Goal: Communication & Community: Answer question/provide support

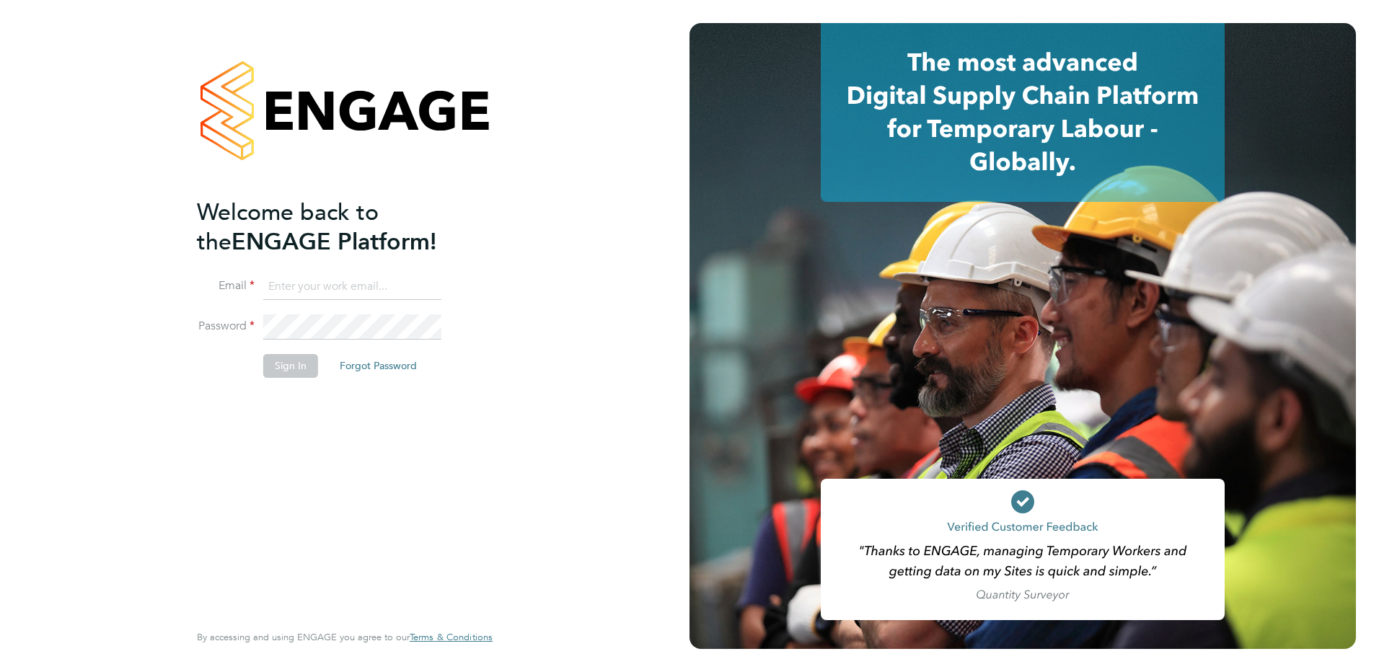
click at [293, 280] on input at bounding box center [352, 287] width 178 height 26
type input "karen.marcelline@ncclondon.ac.uk"
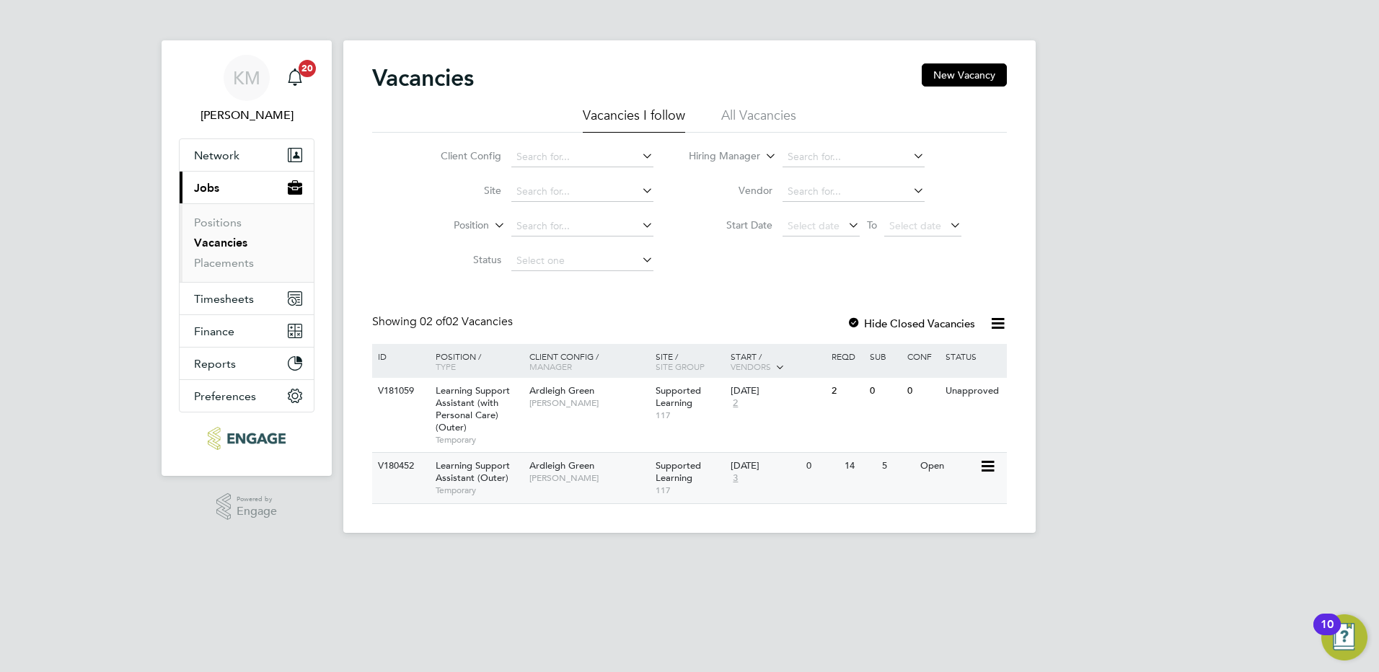
click at [986, 460] on icon at bounding box center [987, 466] width 14 height 17
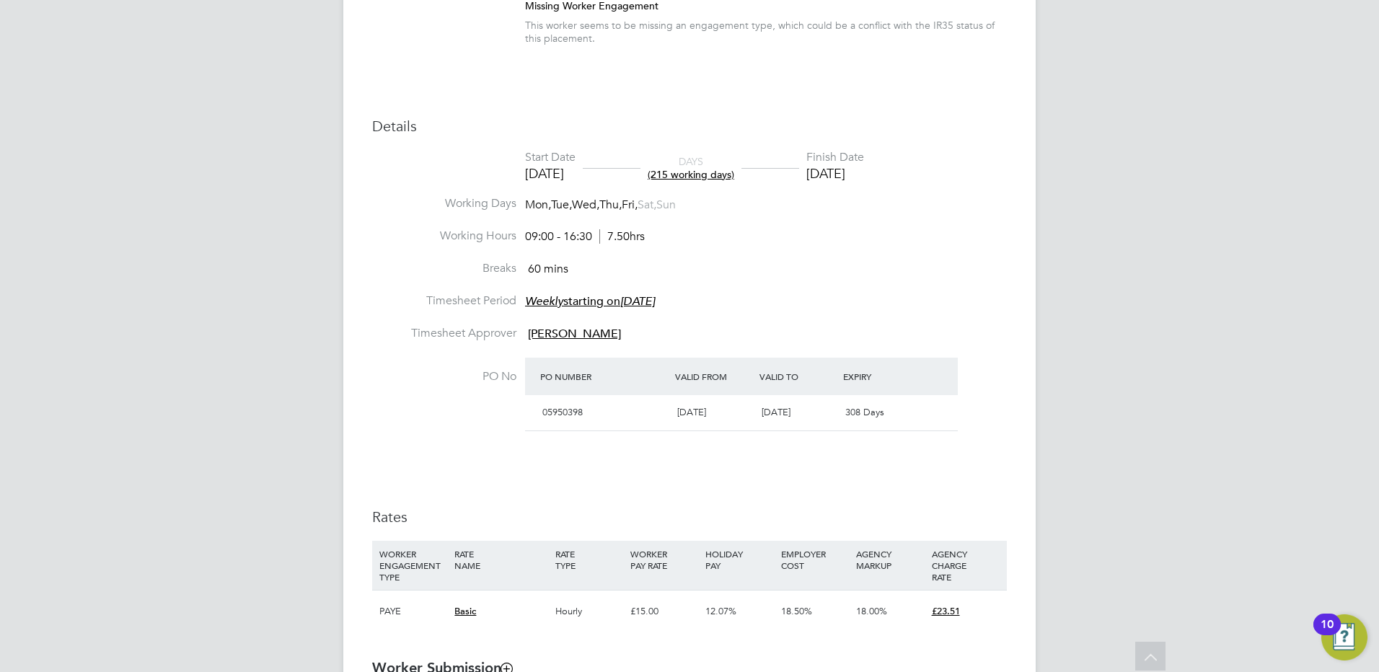
scroll to position [577, 0]
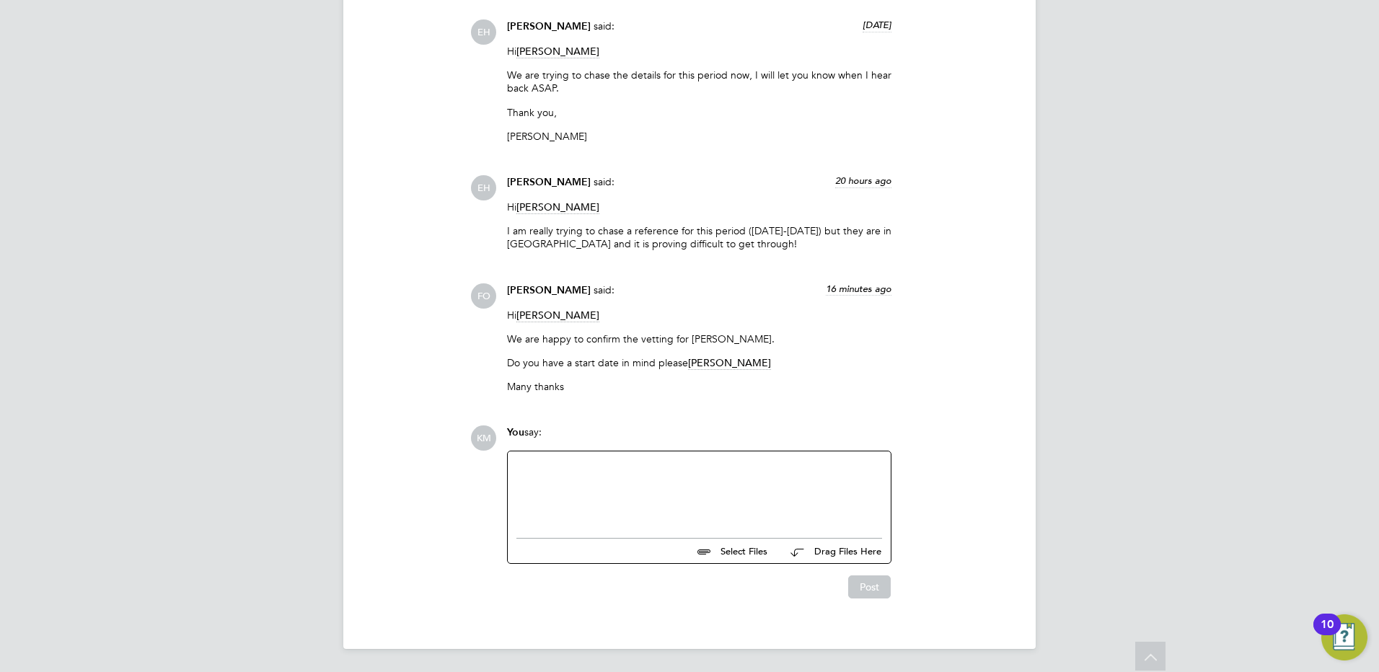
click at [633, 475] on div at bounding box center [700, 491] width 366 height 62
click at [519, 469] on div "PLease could he start on Monday 29 Sept 2025" at bounding box center [700, 491] width 366 height 62
click at [517, 467] on div "lLease could he start on Monday 29 Sept 2025" at bounding box center [700, 491] width 366 height 62
click at [869, 577] on button "Post" at bounding box center [869, 587] width 43 height 23
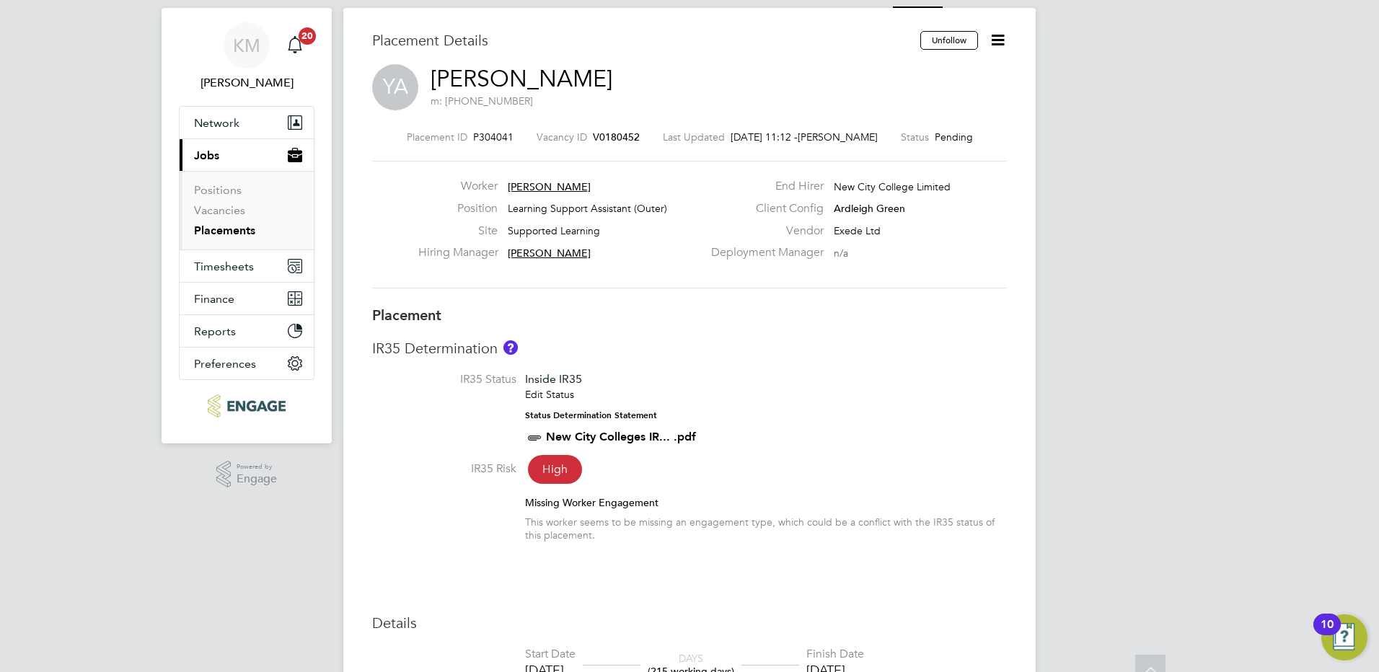
scroll to position [0, 0]
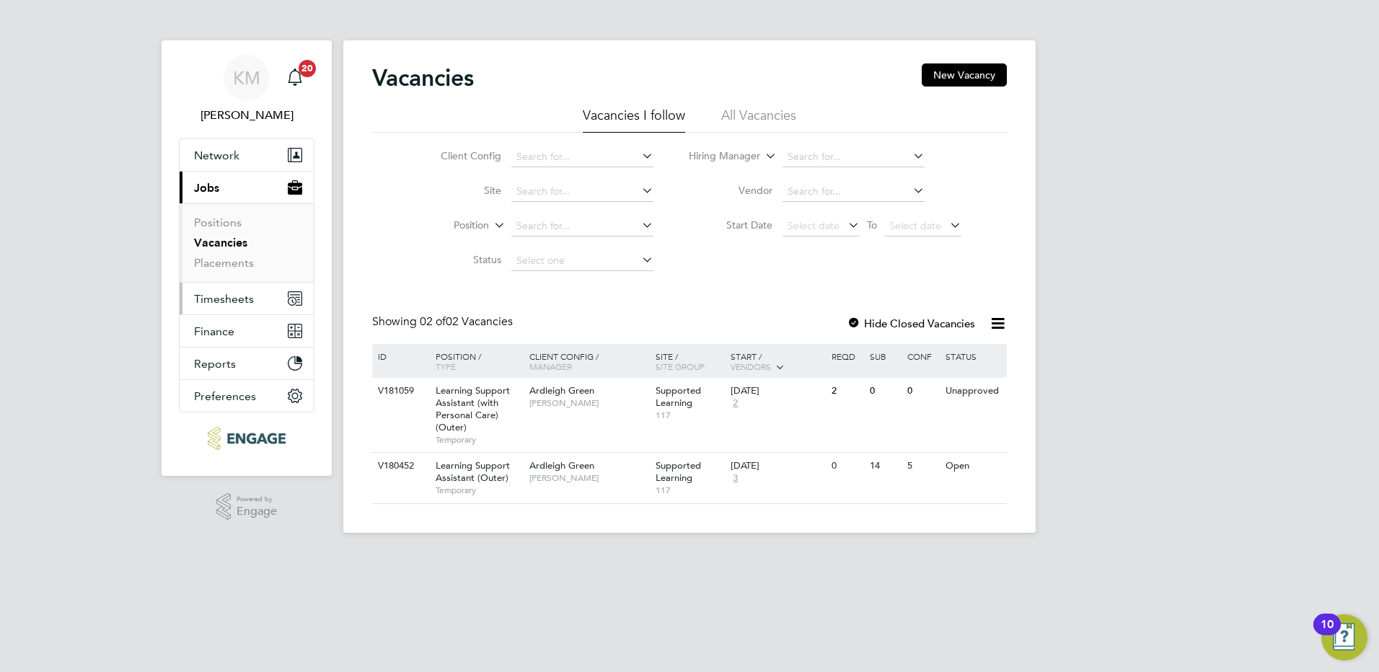
click at [230, 299] on span "Timesheets" at bounding box center [224, 299] width 60 height 14
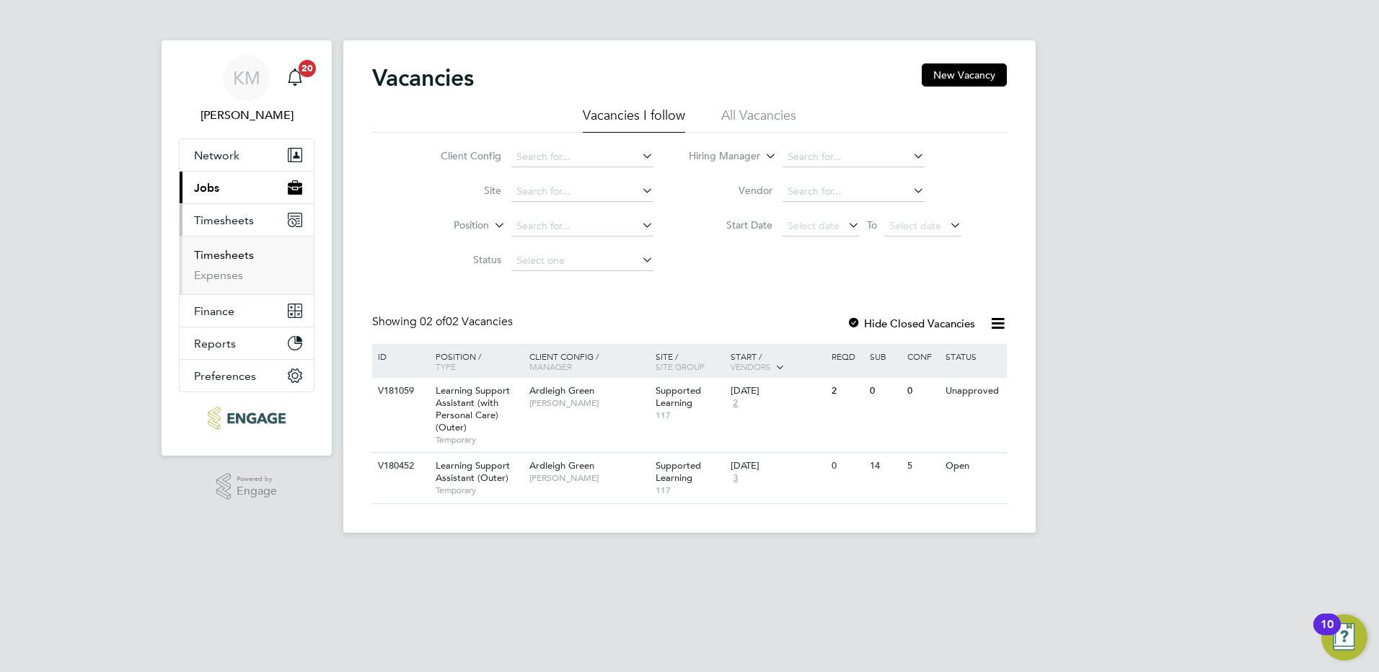
click at [220, 252] on link "Timesheets" at bounding box center [224, 255] width 60 height 14
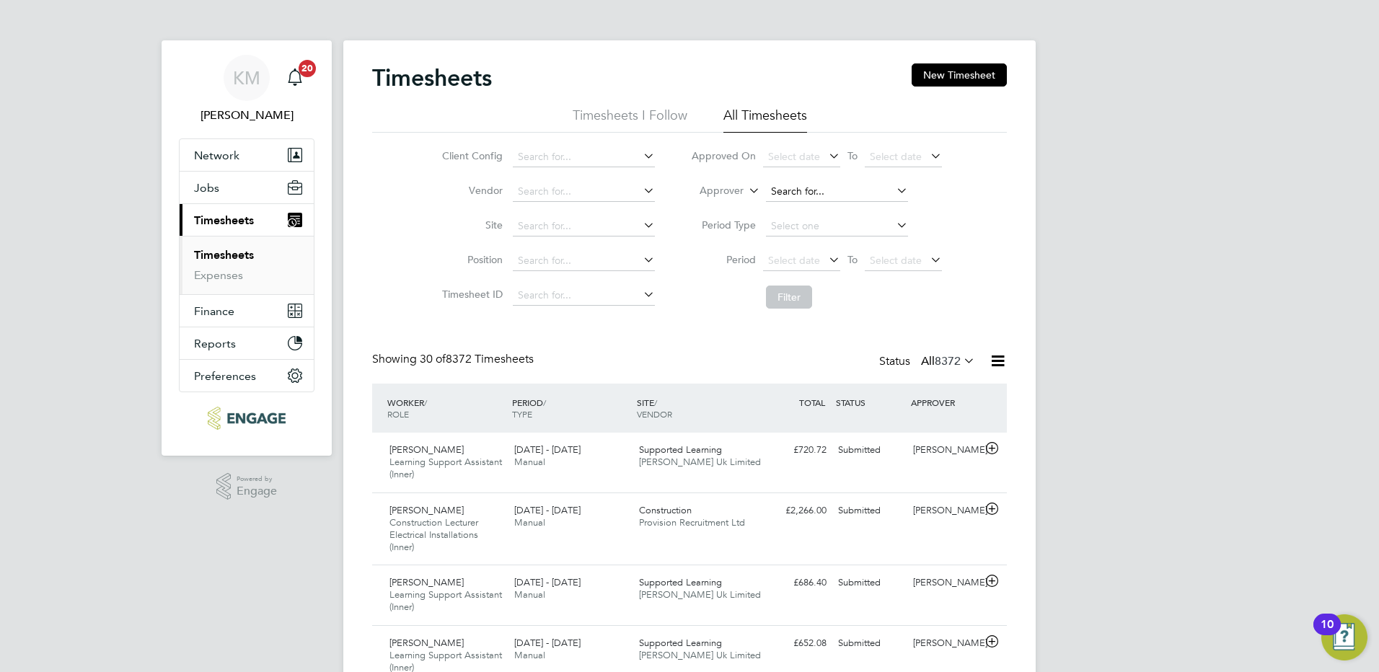
click at [795, 190] on input at bounding box center [837, 192] width 142 height 20
click at [793, 209] on b "[PERSON_NAME]" at bounding box center [812, 211] width 84 height 12
type input "[PERSON_NAME]"
click at [792, 298] on button "Filter" at bounding box center [789, 297] width 46 height 23
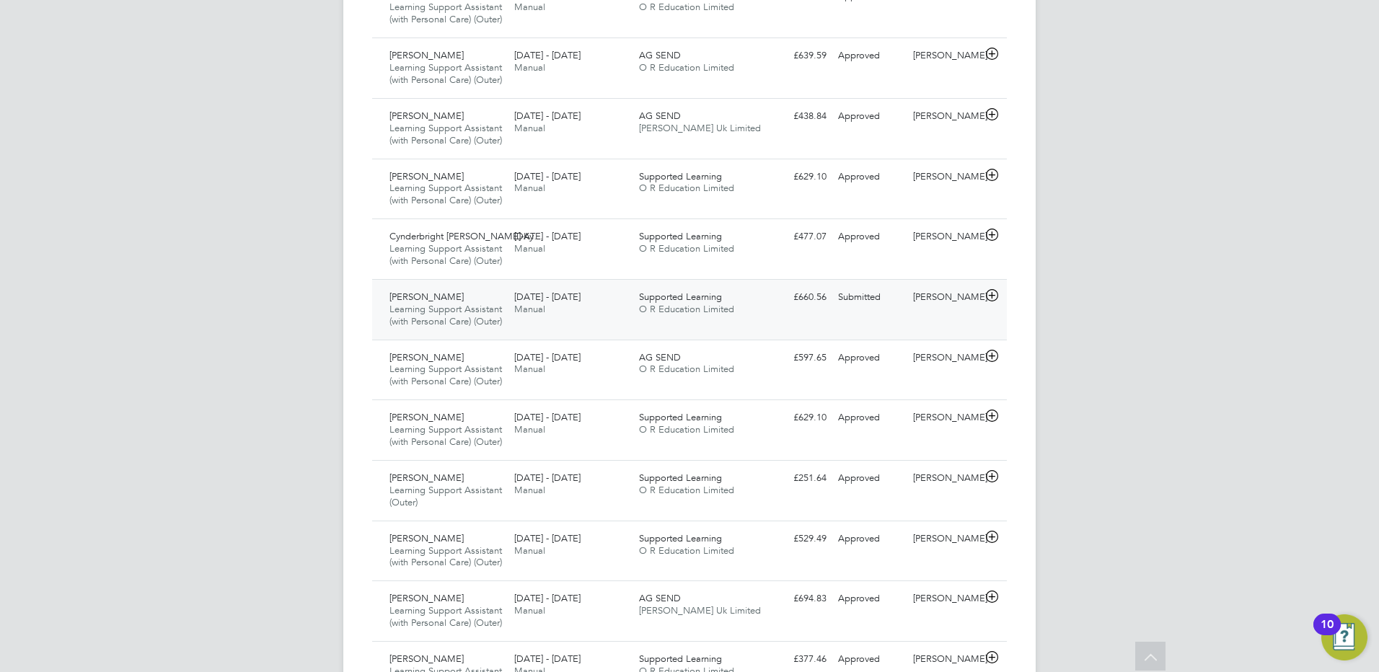
click at [860, 309] on div "Submitted" at bounding box center [870, 298] width 75 height 24
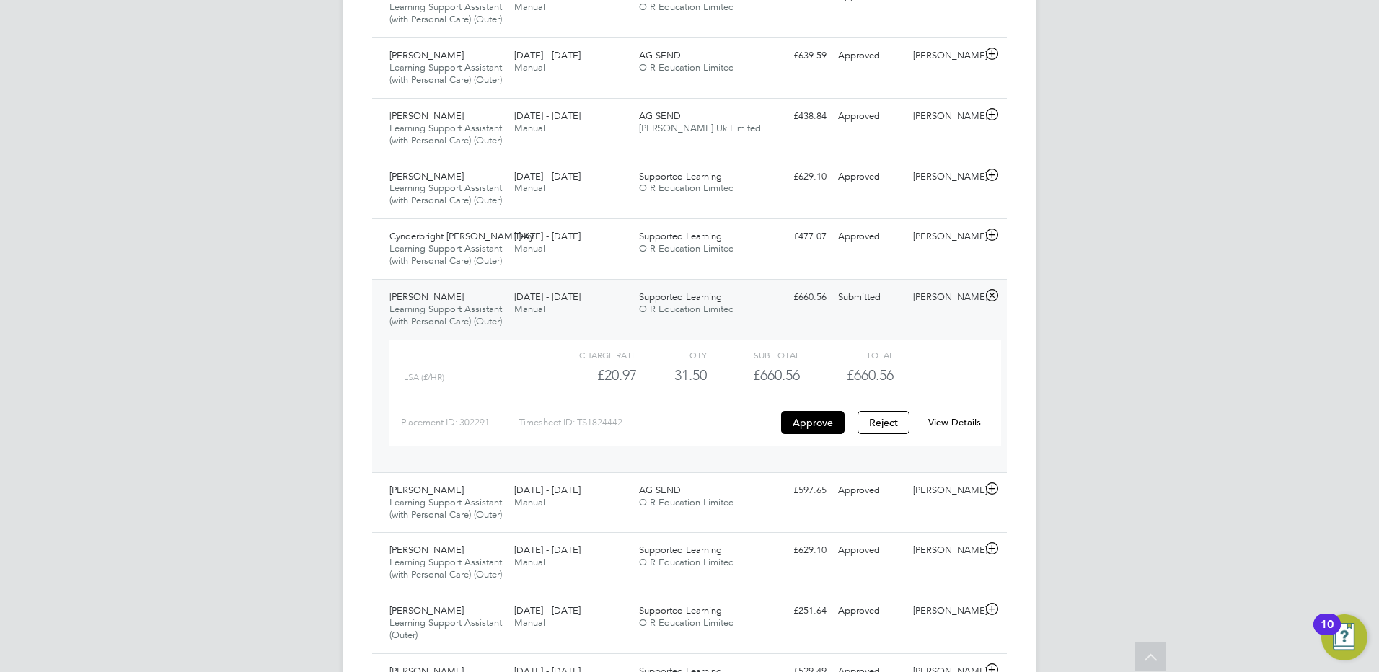
click at [962, 429] on link "View Details" at bounding box center [954, 422] width 53 height 12
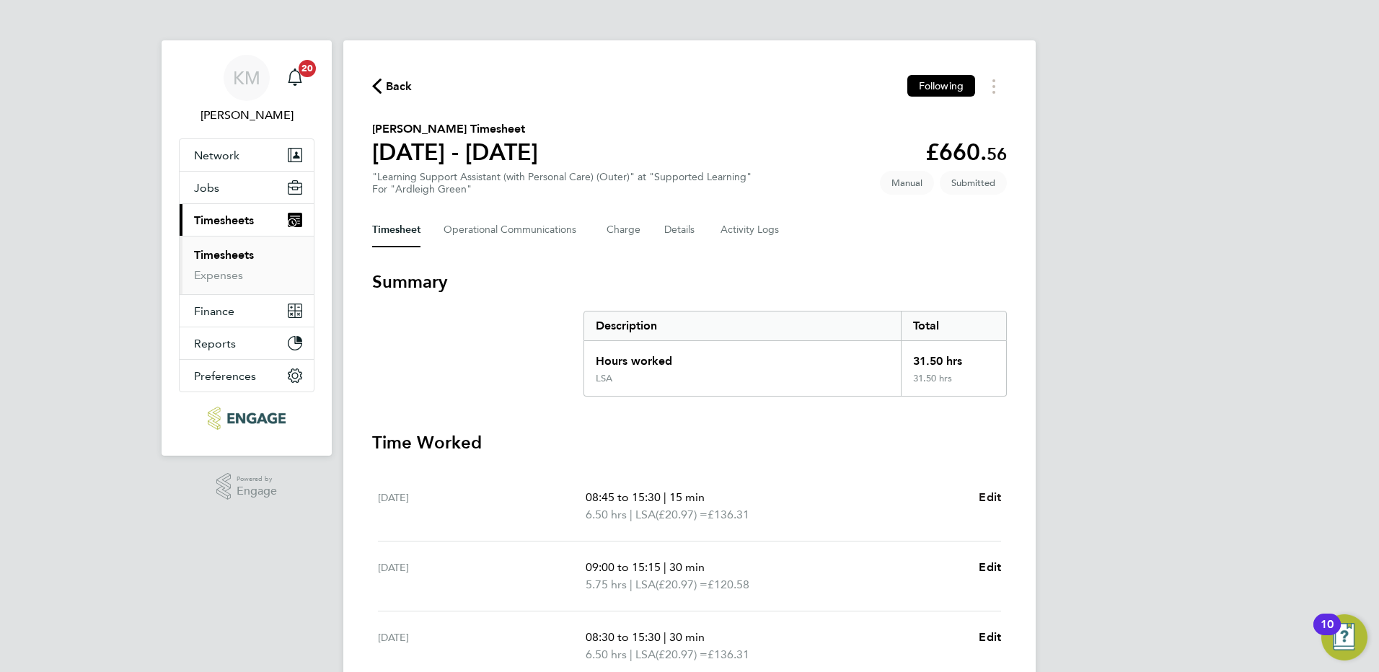
click at [992, 503] on span "Edit" at bounding box center [990, 498] width 22 height 14
select select "15"
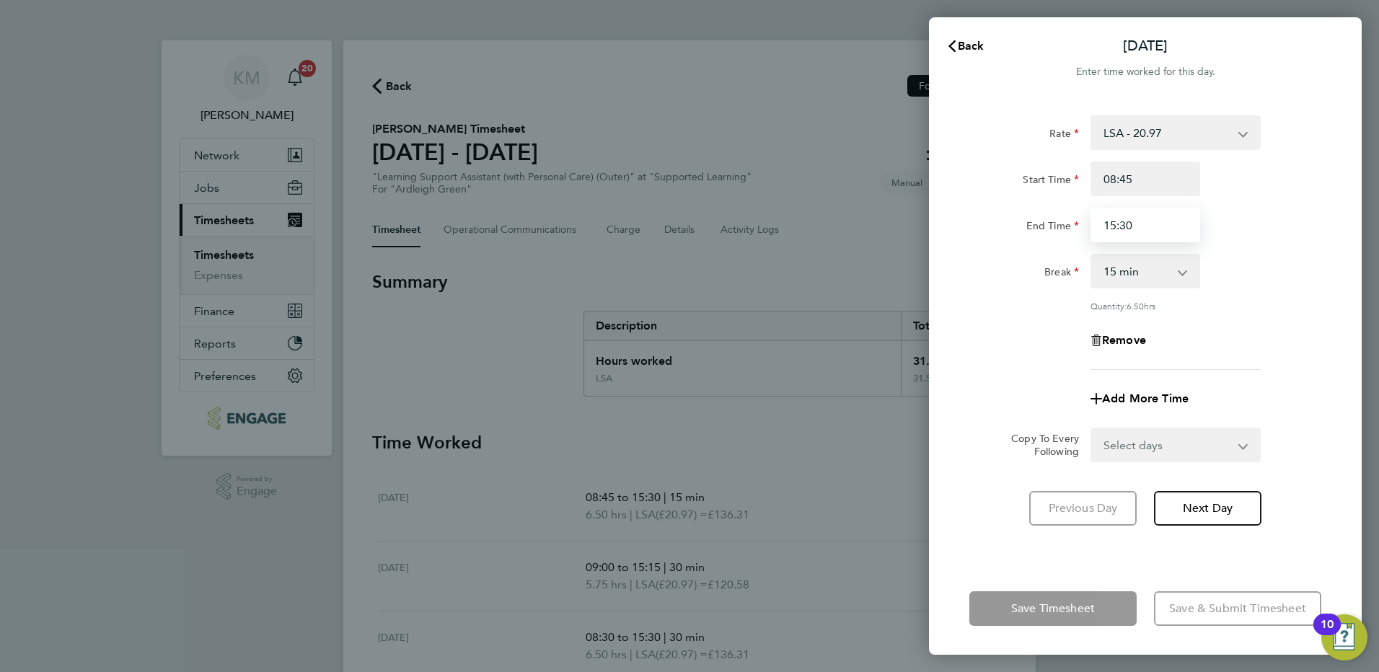
drag, startPoint x: 1123, startPoint y: 226, endPoint x: 1130, endPoint y: 224, distance: 7.5
click at [1130, 224] on input "15:30" at bounding box center [1146, 225] width 110 height 35
click at [1123, 226] on input "15:30" at bounding box center [1146, 225] width 110 height 35
click at [1122, 225] on input "15:315" at bounding box center [1146, 225] width 110 height 35
type input "15:15"
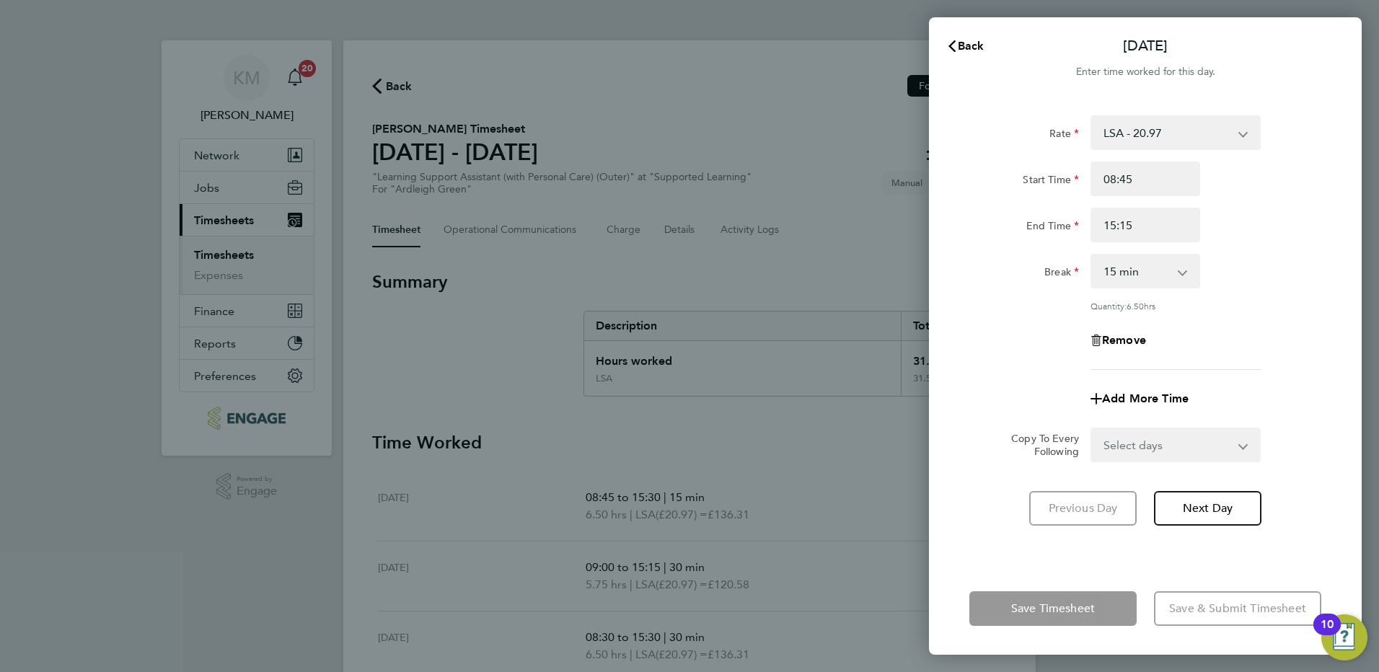
click at [1185, 273] on app-icon-cross-button at bounding box center [1190, 271] width 17 height 32
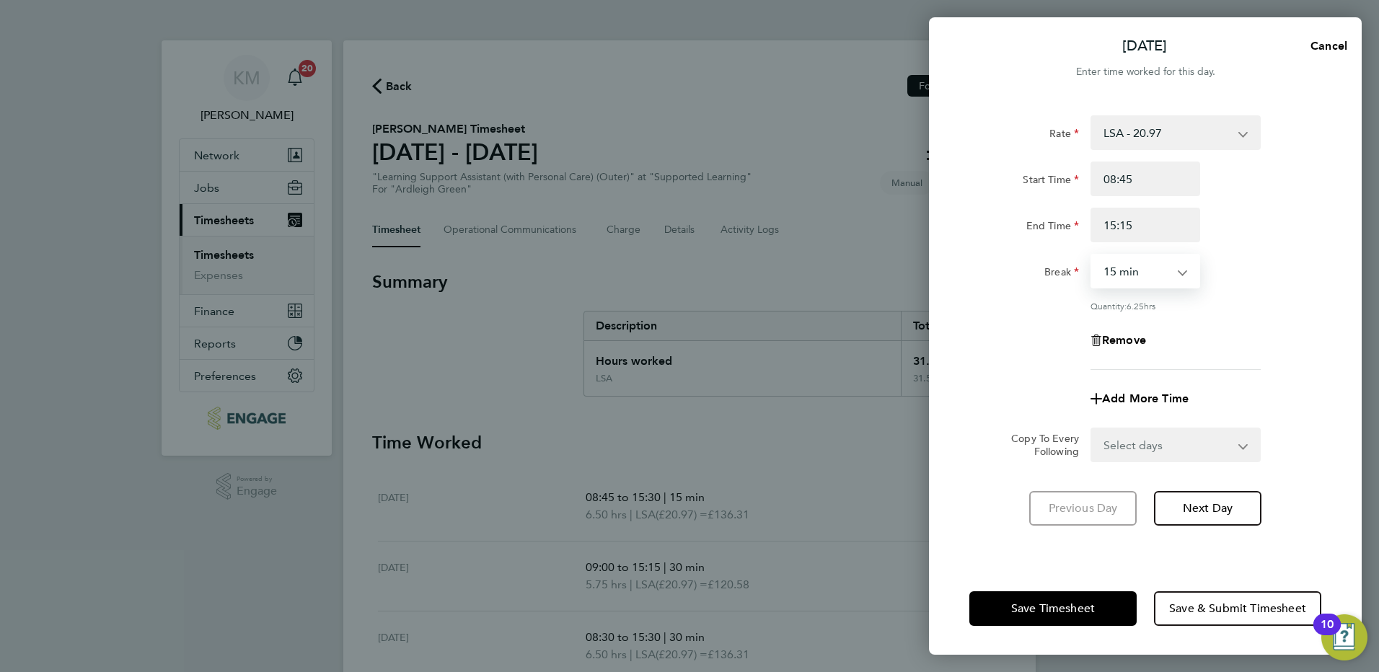
click at [1180, 276] on select "0 min 15 min 30 min 45 min 60 min 75 min 90 min" at bounding box center [1136, 271] width 89 height 32
select select "30"
click at [1092, 255] on select "0 min 15 min 30 min 45 min 60 min 75 min 90 min" at bounding box center [1136, 271] width 89 height 32
click at [1187, 511] on span "Next Day" at bounding box center [1208, 508] width 50 height 14
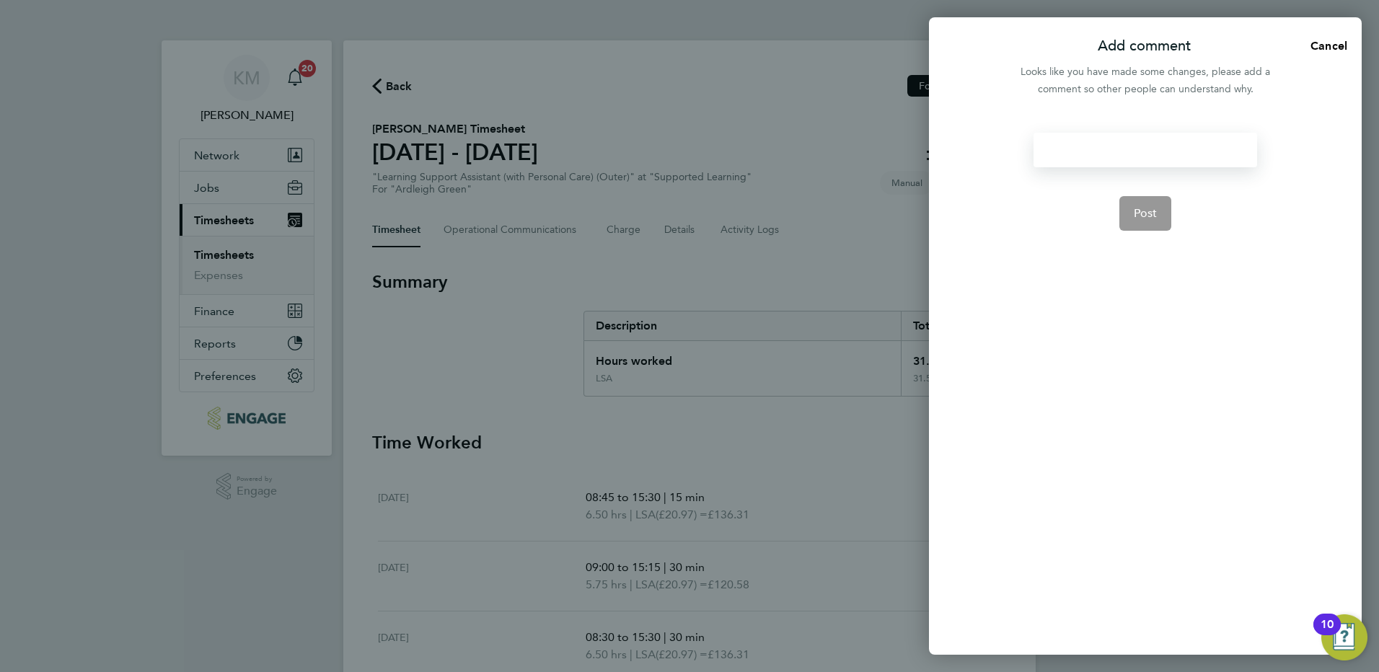
click at [1138, 151] on div at bounding box center [1145, 150] width 223 height 35
click at [1068, 155] on div at bounding box center [1145, 150] width 223 height 35
click at [1146, 209] on span "Post" at bounding box center [1146, 213] width 24 height 14
select select "30"
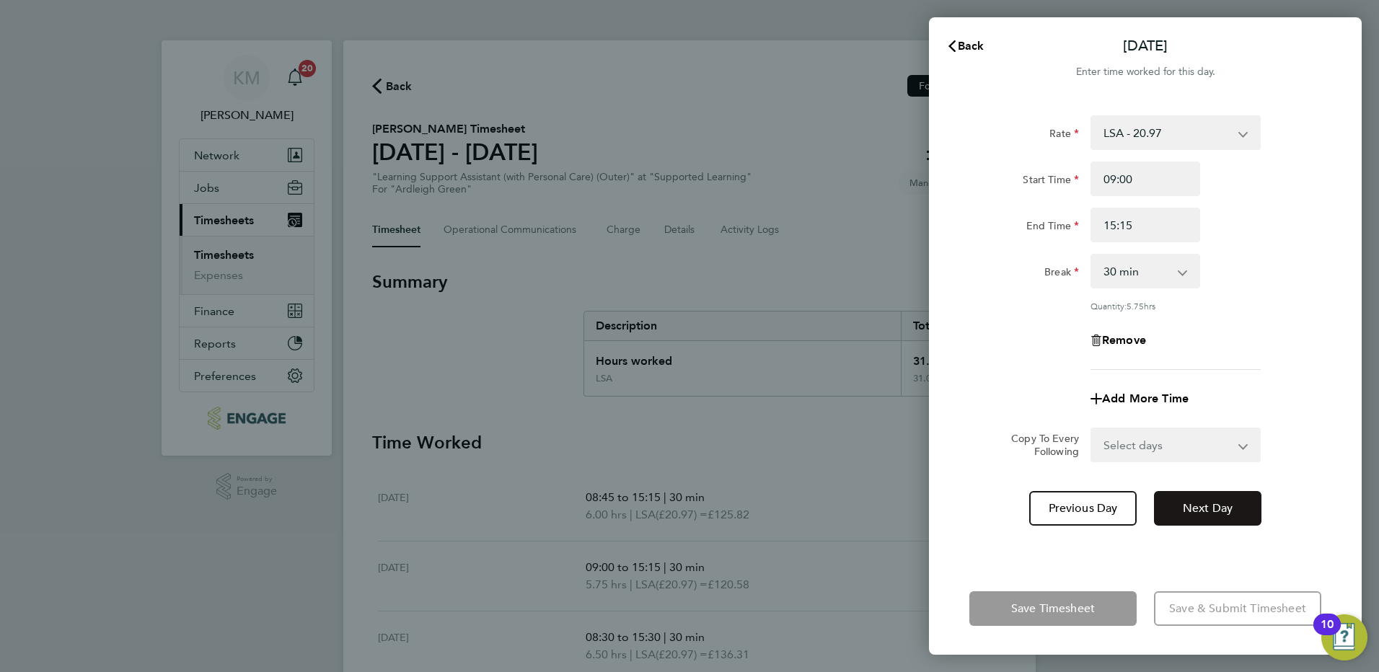
click at [1224, 506] on span "Next Day" at bounding box center [1208, 508] width 50 height 14
select select "30"
drag, startPoint x: 1123, startPoint y: 181, endPoint x: 1138, endPoint y: 179, distance: 15.3
click at [1138, 179] on input "08:30" at bounding box center [1146, 179] width 110 height 35
type input "08:45"
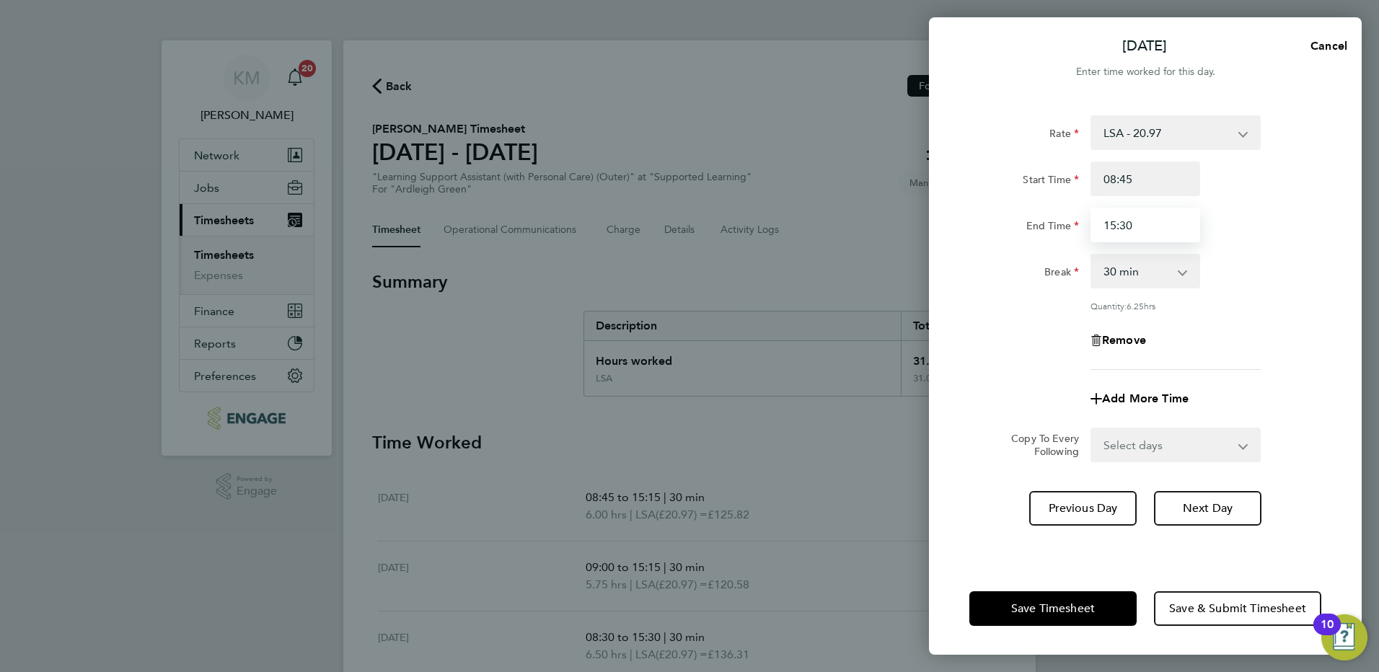
drag, startPoint x: 1120, startPoint y: 224, endPoint x: 1138, endPoint y: 222, distance: 18.2
click at [1138, 222] on input "15:30" at bounding box center [1146, 225] width 110 height 35
type input "15:15"
click at [1225, 509] on span "Next Day" at bounding box center [1208, 508] width 50 height 14
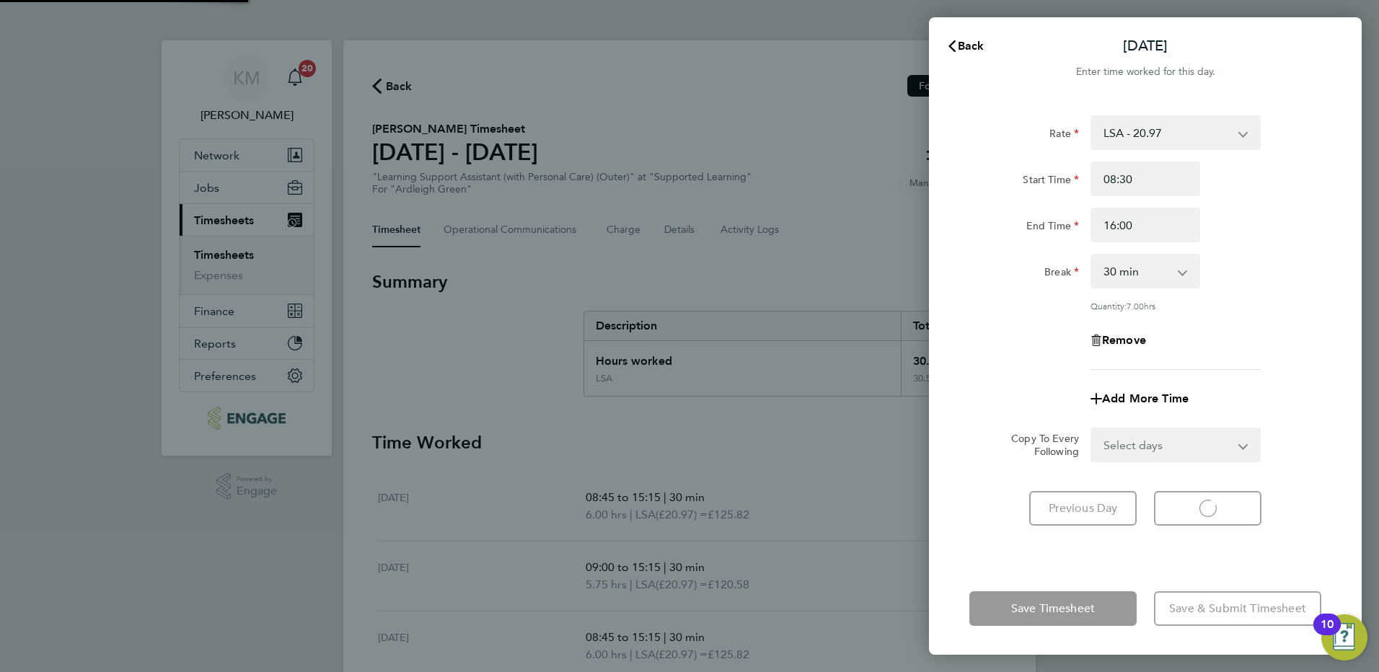
select select "30"
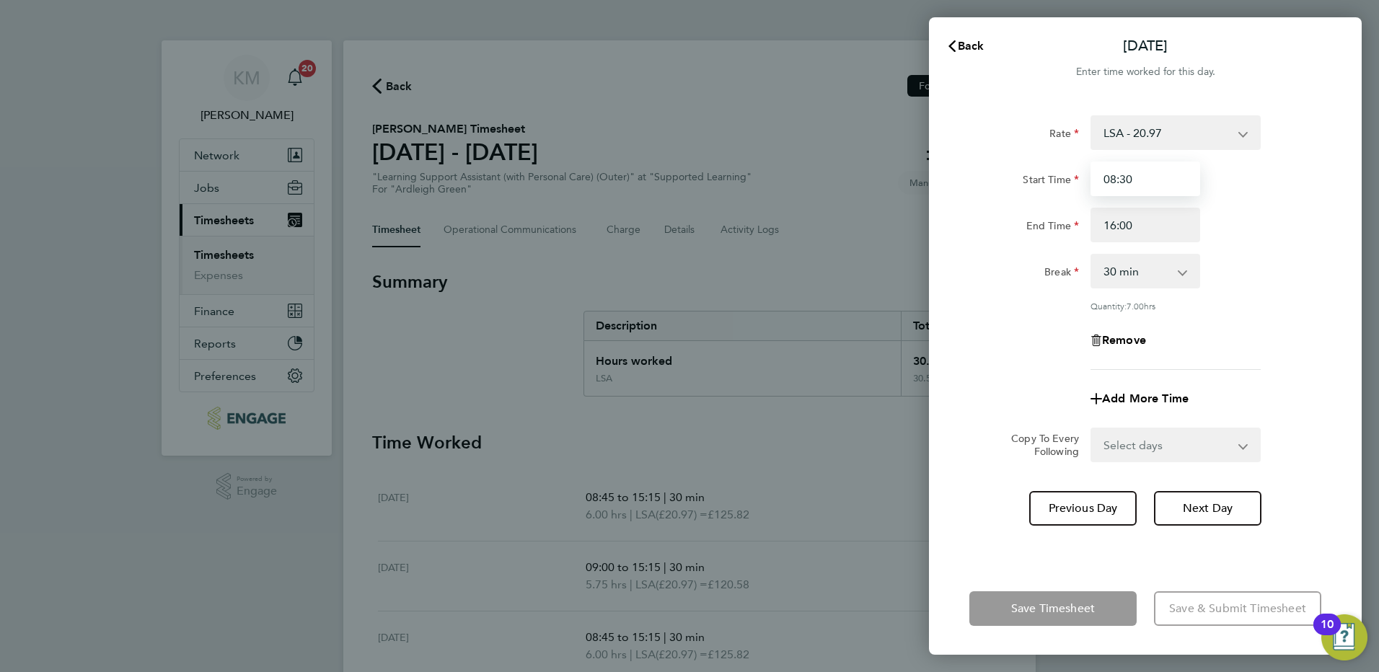
drag, startPoint x: 1121, startPoint y: 180, endPoint x: 1134, endPoint y: 179, distance: 13.0
click at [1134, 179] on input "08:30" at bounding box center [1146, 179] width 110 height 35
type input "08:45"
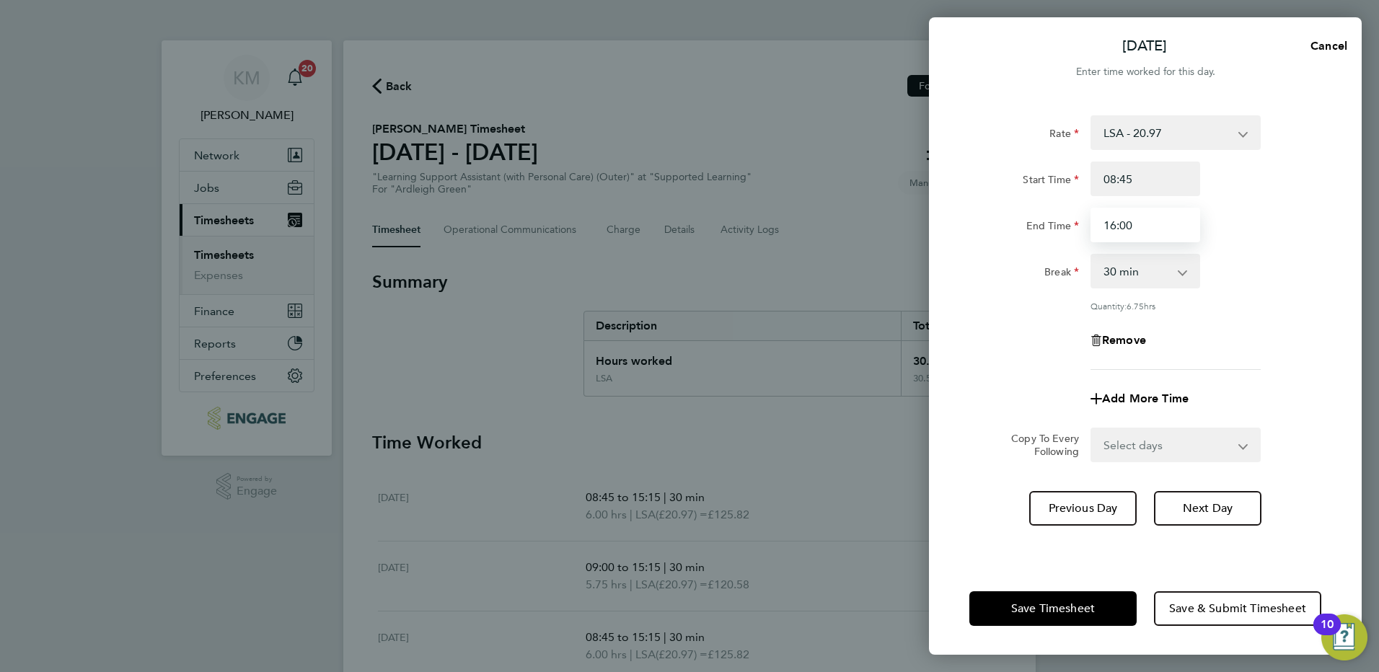
drag, startPoint x: 1104, startPoint y: 223, endPoint x: 1151, endPoint y: 222, distance: 46.2
click at [1151, 222] on input "16:00" at bounding box center [1146, 225] width 110 height 35
type input "15:15"
click at [1213, 506] on span "Next Day" at bounding box center [1208, 508] width 50 height 14
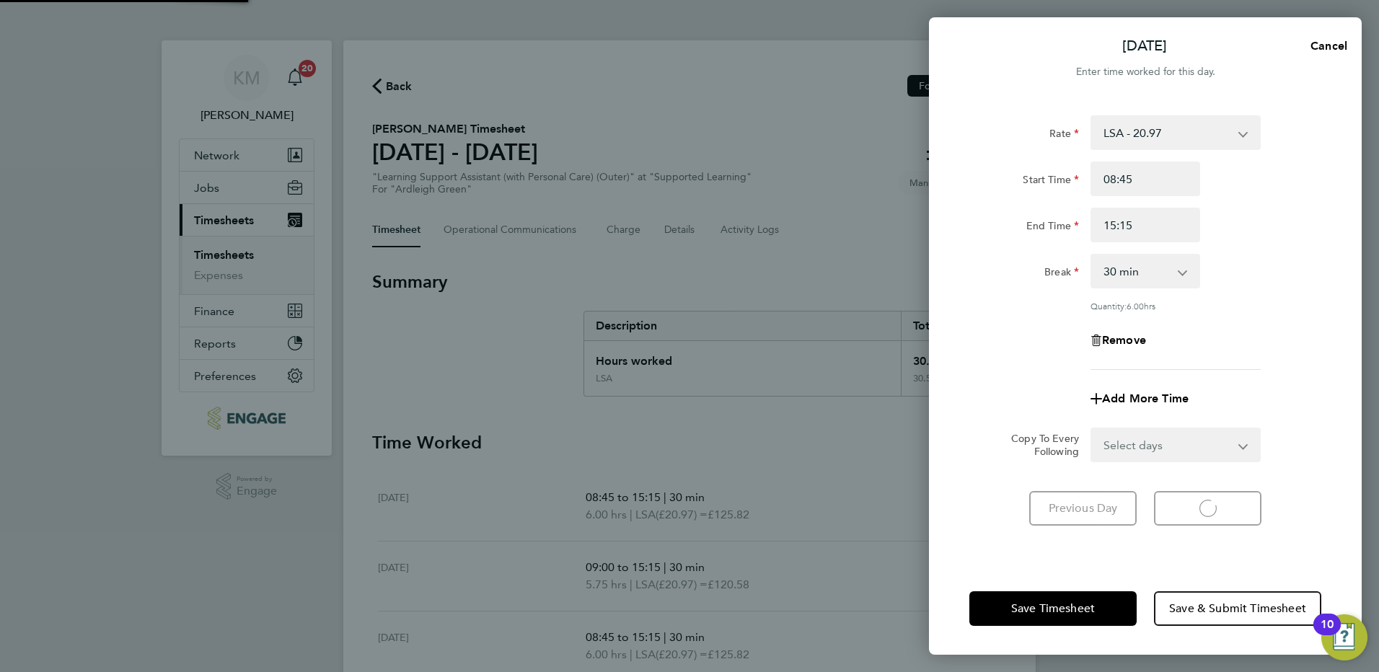
select select "15"
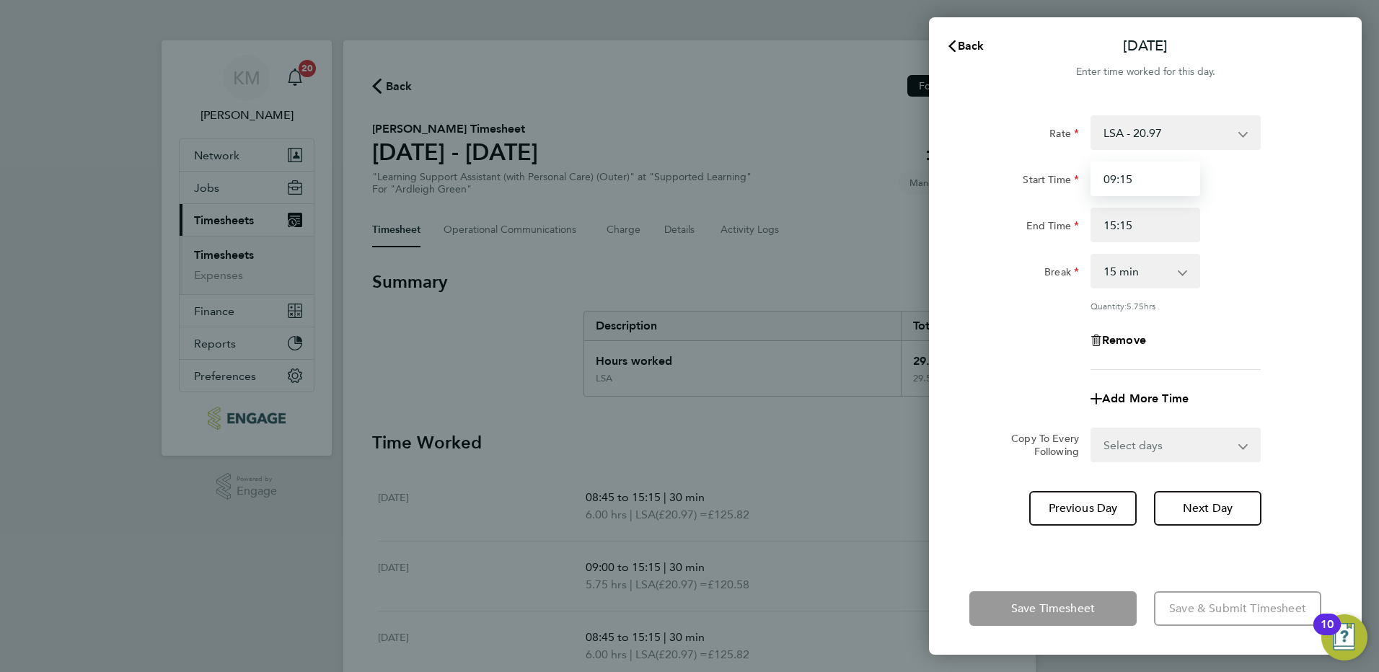
drag, startPoint x: 1146, startPoint y: 186, endPoint x: 1067, endPoint y: 168, distance: 80.7
click at [1067, 168] on div "Start Time 09:15" at bounding box center [1146, 179] width 364 height 35
type input "08:45"
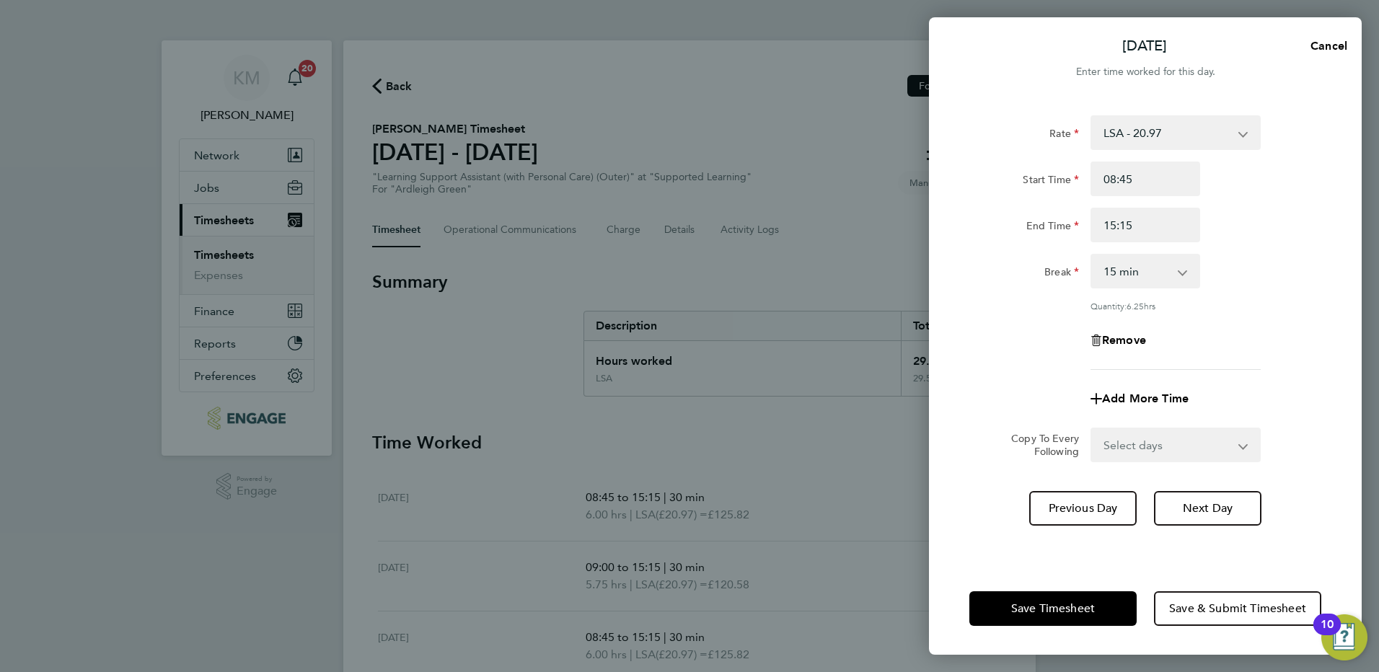
click at [1184, 271] on app-icon-cross-button at bounding box center [1190, 271] width 17 height 32
click at [1181, 276] on select "0 min 15 min 30 min 45 min 60 min 75 min 90 min" at bounding box center [1136, 271] width 89 height 32
select select "30"
click at [1092, 255] on select "0 min 15 min 30 min 45 min 60 min 75 min 90 min" at bounding box center [1136, 271] width 89 height 32
click at [1226, 519] on button "Next Day" at bounding box center [1207, 508] width 107 height 35
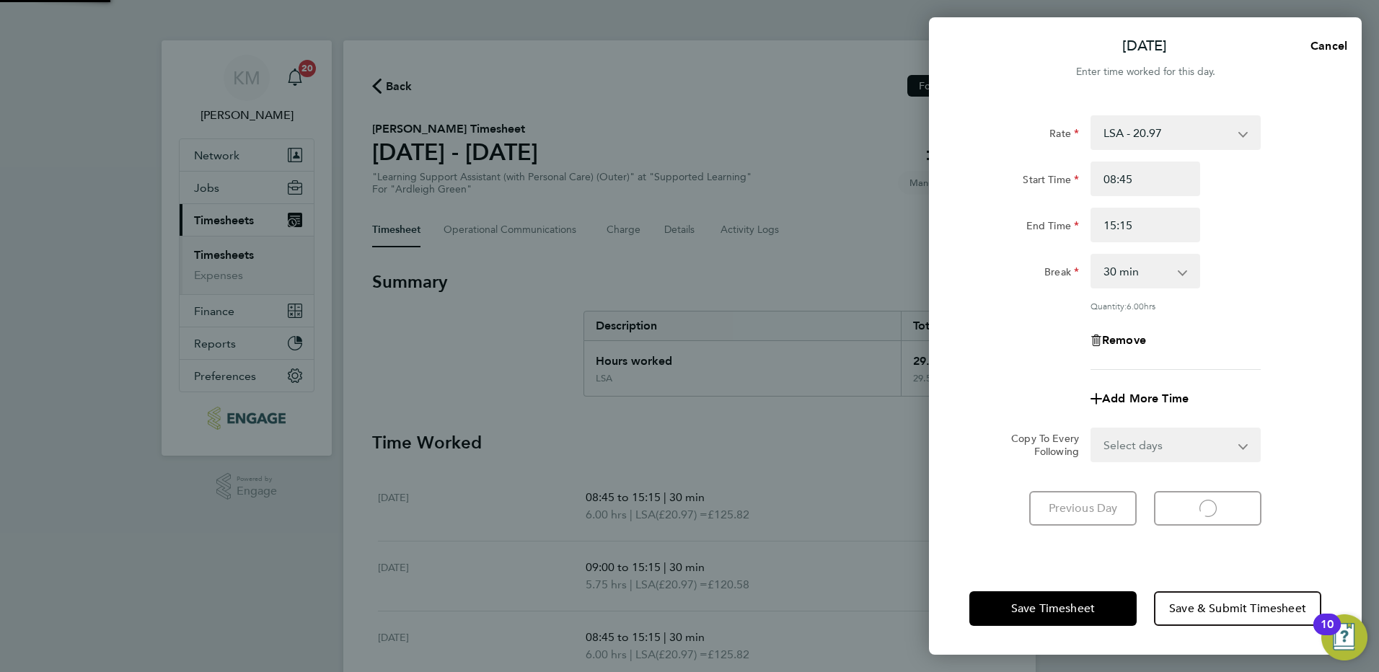
select select "60"
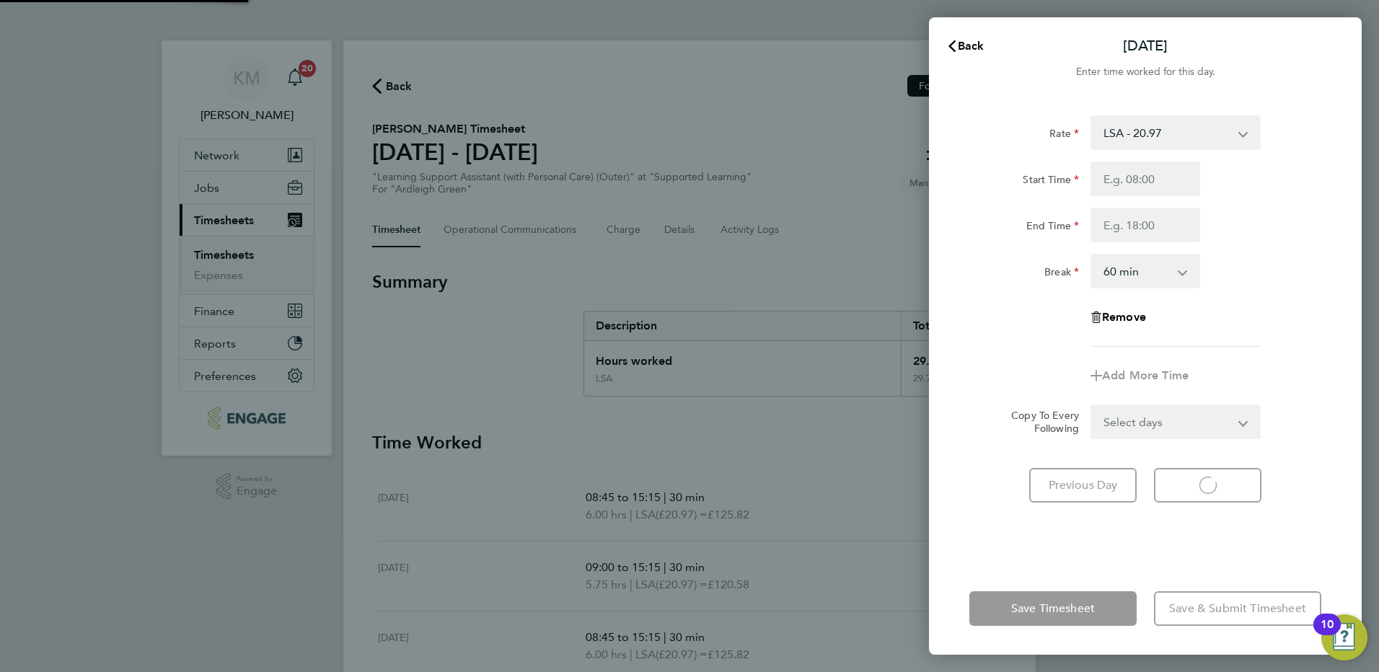
select select "60"
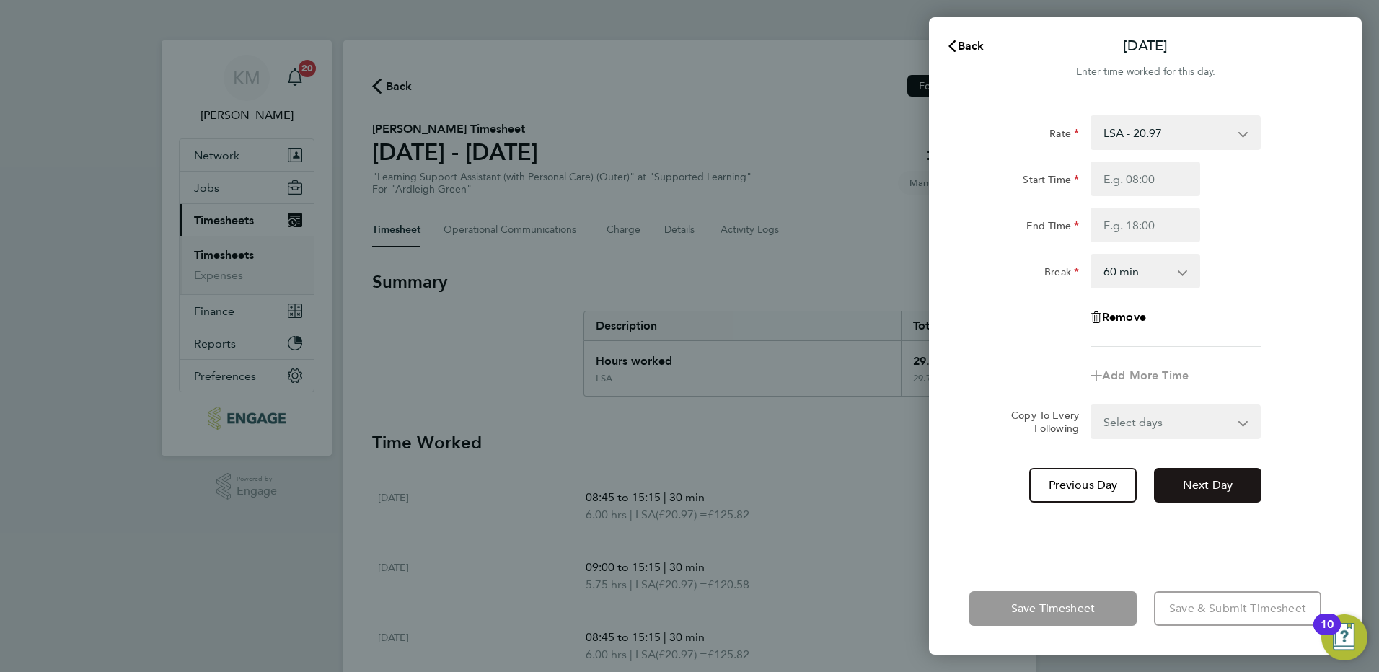
click at [1229, 487] on span "Next Day" at bounding box center [1208, 485] width 50 height 14
select select "60"
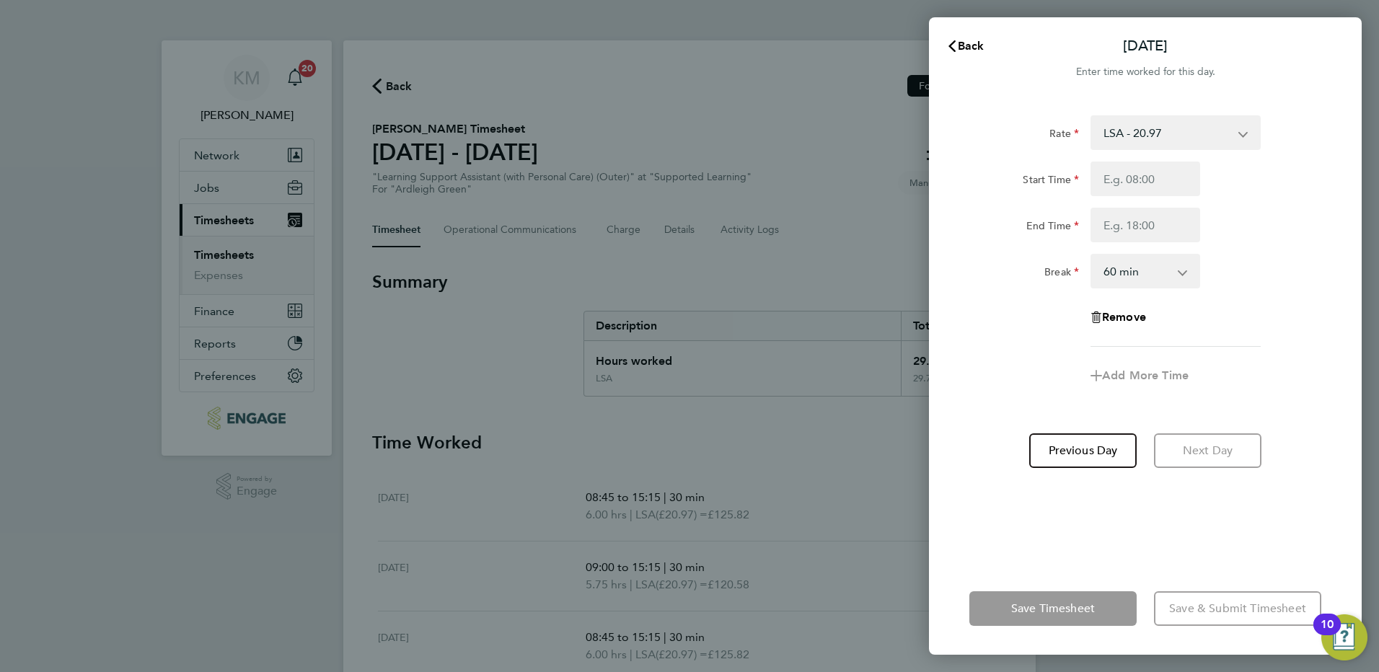
drag, startPoint x: 1092, startPoint y: 615, endPoint x: 1086, endPoint y: 607, distance: 8.8
click at [1092, 614] on app-form-button "Save Timesheet" at bounding box center [1058, 609] width 176 height 35
click at [763, 485] on div "Back Sun 21 Sep Enter time worked for this day. Rate LSA - 20.97 Start Time End…" at bounding box center [689, 336] width 1379 height 672
drag, startPoint x: 969, startPoint y: 30, endPoint x: 967, endPoint y: 39, distance: 8.9
click at [969, 33] on div "Back Sun 21 Sep" at bounding box center [1145, 46] width 433 height 35
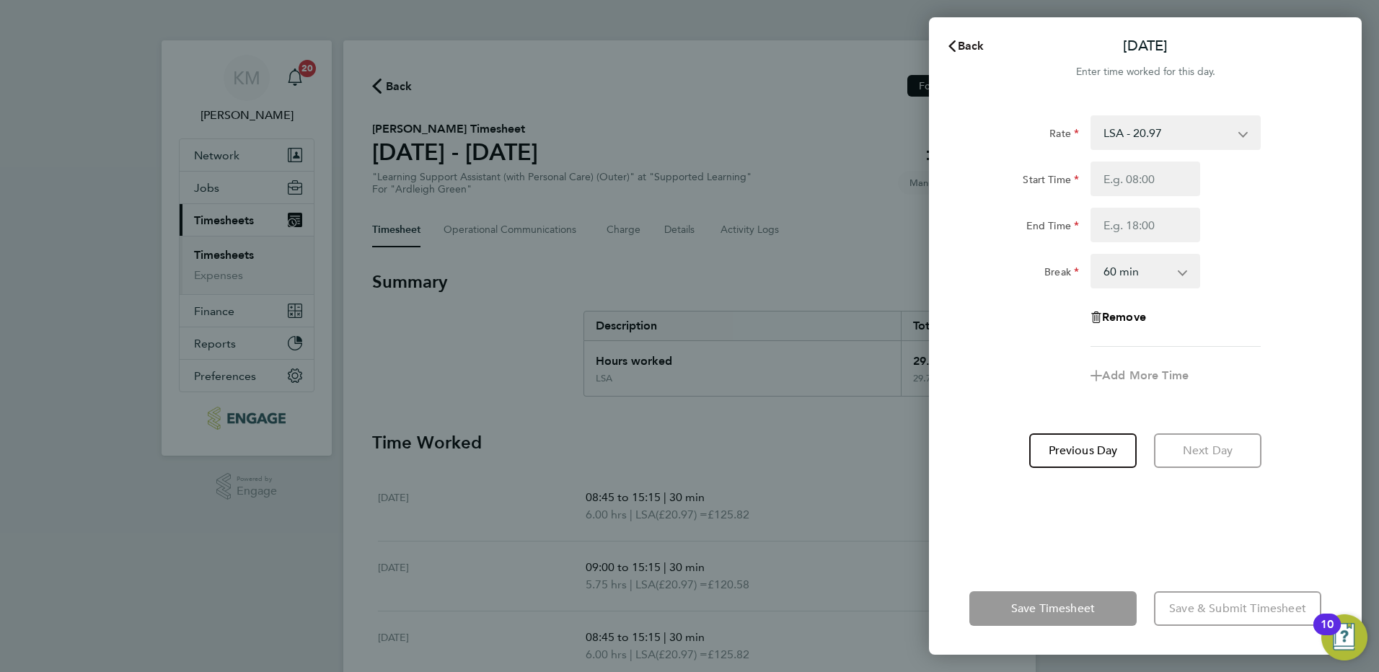
click at [964, 45] on span "Back" at bounding box center [971, 46] width 27 height 14
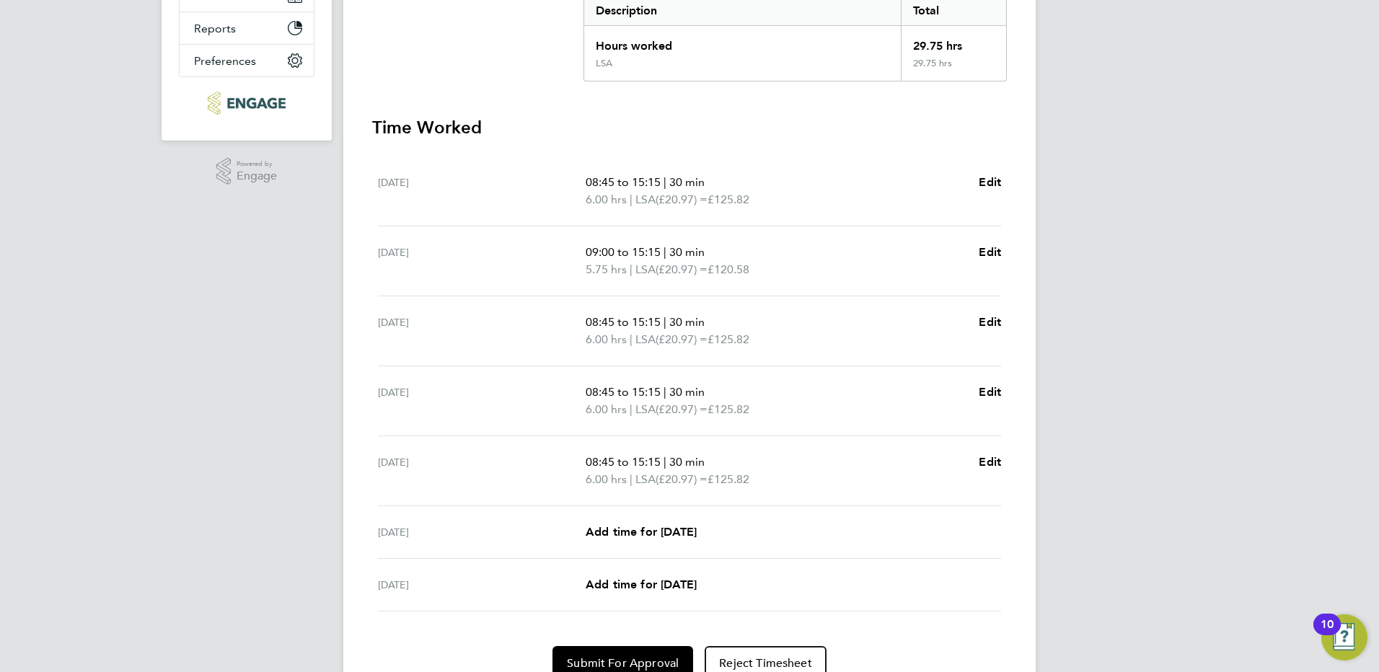
scroll to position [361, 0]
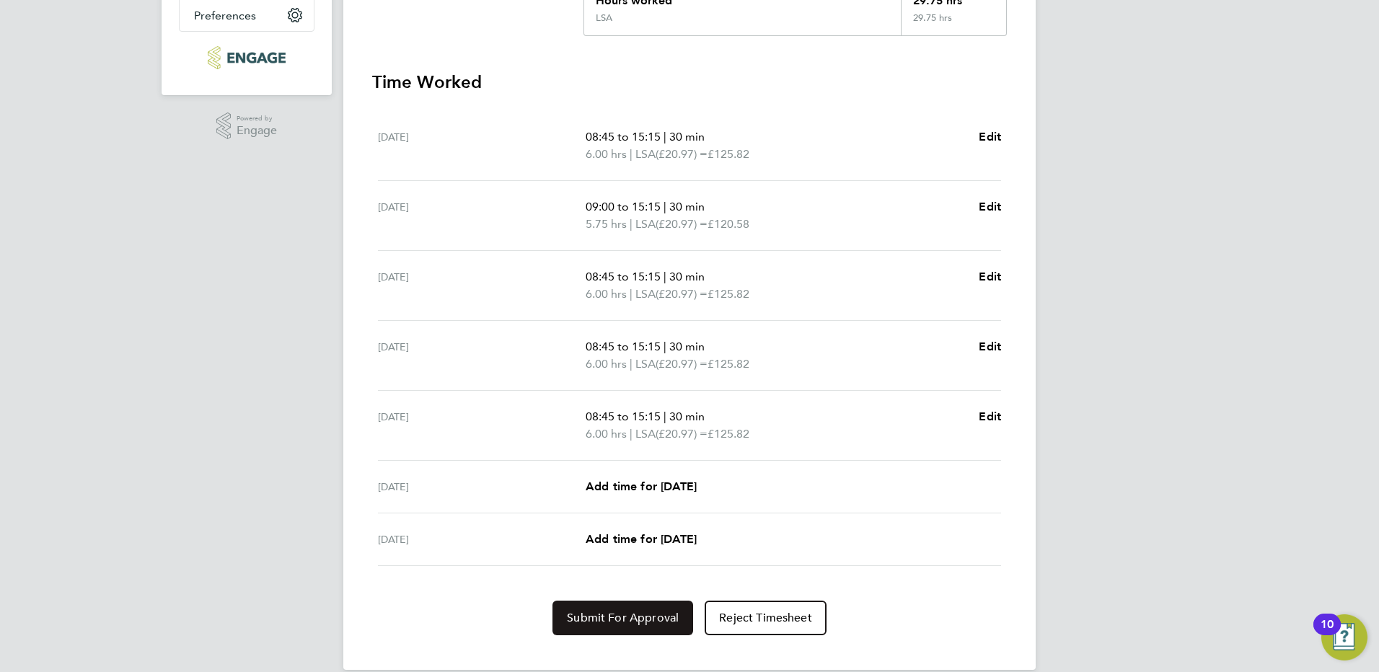
click at [648, 627] on button "Submit For Approval" at bounding box center [623, 618] width 141 height 35
click at [657, 620] on span "Approve Timesheet" at bounding box center [623, 618] width 106 height 14
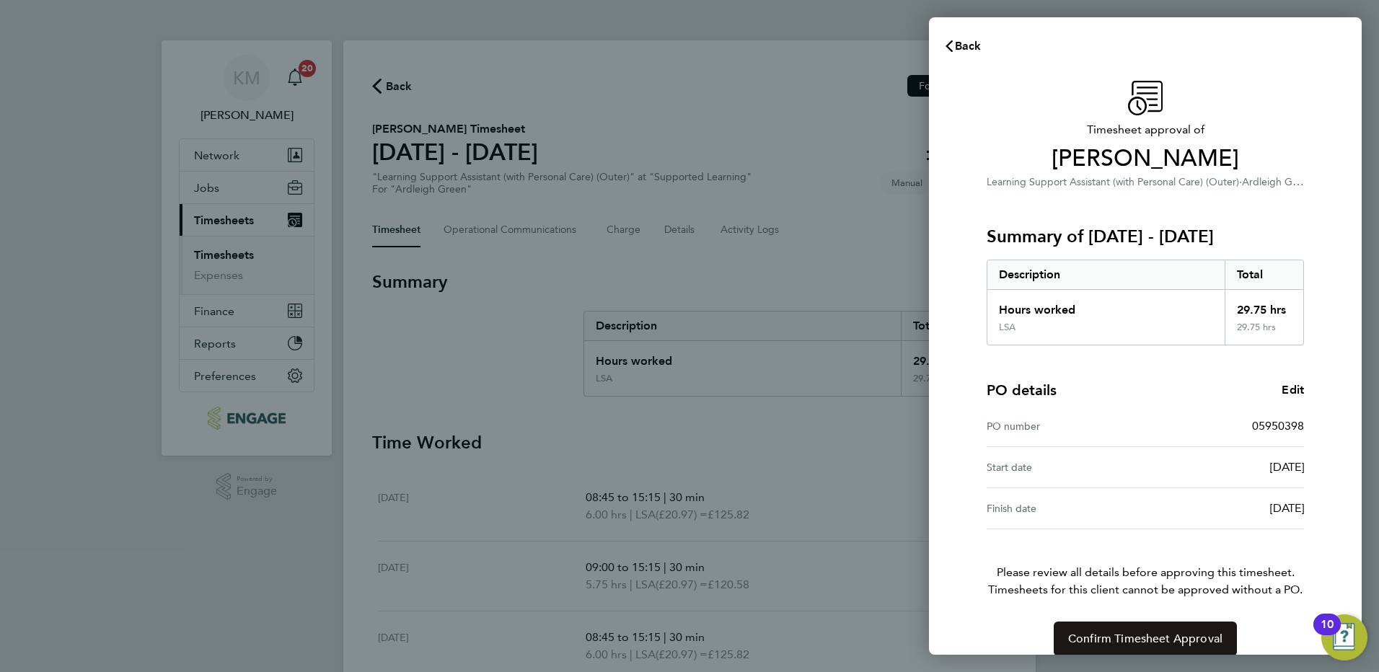
click at [1086, 641] on span "Confirm Timesheet Approval" at bounding box center [1145, 639] width 154 height 14
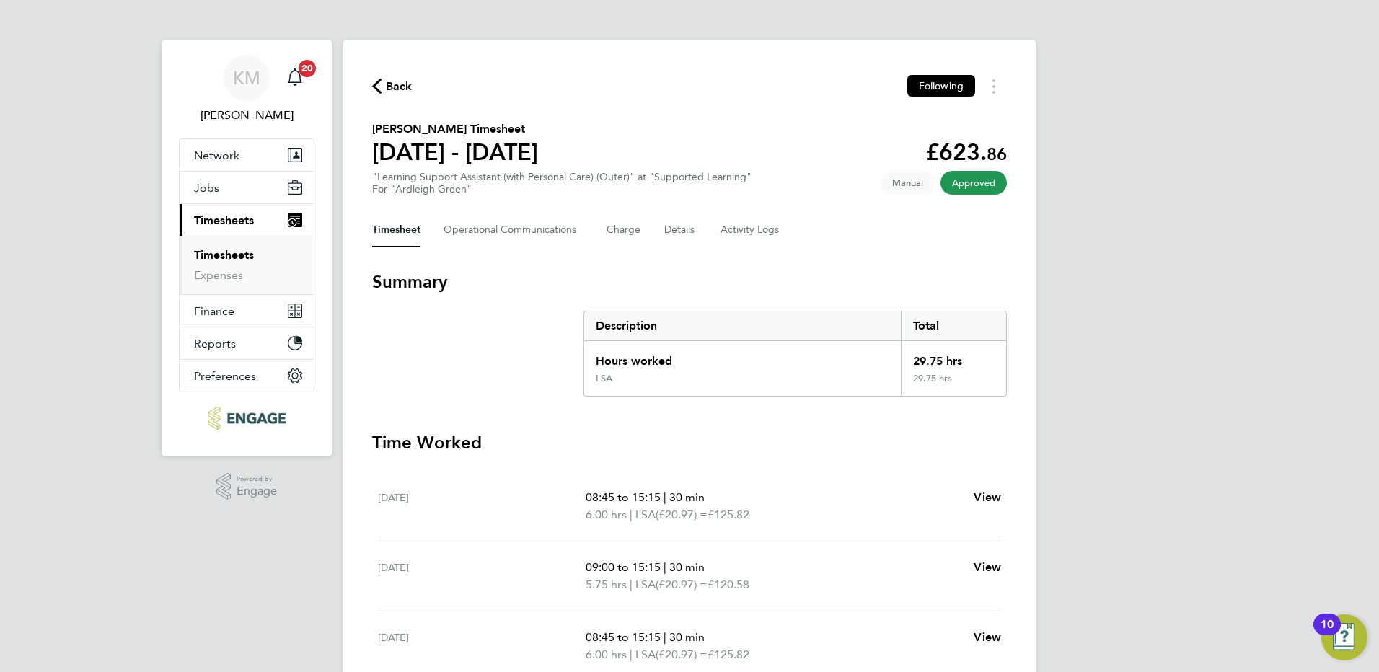
click at [385, 85] on span "Back" at bounding box center [392, 86] width 40 height 14
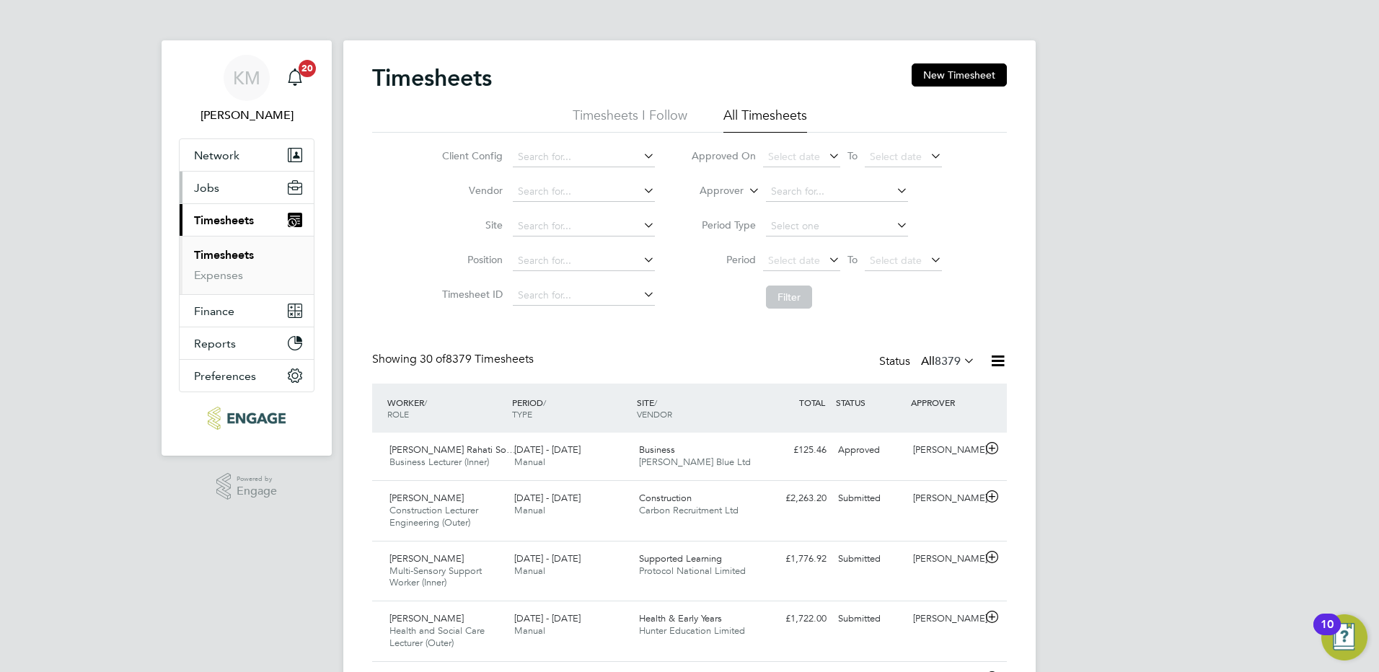
click at [206, 193] on span "Jobs" at bounding box center [206, 188] width 25 height 14
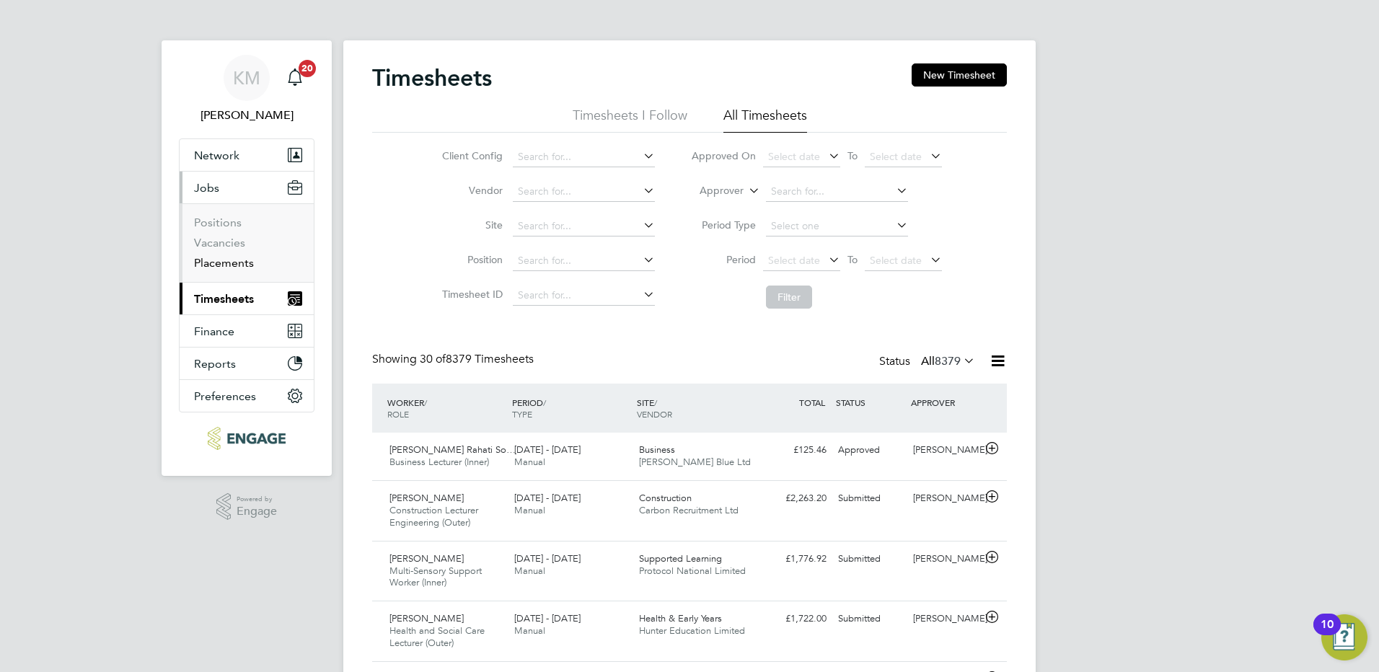
click at [214, 260] on link "Placements" at bounding box center [224, 263] width 60 height 14
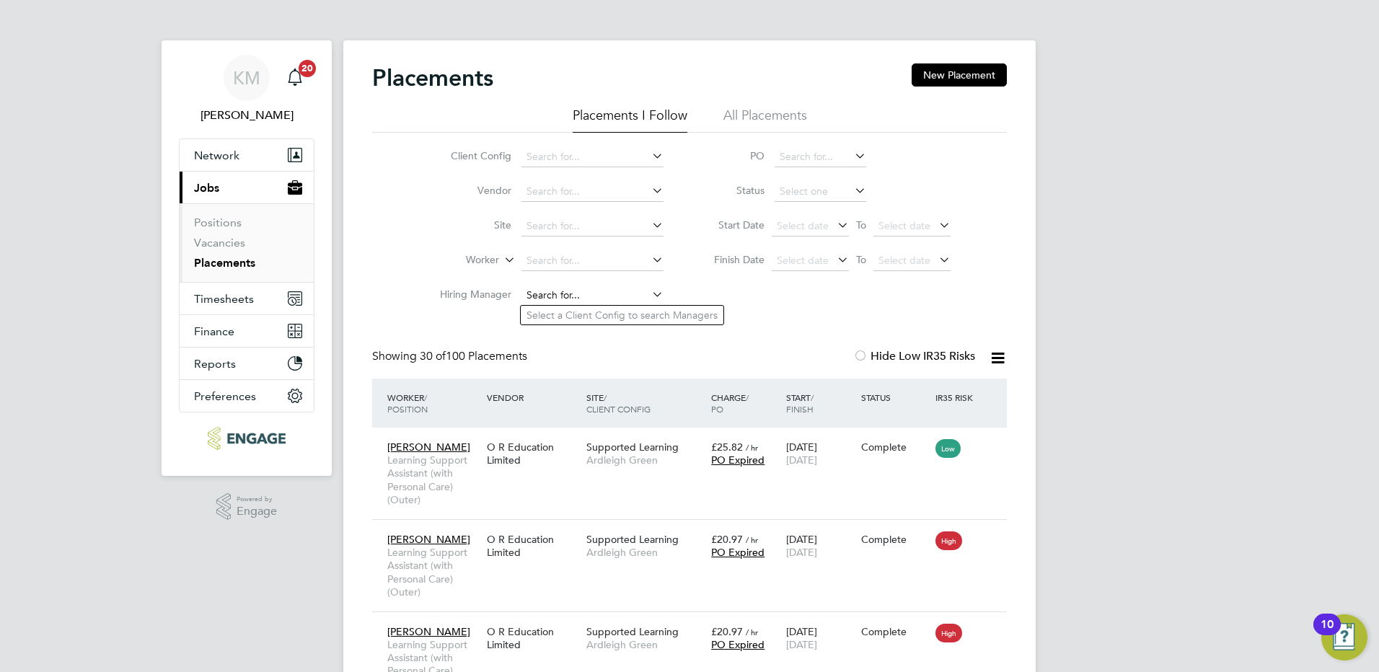
click at [546, 294] on input at bounding box center [593, 296] width 142 height 20
type input "[PERSON_NAME]"
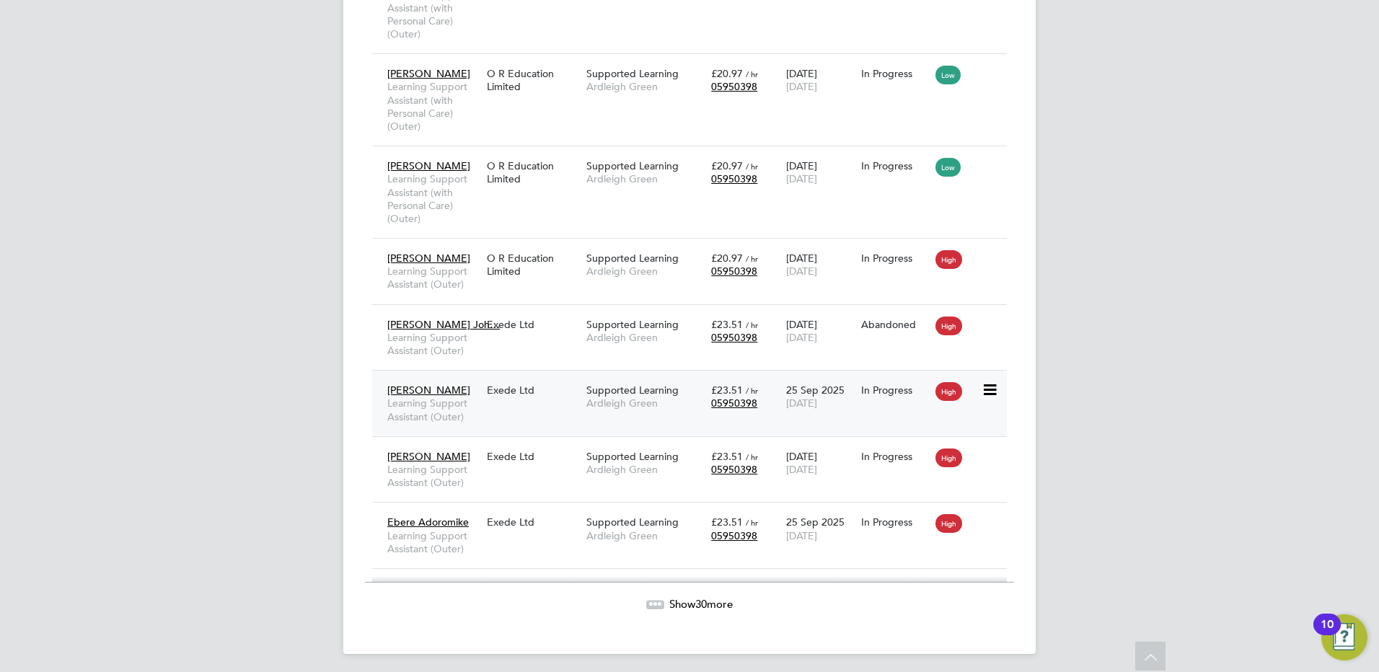
scroll to position [2475, 0]
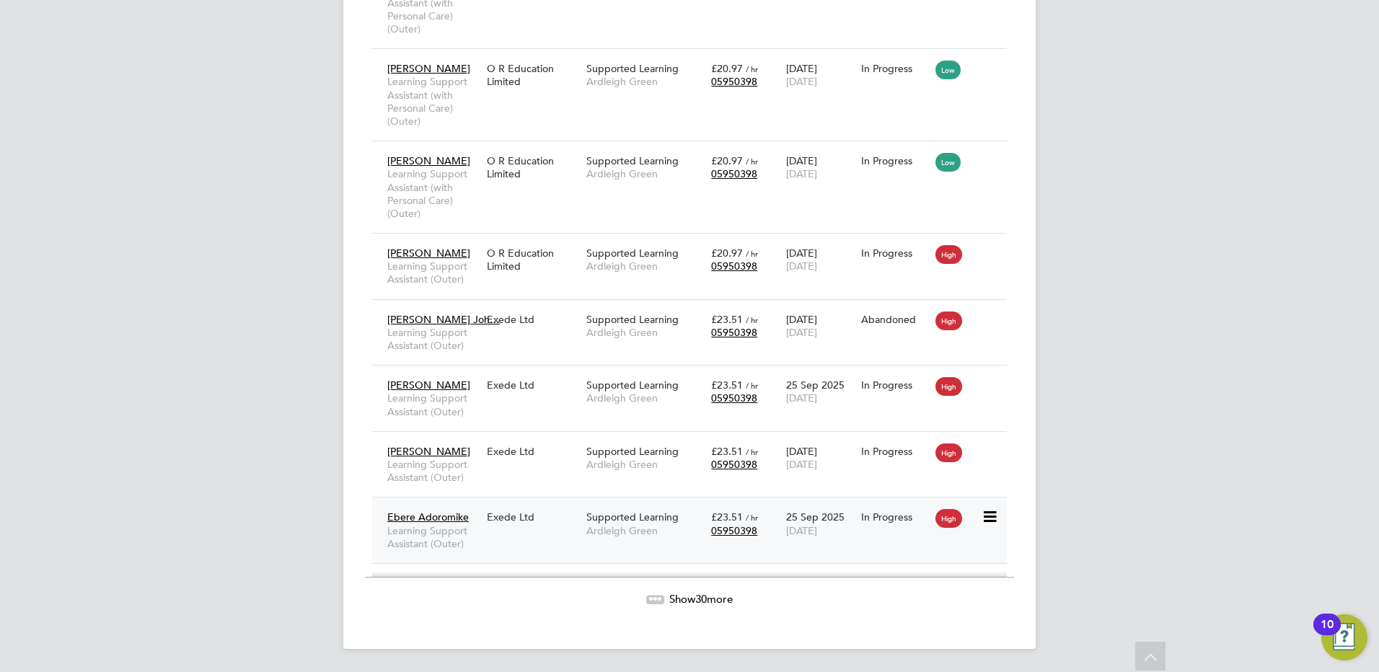
click at [618, 517] on span "Supported Learning" at bounding box center [633, 517] width 92 height 13
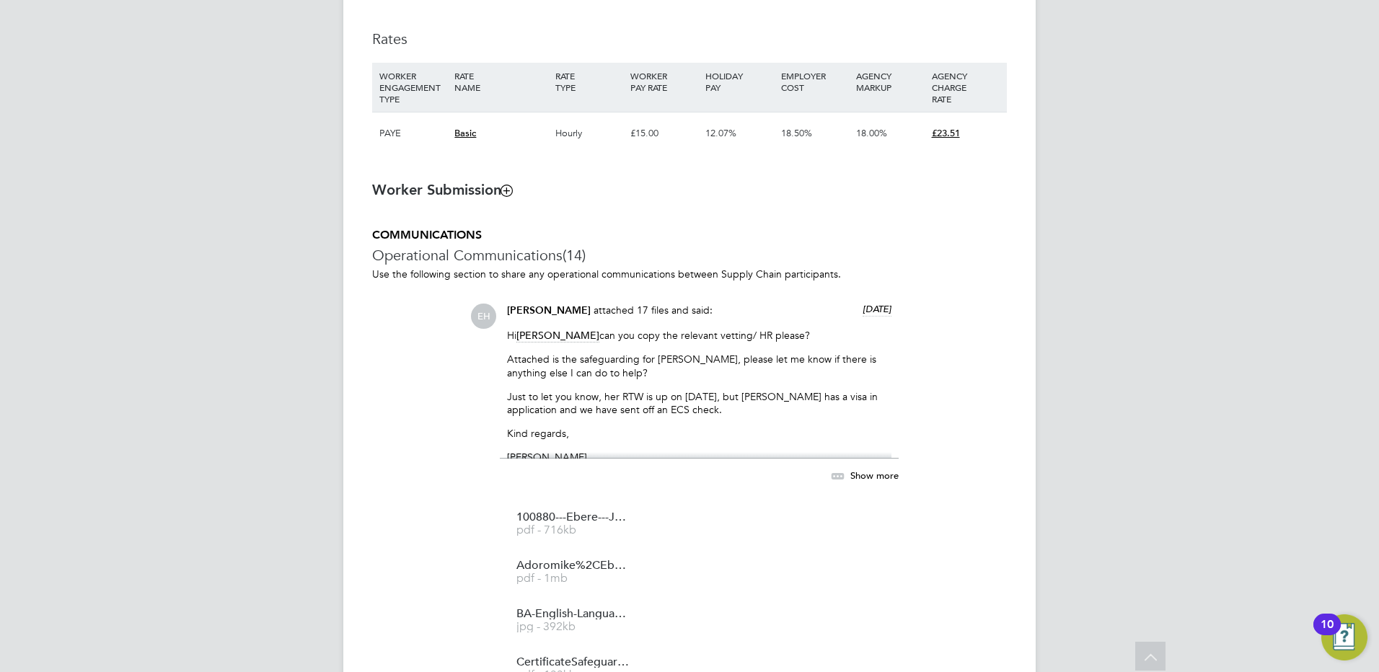
scroll to position [1010, 0]
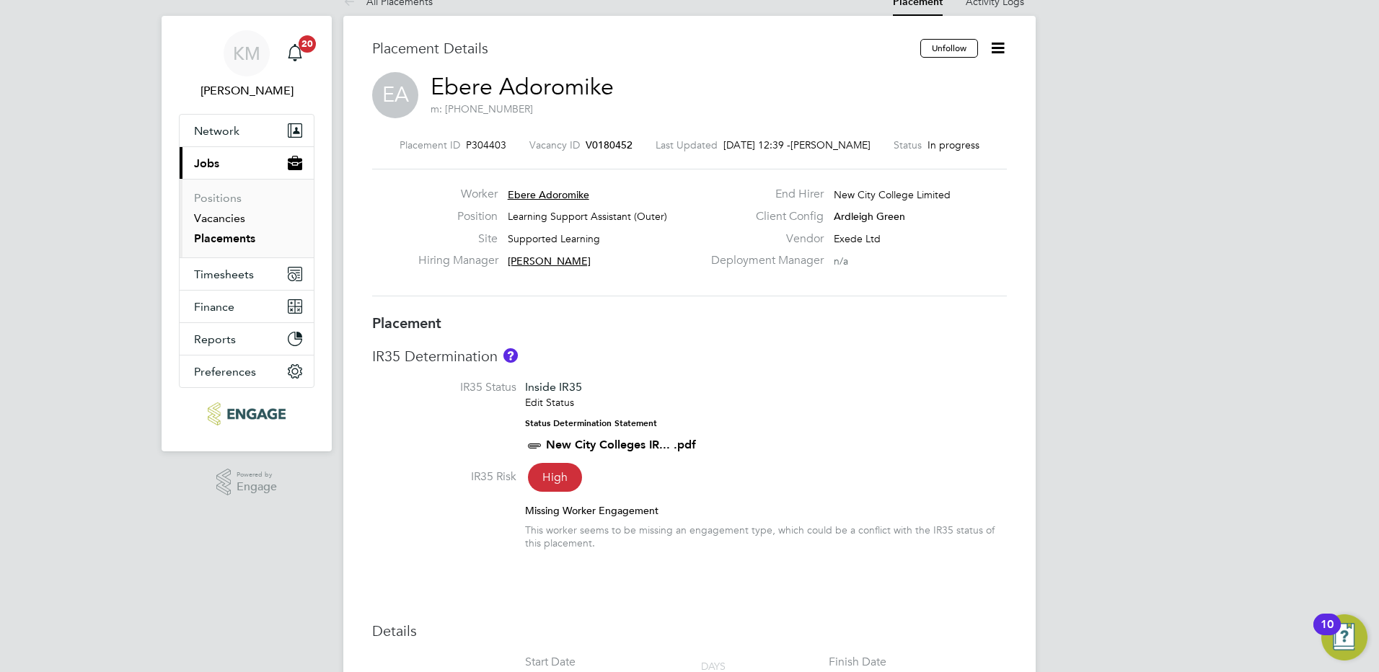
click at [218, 221] on link "Vacancies" at bounding box center [219, 218] width 51 height 14
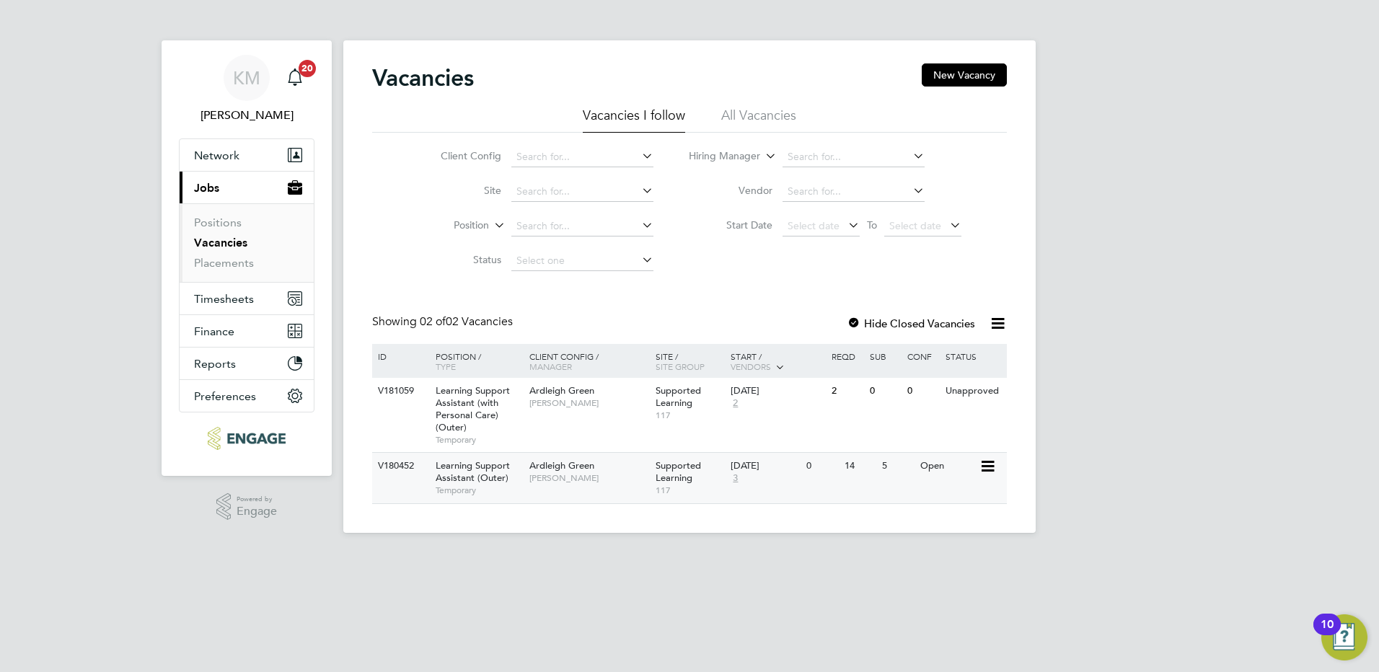
click at [980, 465] on icon at bounding box center [987, 466] width 14 height 17
click at [458, 466] on span "Learning Support Assistant (Outer)" at bounding box center [473, 472] width 74 height 25
click at [983, 465] on icon at bounding box center [987, 466] width 14 height 17
click at [927, 503] on li "View Details" at bounding box center [952, 500] width 84 height 20
click at [988, 469] on icon at bounding box center [987, 466] width 14 height 17
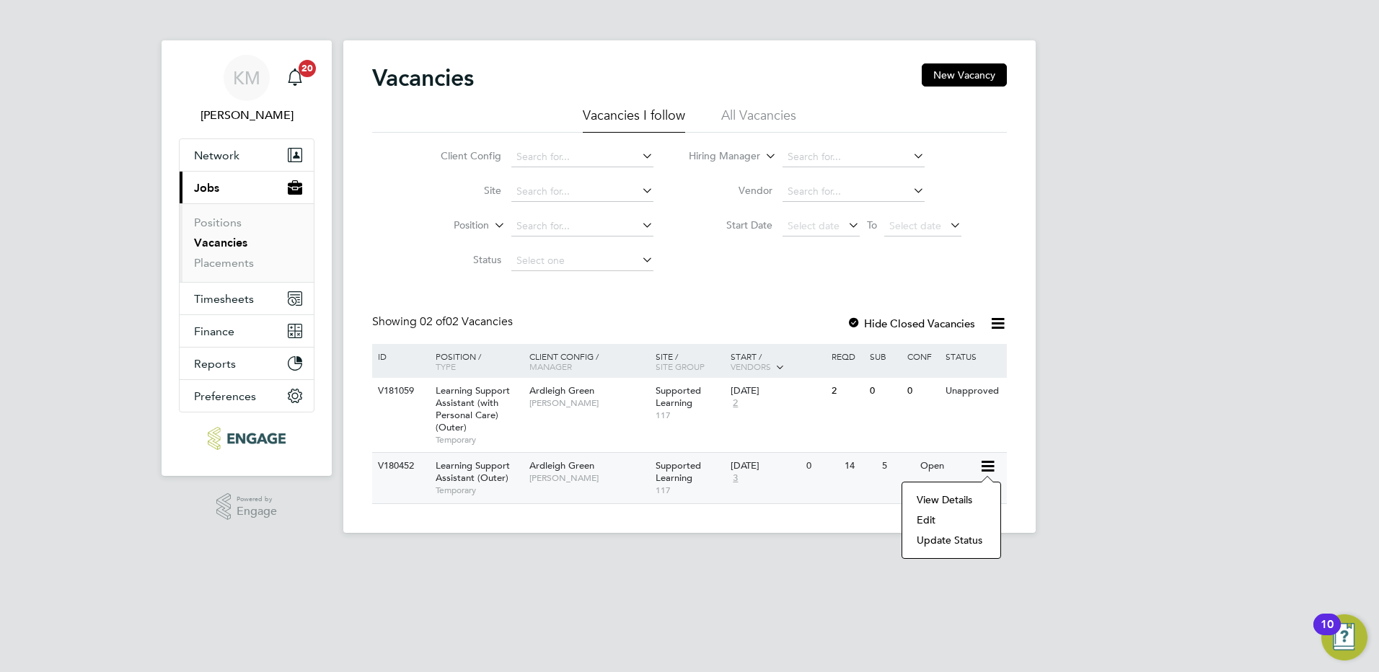
click at [933, 500] on li "View Details" at bounding box center [952, 500] width 84 height 20
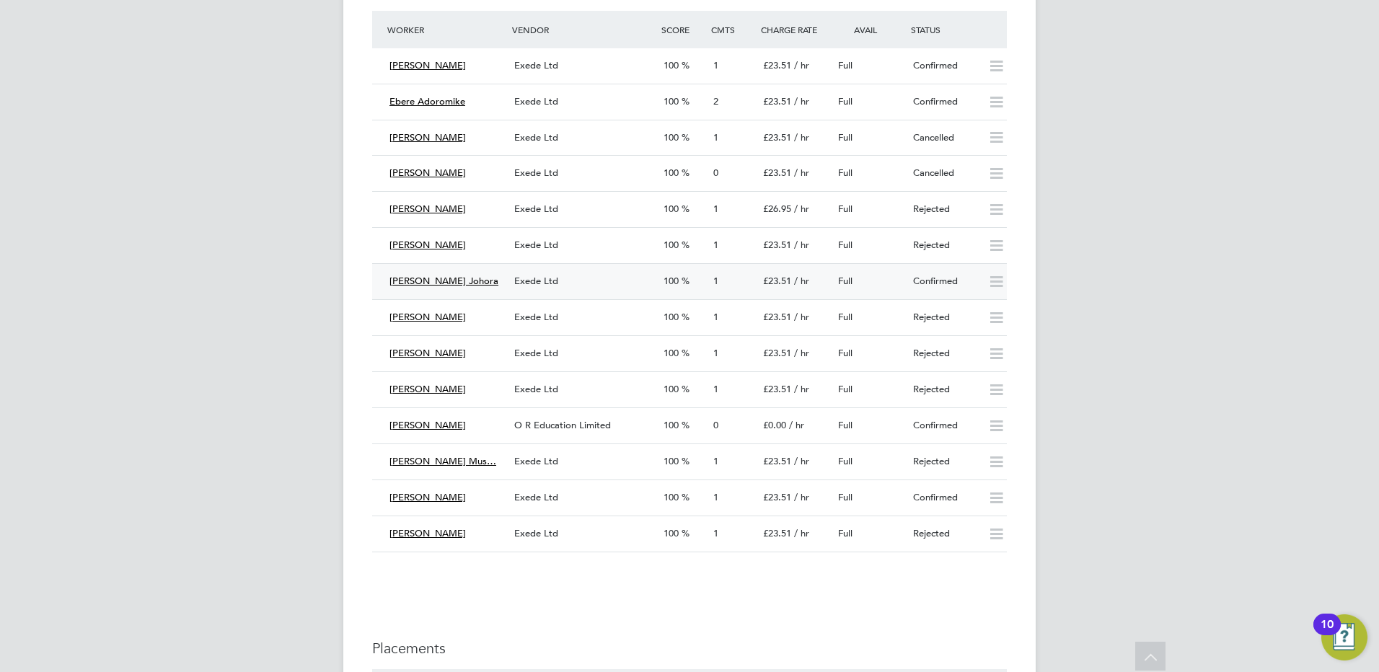
click at [460, 278] on span "[PERSON_NAME] Johora" at bounding box center [444, 281] width 109 height 12
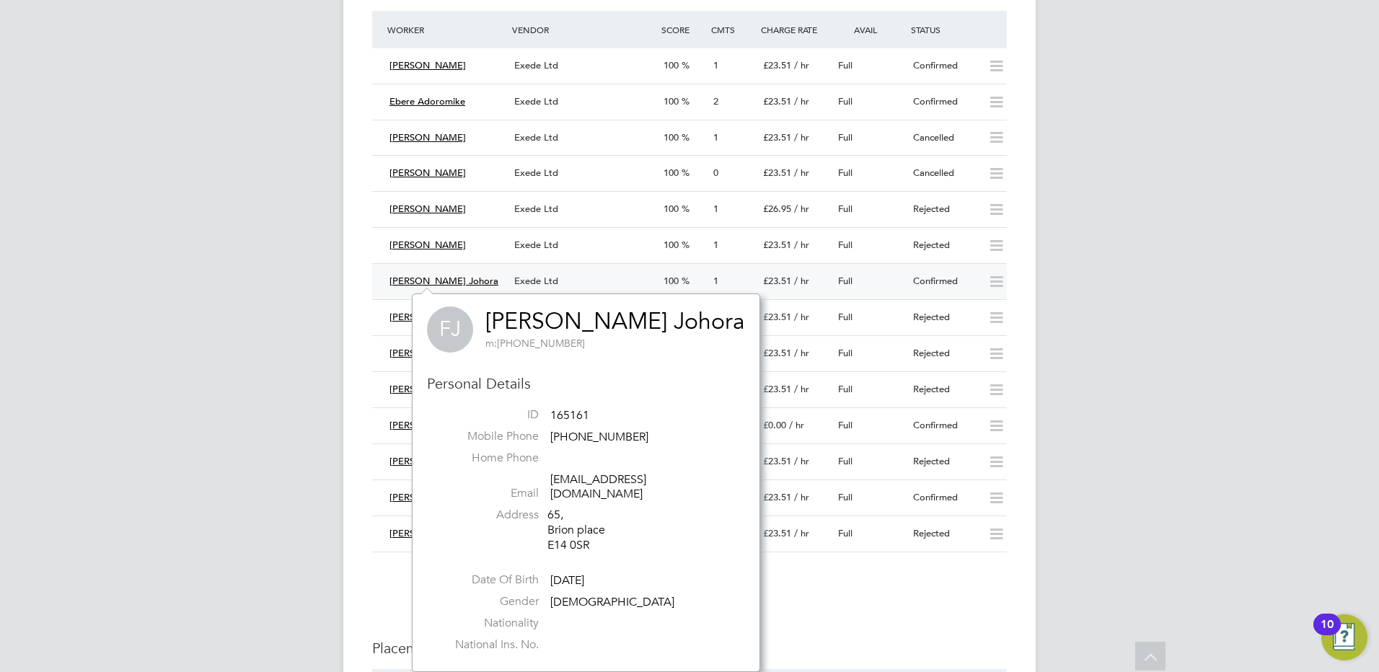
click at [540, 278] on span "Exede Ltd" at bounding box center [536, 281] width 44 height 12
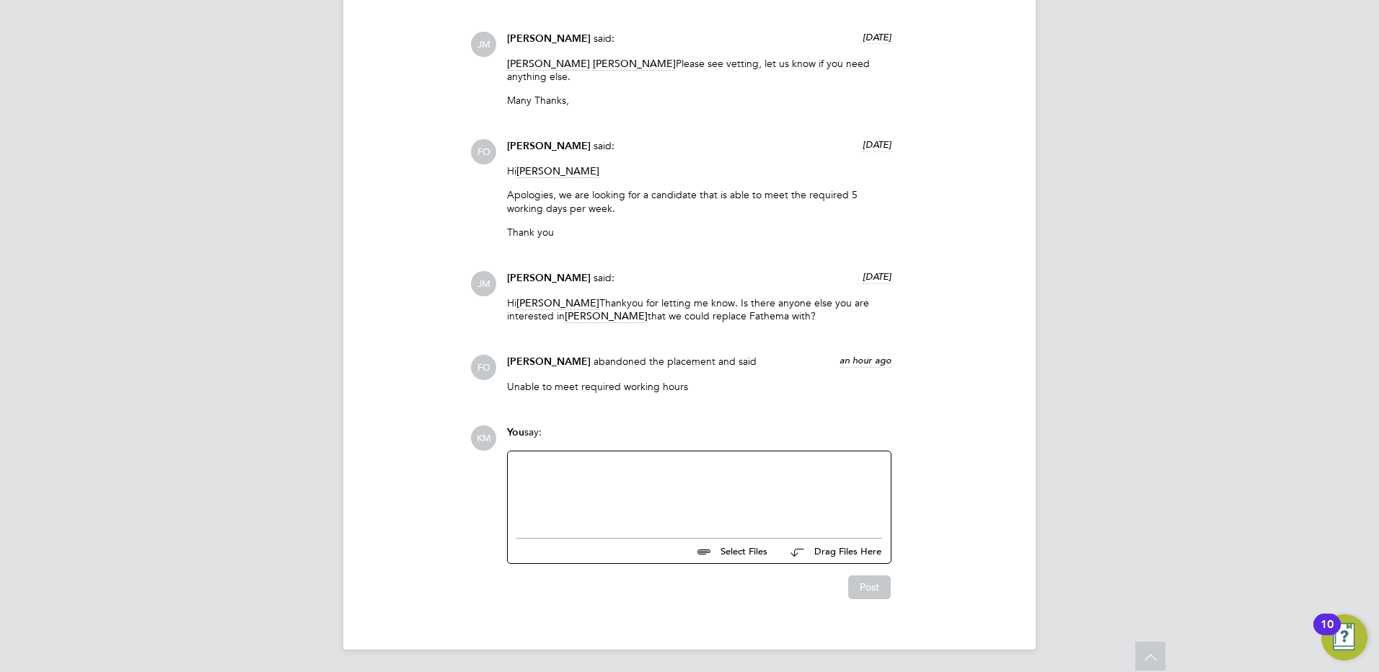
click at [613, 444] on div "You say:" at bounding box center [699, 438] width 385 height 25
click at [577, 486] on div at bounding box center [700, 491] width 366 height 62
click at [863, 588] on button "Post" at bounding box center [869, 587] width 43 height 23
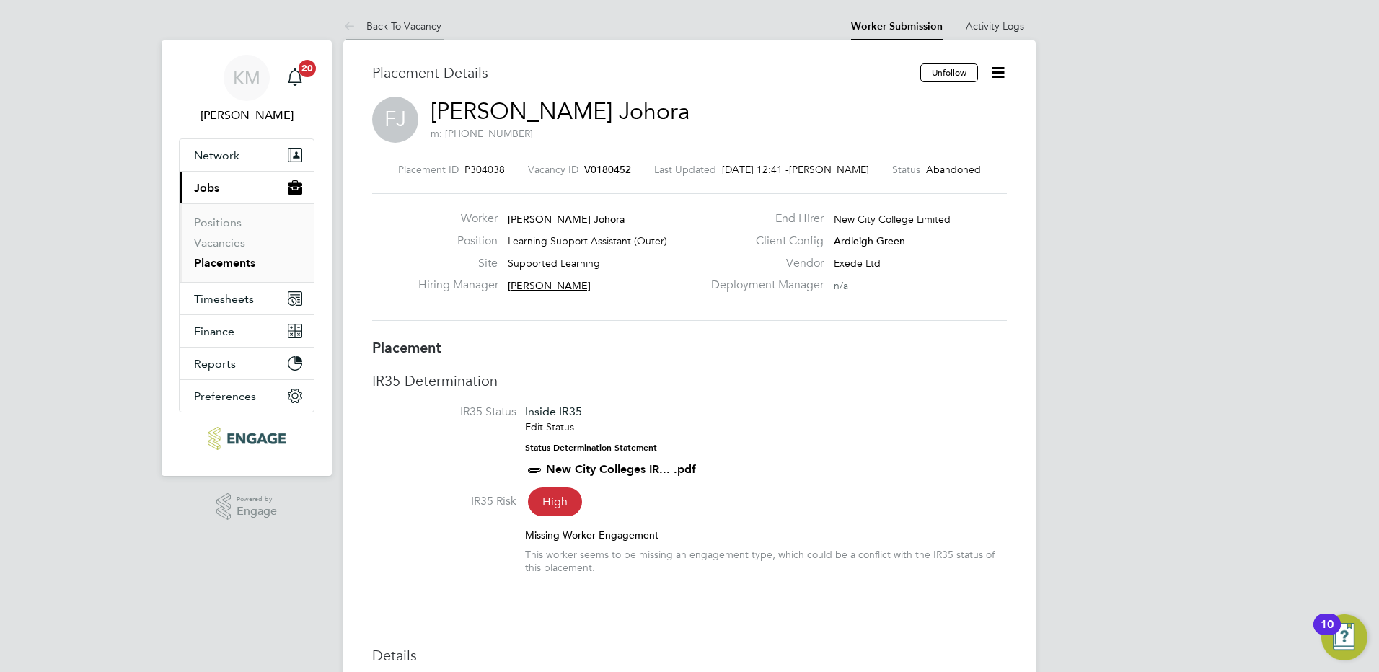
click at [374, 22] on link "Back To Vacancy" at bounding box center [392, 25] width 98 height 13
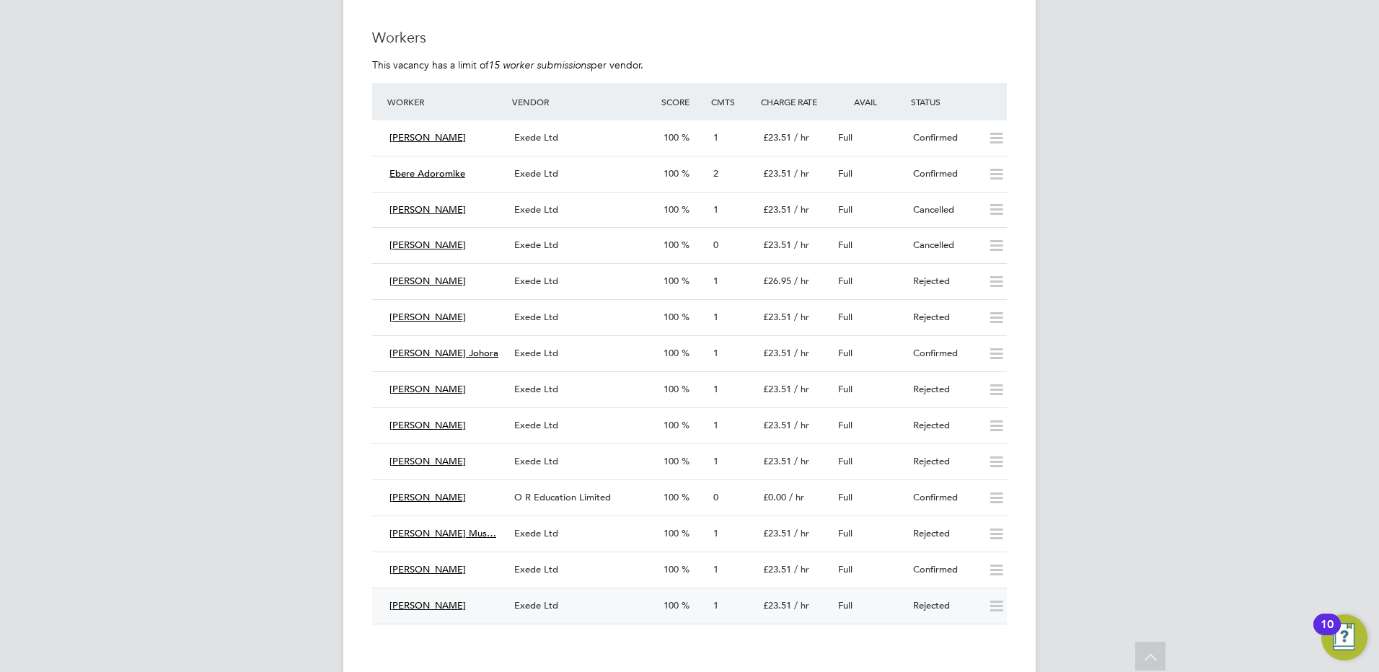
click at [539, 605] on span "Exede Ltd" at bounding box center [536, 606] width 44 height 12
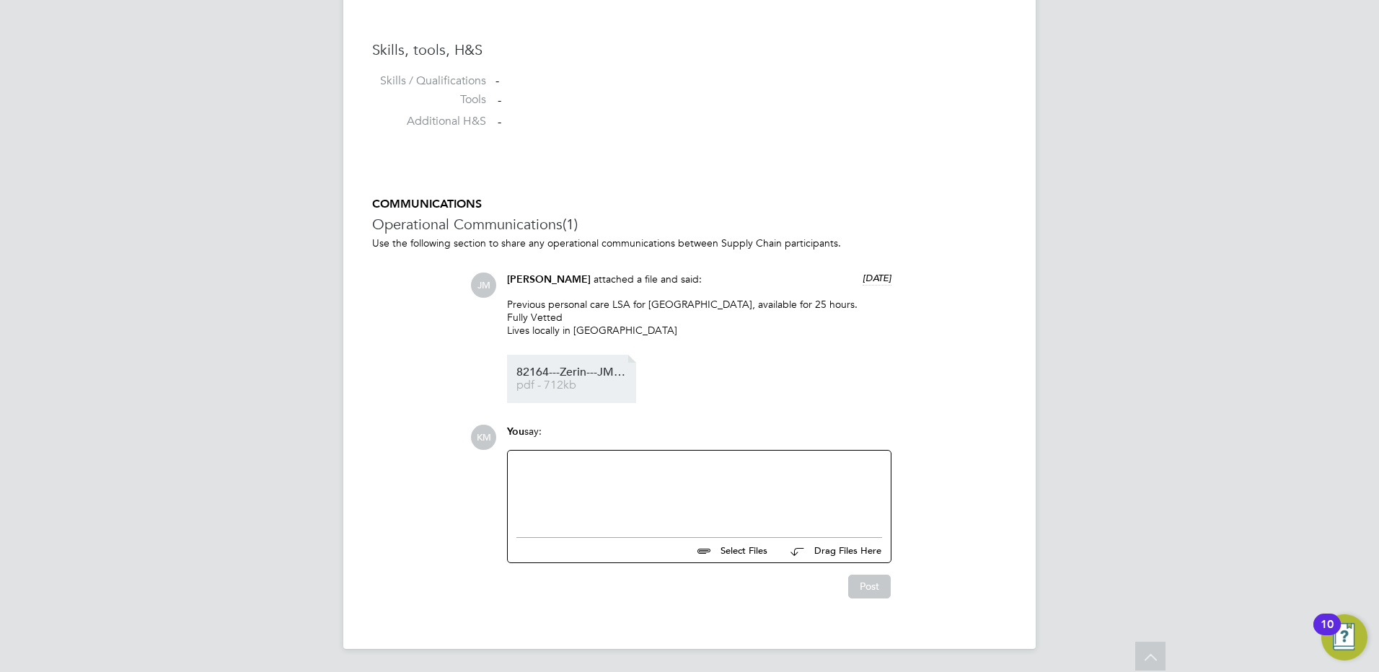
click at [581, 370] on span "82164---Zerin---JM%20(1)" at bounding box center [574, 372] width 115 height 11
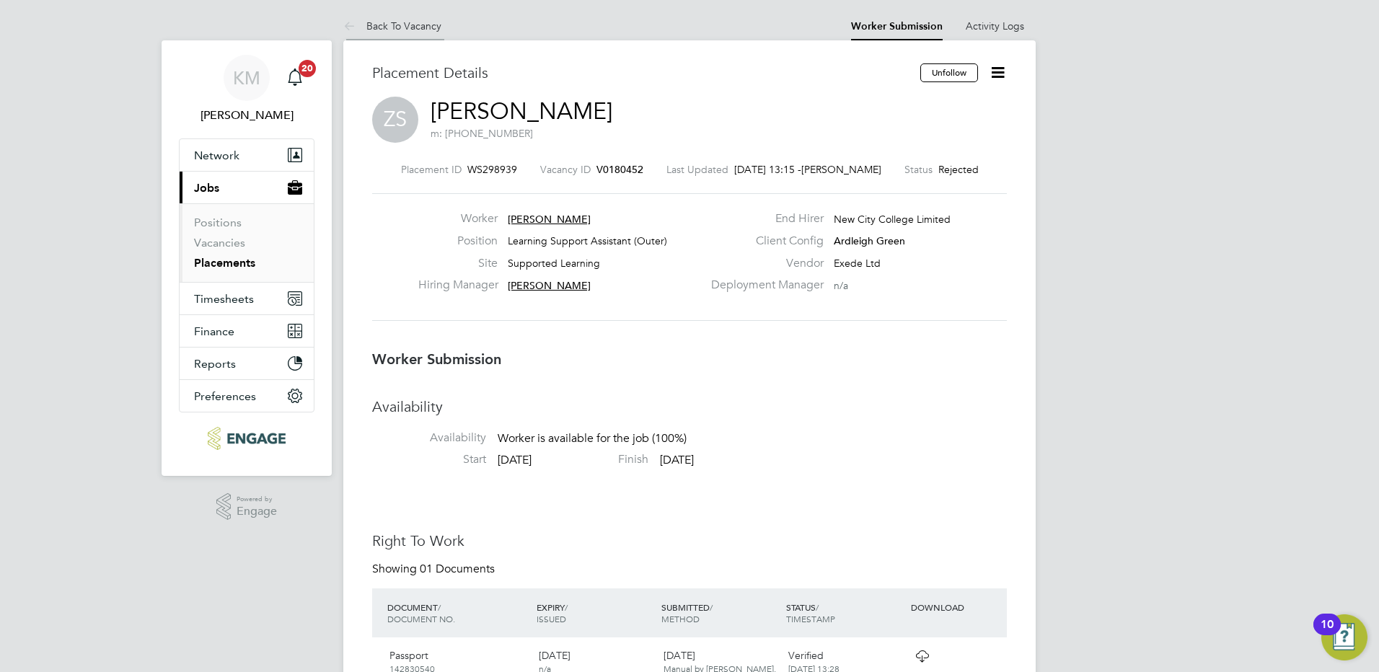
click at [395, 28] on link "Back To Vacancy" at bounding box center [392, 25] width 98 height 13
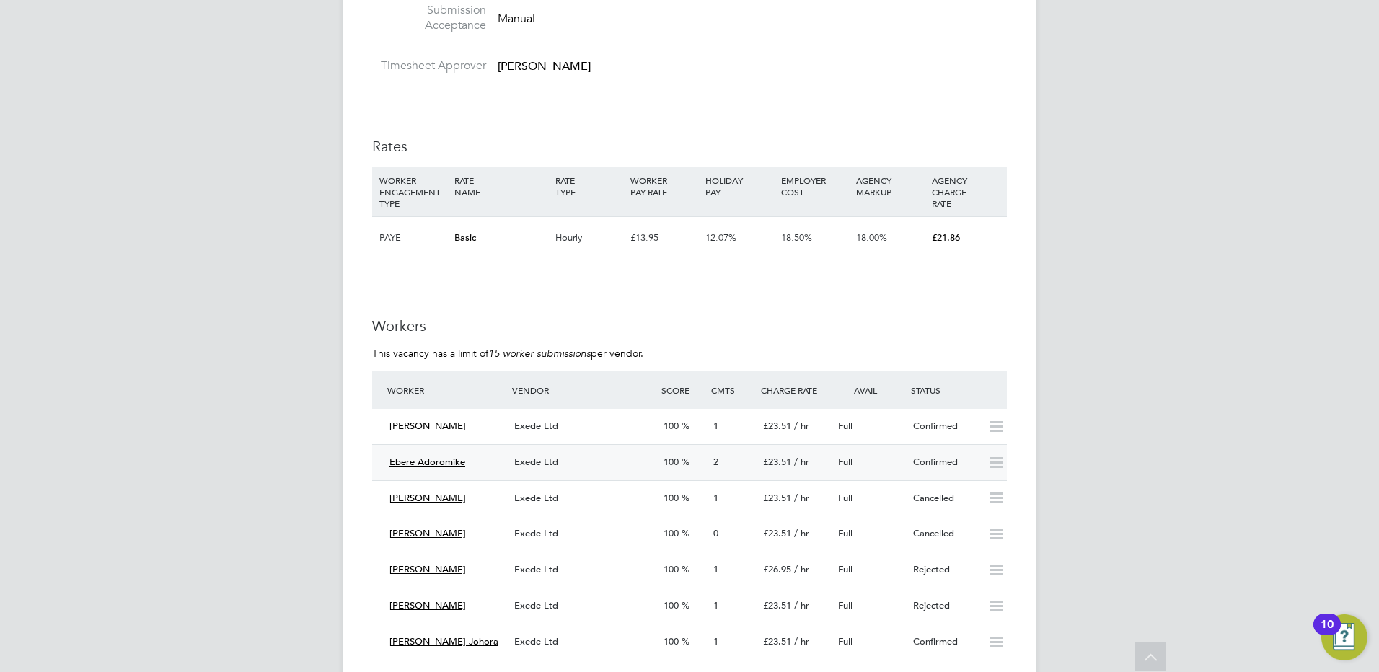
click at [531, 464] on span "Exede Ltd" at bounding box center [536, 462] width 44 height 12
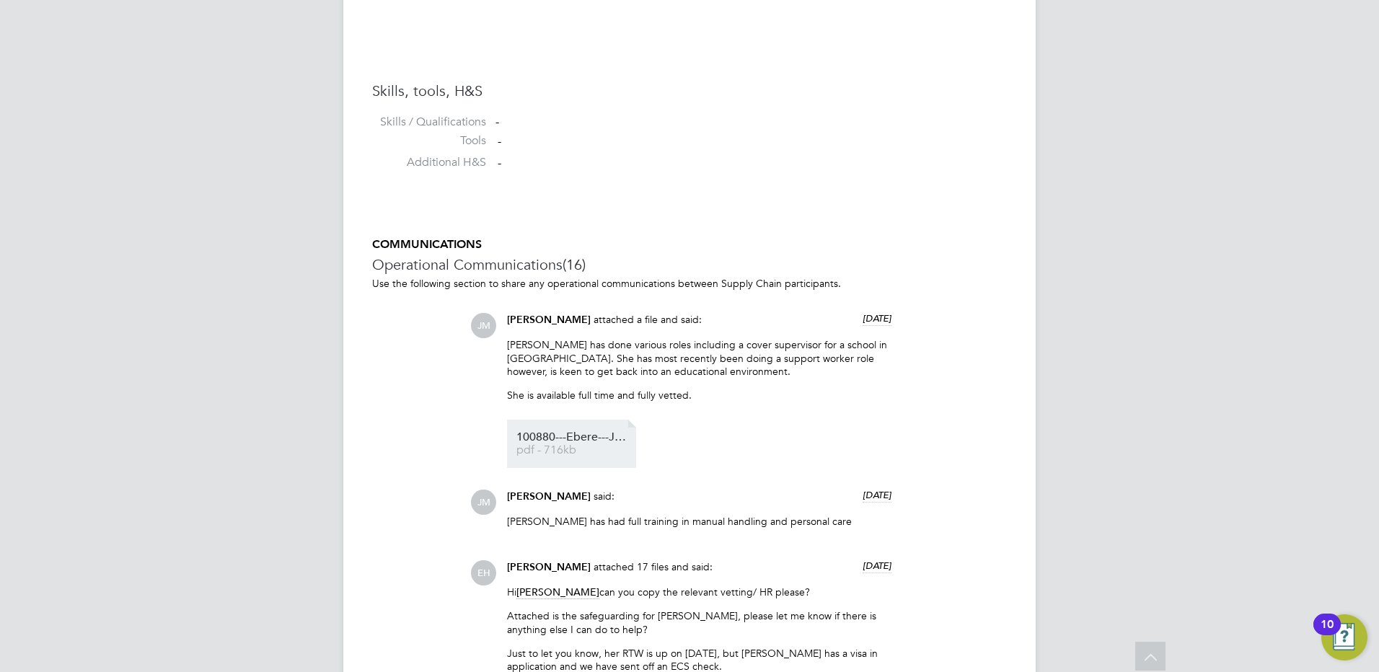
click at [551, 431] on li "100880---Ebere---JM-Xede%20(1) pdf - 716kb" at bounding box center [571, 444] width 129 height 48
click at [570, 439] on span "100880---Ebere---JM-Xede%20(1)" at bounding box center [574, 437] width 115 height 11
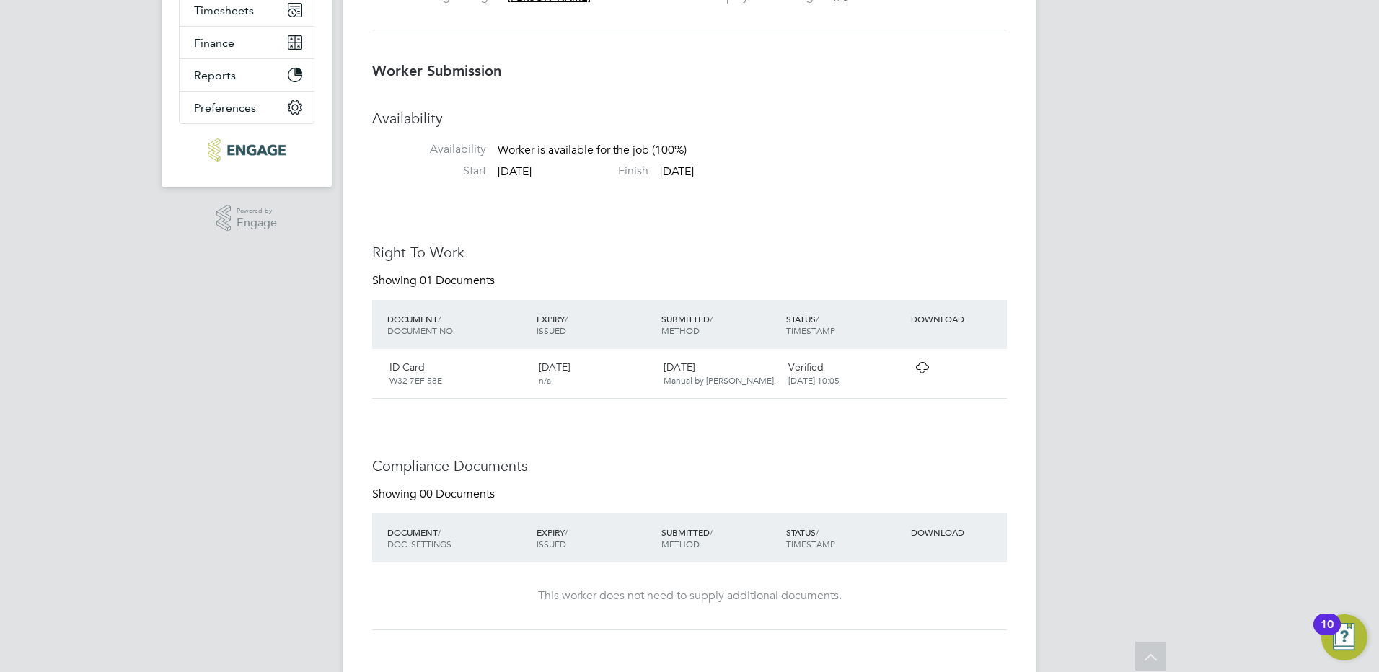
scroll to position [154, 0]
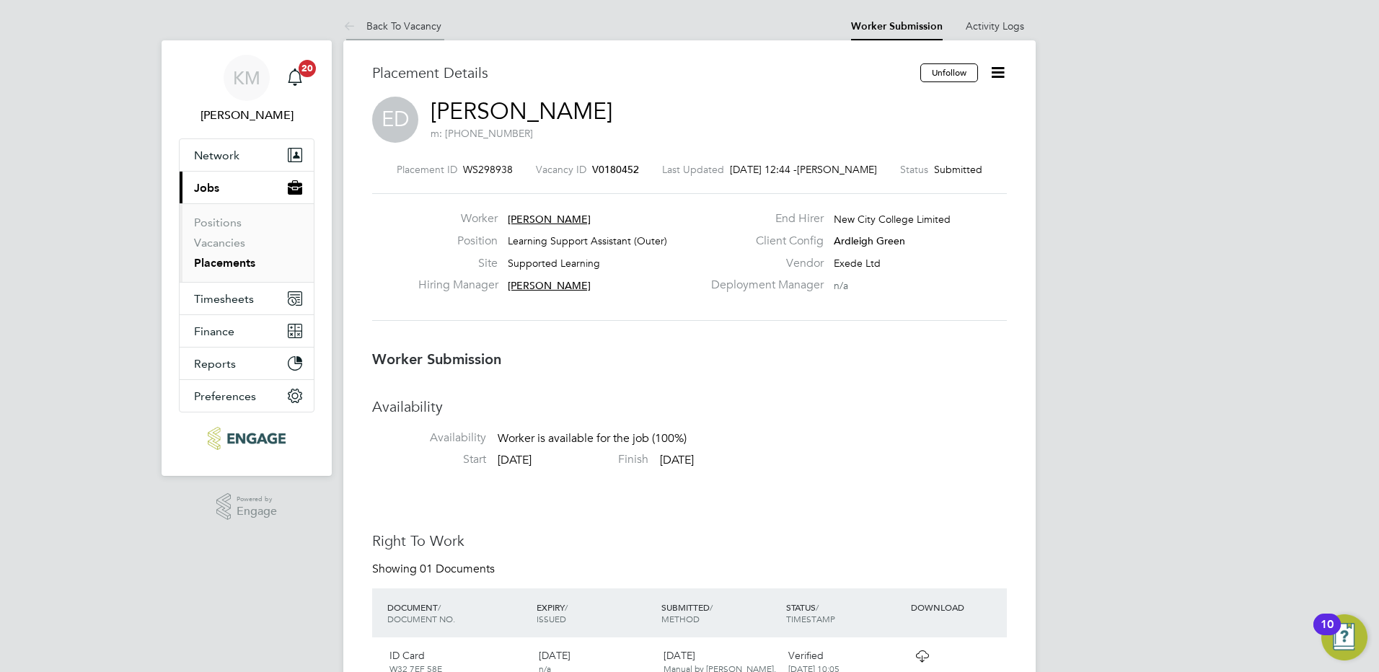
click at [417, 25] on link "Back To Vacancy" at bounding box center [392, 25] width 98 height 13
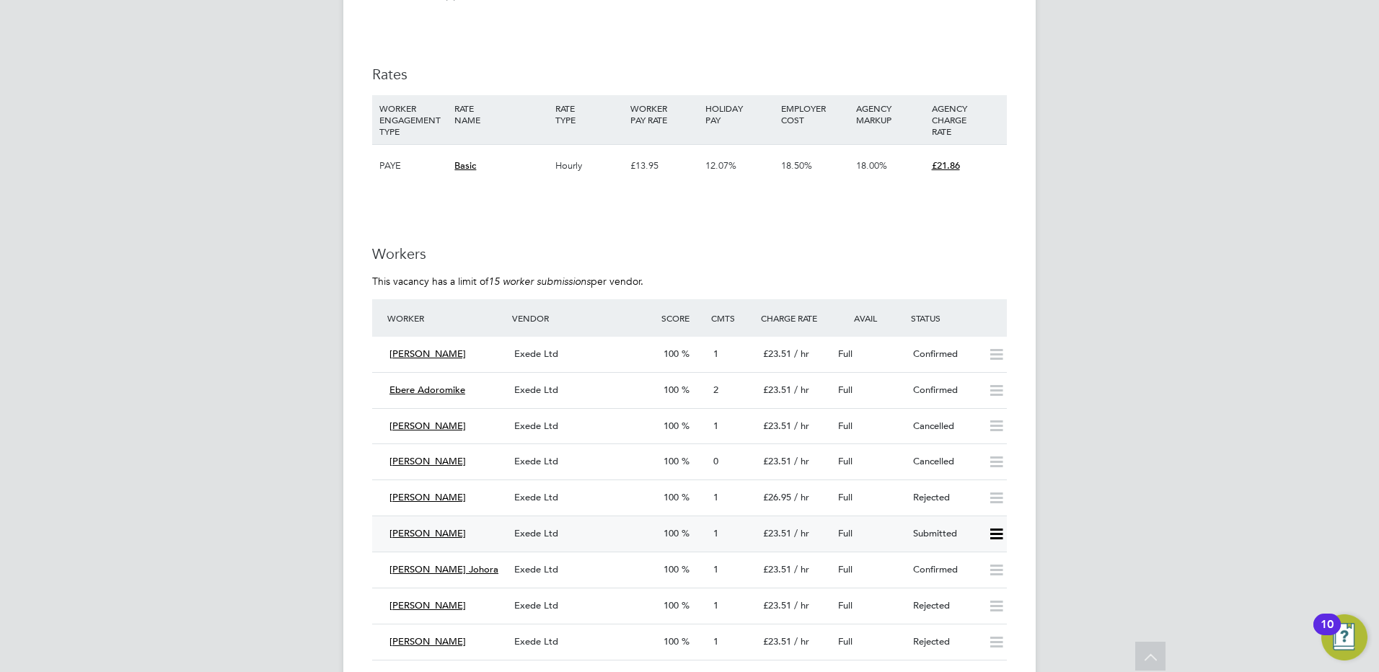
click at [427, 531] on span "[PERSON_NAME]" at bounding box center [428, 533] width 76 height 12
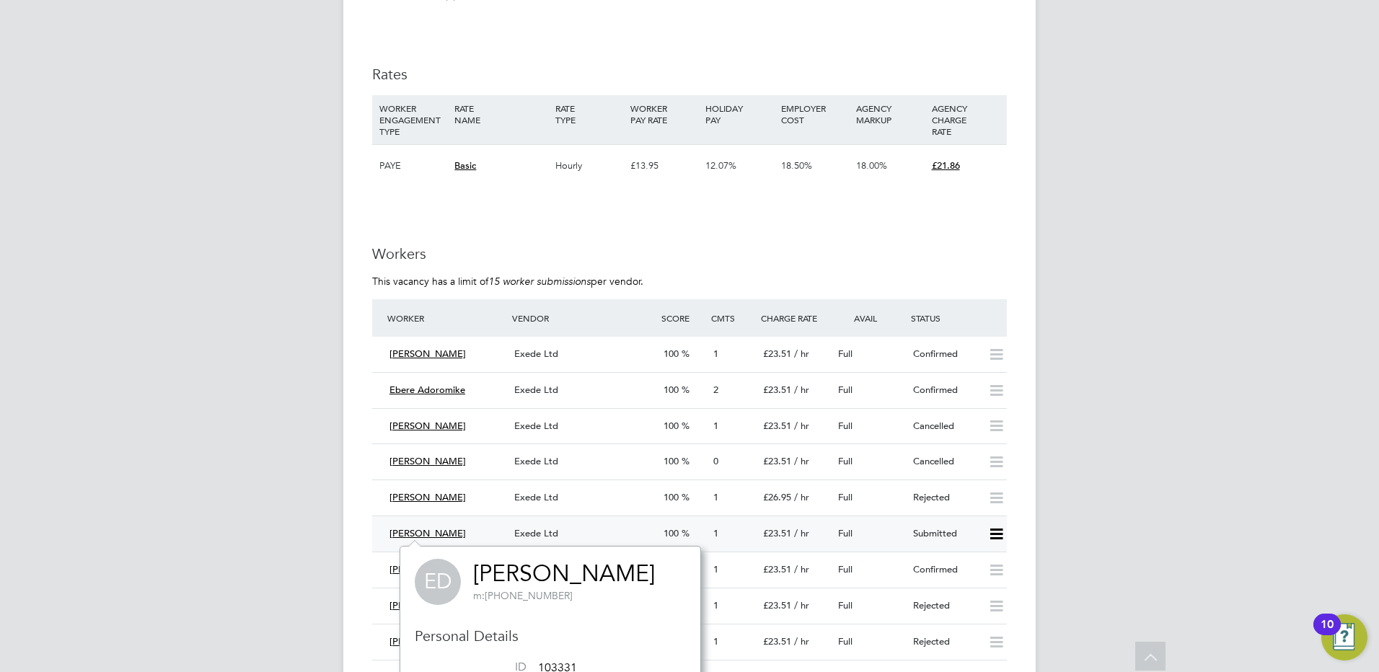
click at [523, 532] on span "Exede Ltd" at bounding box center [536, 533] width 44 height 12
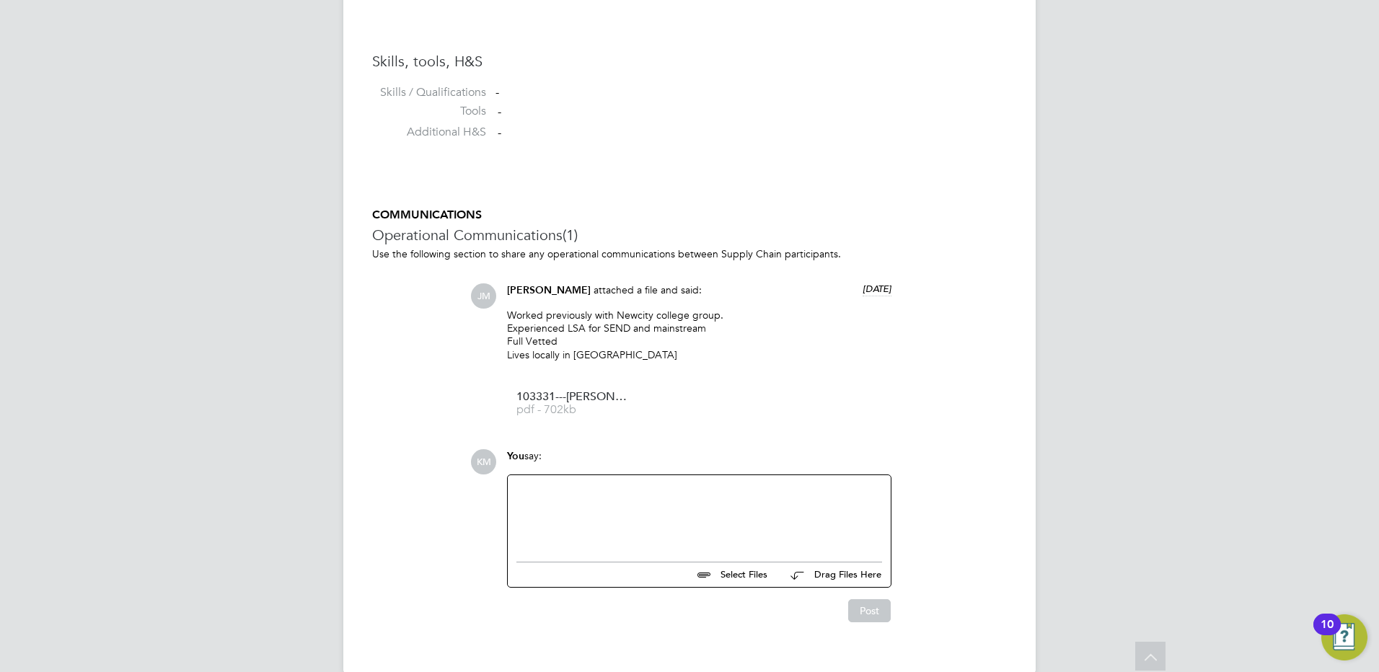
scroll to position [1147, 0]
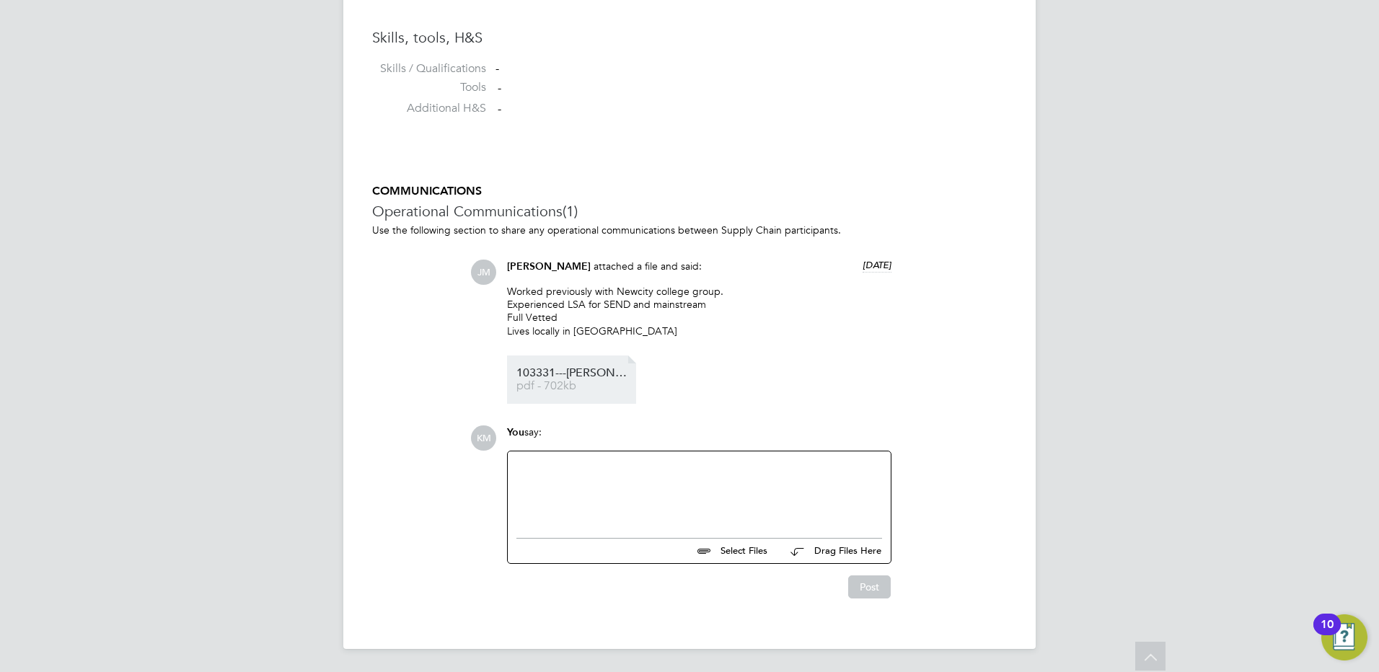
click at [594, 377] on span "103331---[PERSON_NAME]---JM--Xede%20(1)" at bounding box center [574, 373] width 115 height 11
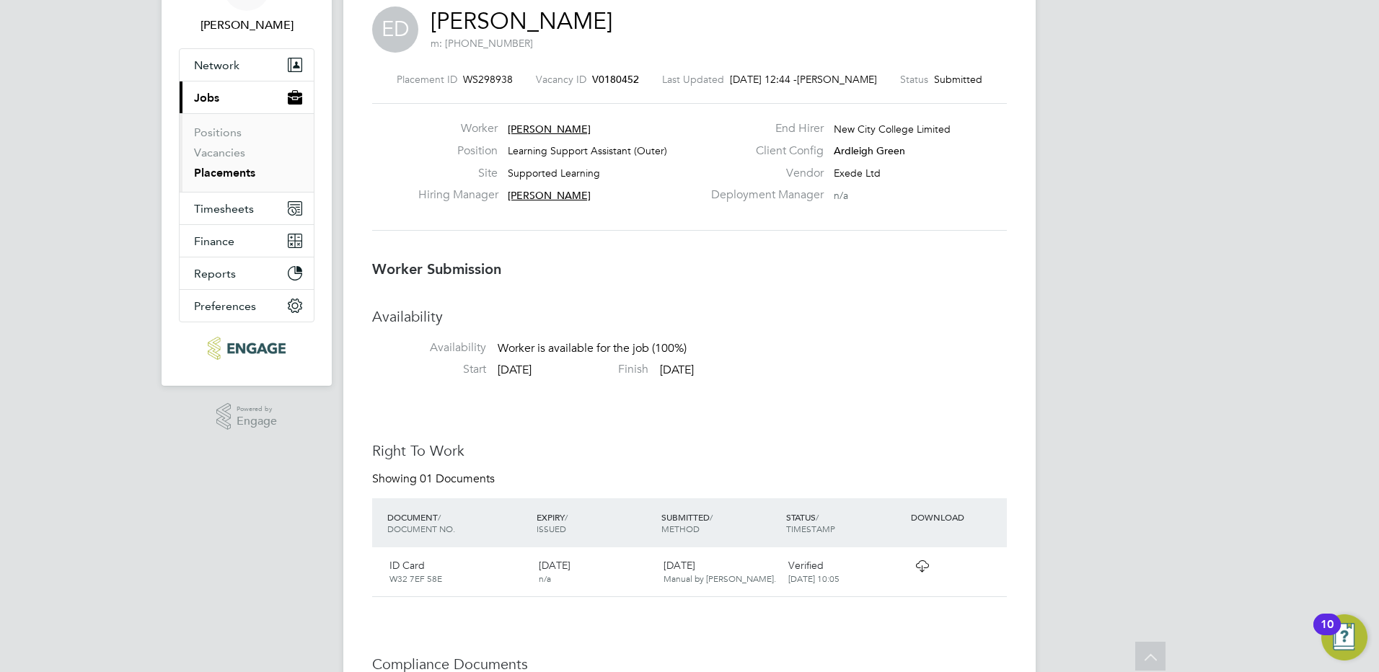
scroll to position [65, 0]
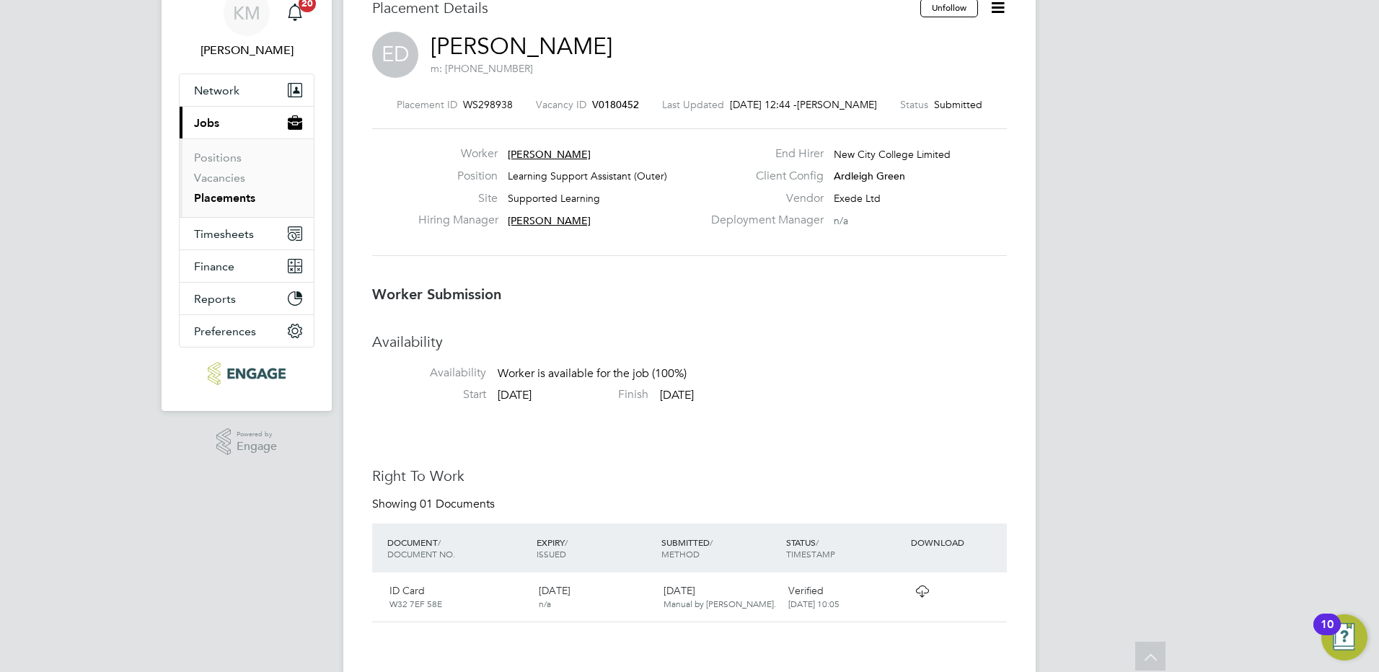
drag, startPoint x: 560, startPoint y: 152, endPoint x: 565, endPoint y: 146, distance: 7.7
click at [563, 148] on span "[PERSON_NAME]" at bounding box center [549, 154] width 83 height 13
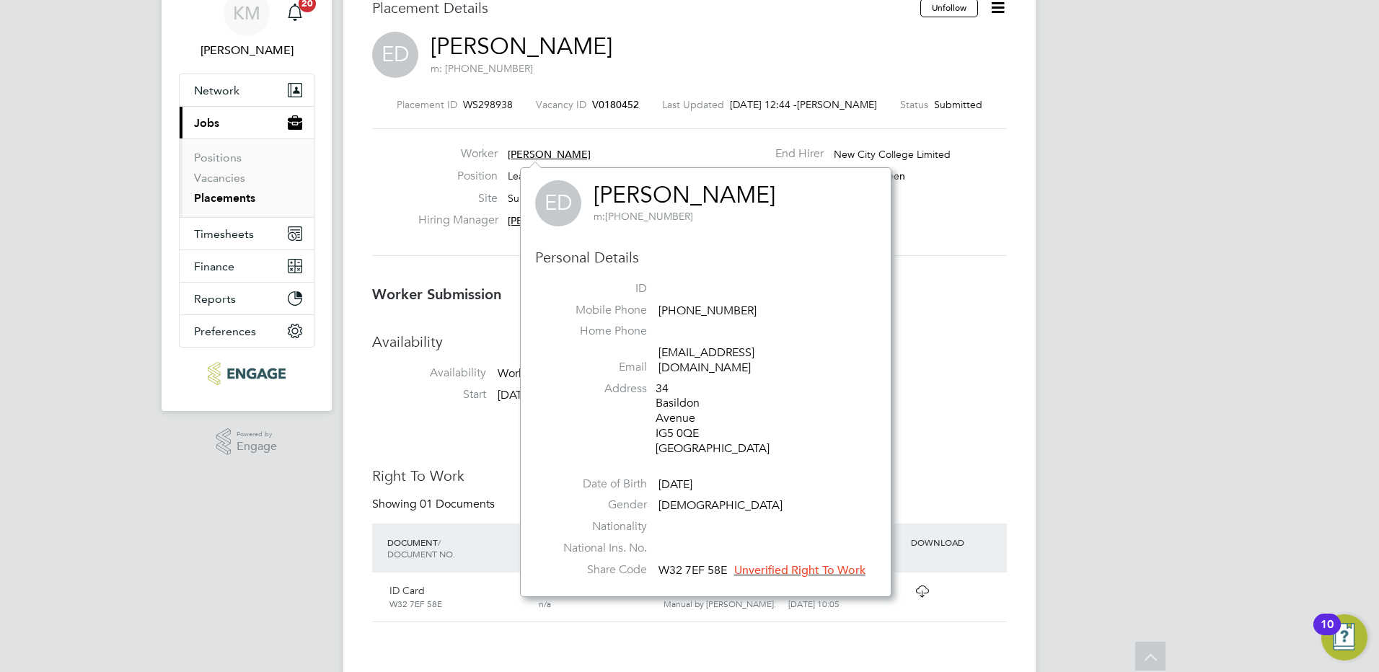
click at [964, 247] on div "Worker [PERSON_NAME] Position Learning Support Assistant (Outer) Site Supported…" at bounding box center [689, 192] width 635 height 128
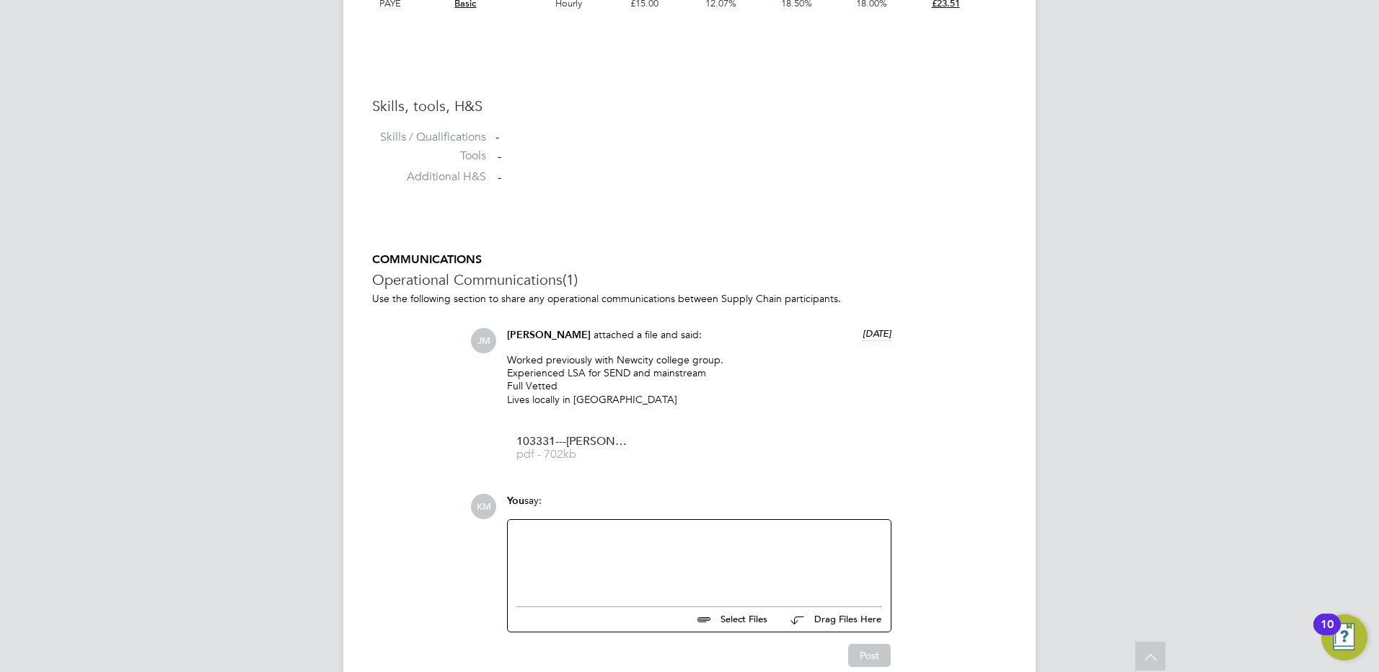
scroll to position [1147, 0]
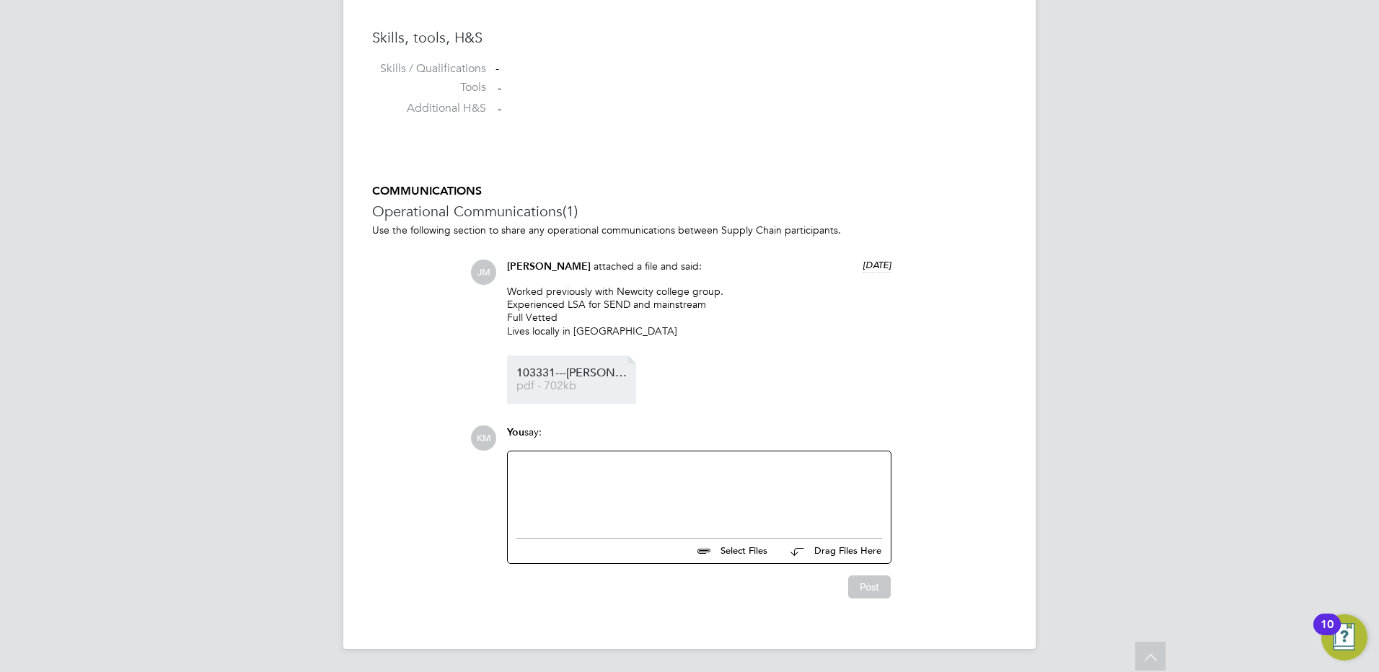
click at [578, 371] on span "103331---[PERSON_NAME]---JM--Xede%20(1)" at bounding box center [574, 373] width 115 height 11
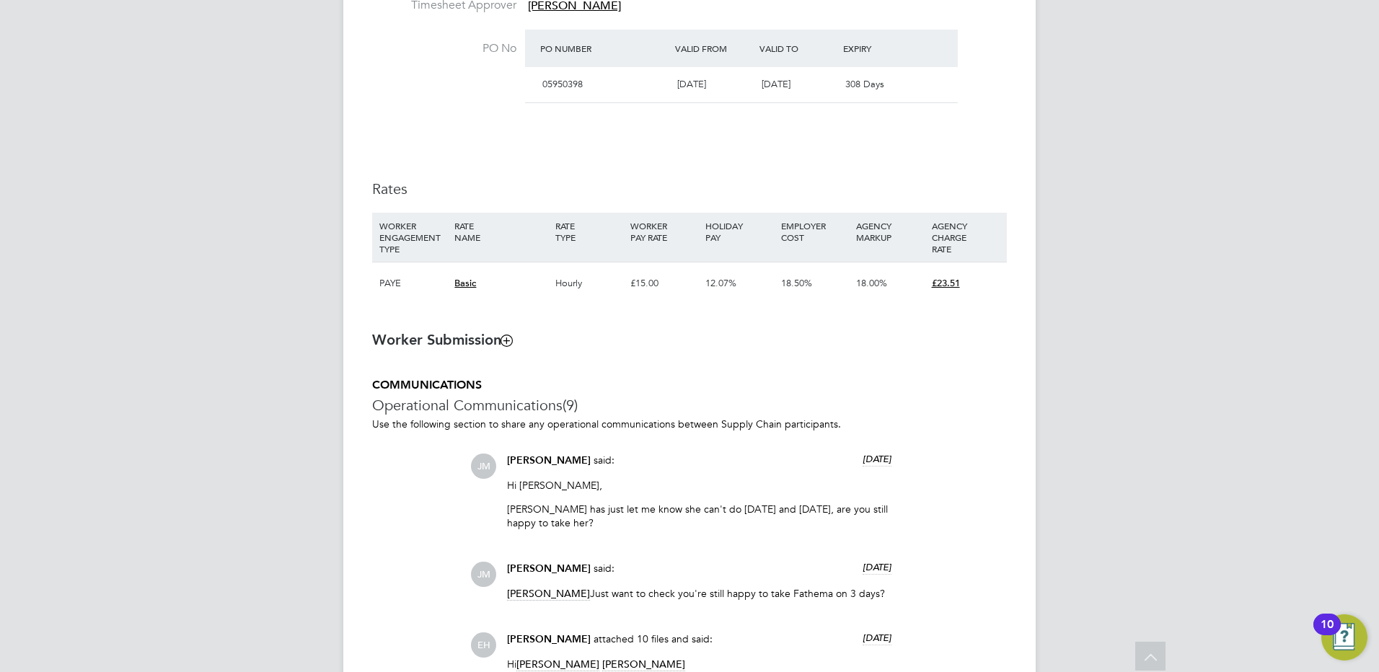
scroll to position [1010, 0]
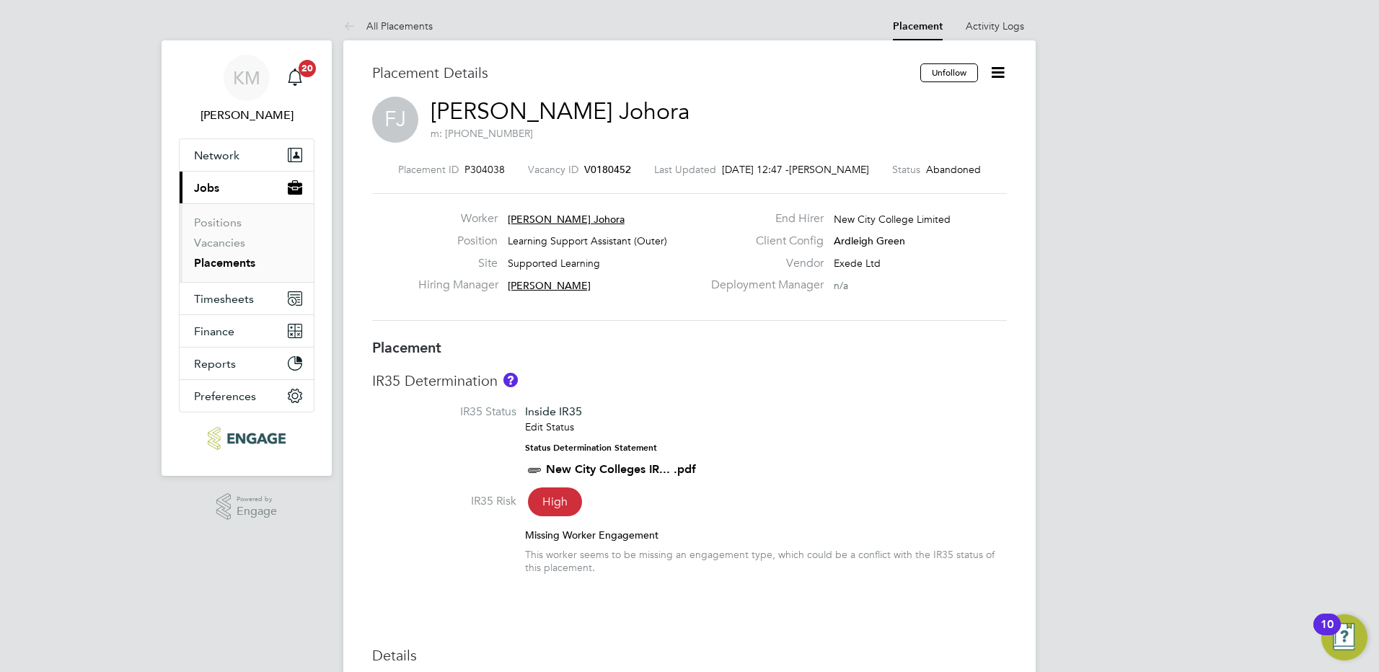
click at [221, 258] on link "Placements" at bounding box center [224, 263] width 61 height 14
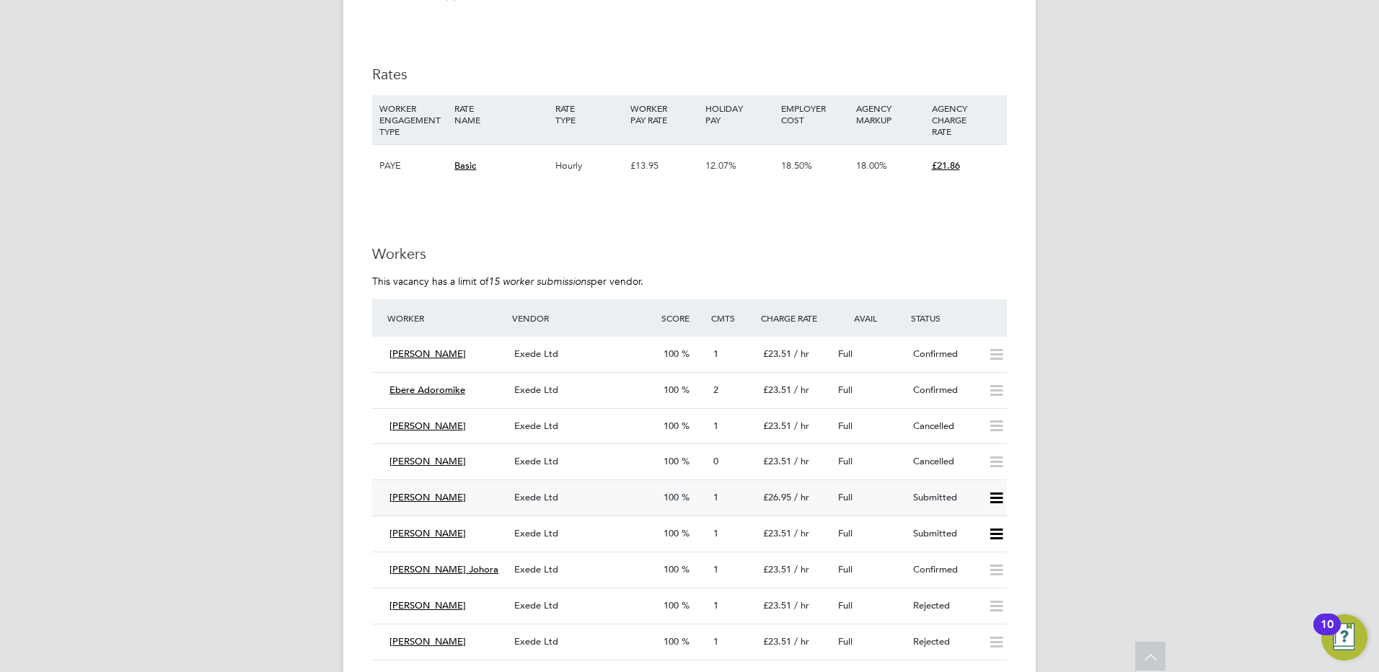
click at [543, 499] on span "Exede Ltd" at bounding box center [536, 497] width 44 height 12
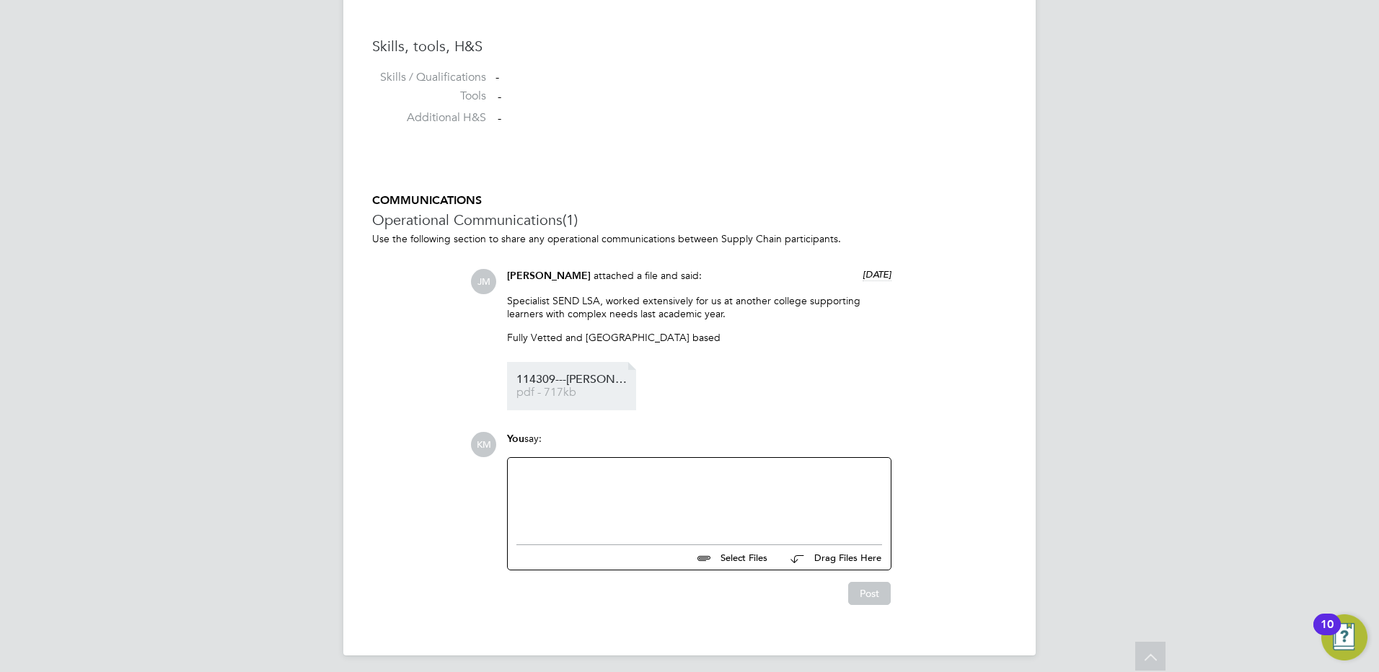
click at [566, 382] on span "114309---Eric---JM-Xede%20(1)" at bounding box center [574, 379] width 115 height 11
click at [577, 484] on div at bounding box center [700, 498] width 366 height 62
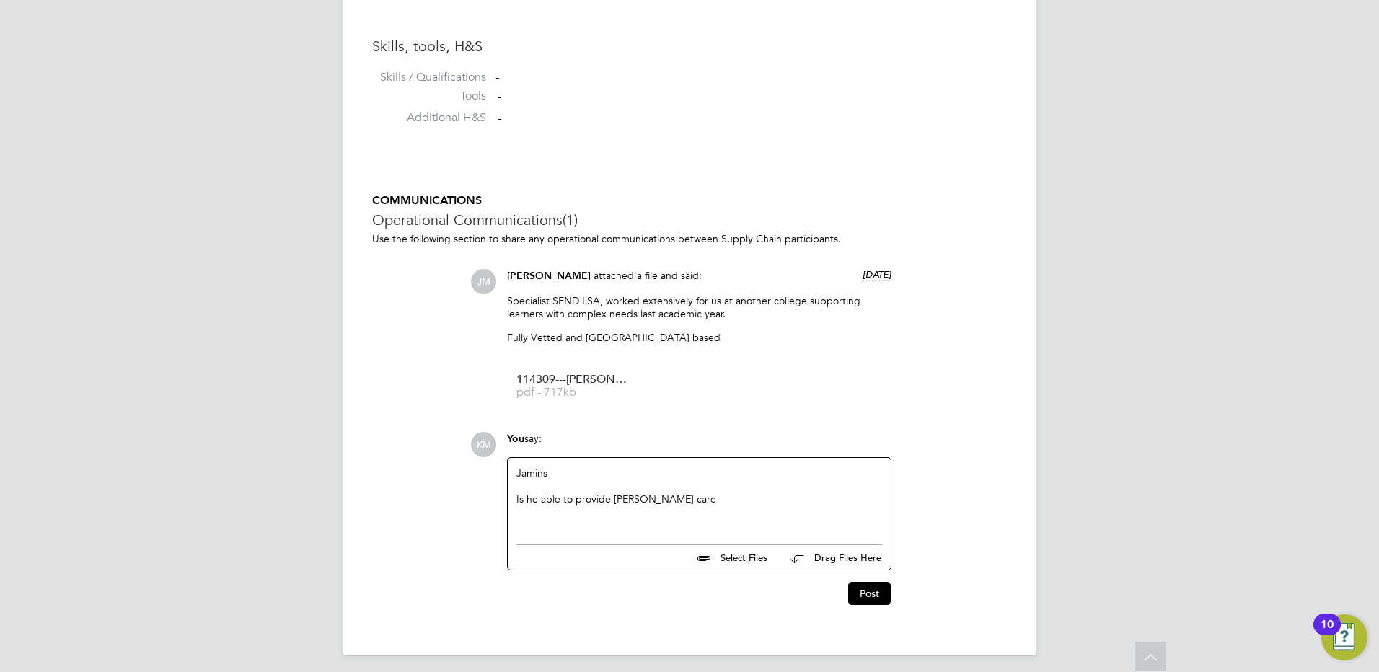
click at [543, 472] on div "Jamins Is he able to provide poersonal care" at bounding box center [700, 498] width 366 height 62
click at [617, 501] on div "Is he able to provide poersonal care" at bounding box center [700, 499] width 366 height 13
click at [527, 474] on div "Jamine Is he able to provide personal care" at bounding box center [700, 498] width 366 height 62
click at [877, 593] on button "Post" at bounding box center [869, 593] width 43 height 23
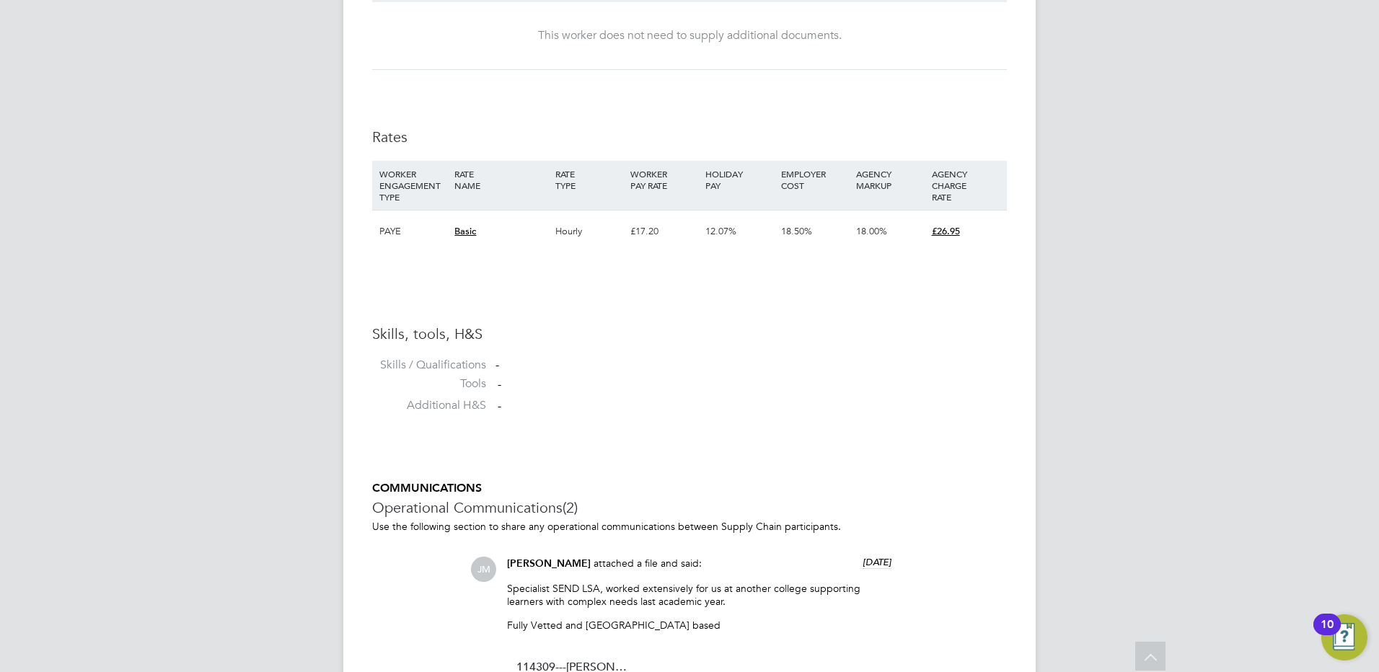
scroll to position [866, 0]
click at [462, 235] on span "Basic" at bounding box center [465, 232] width 22 height 12
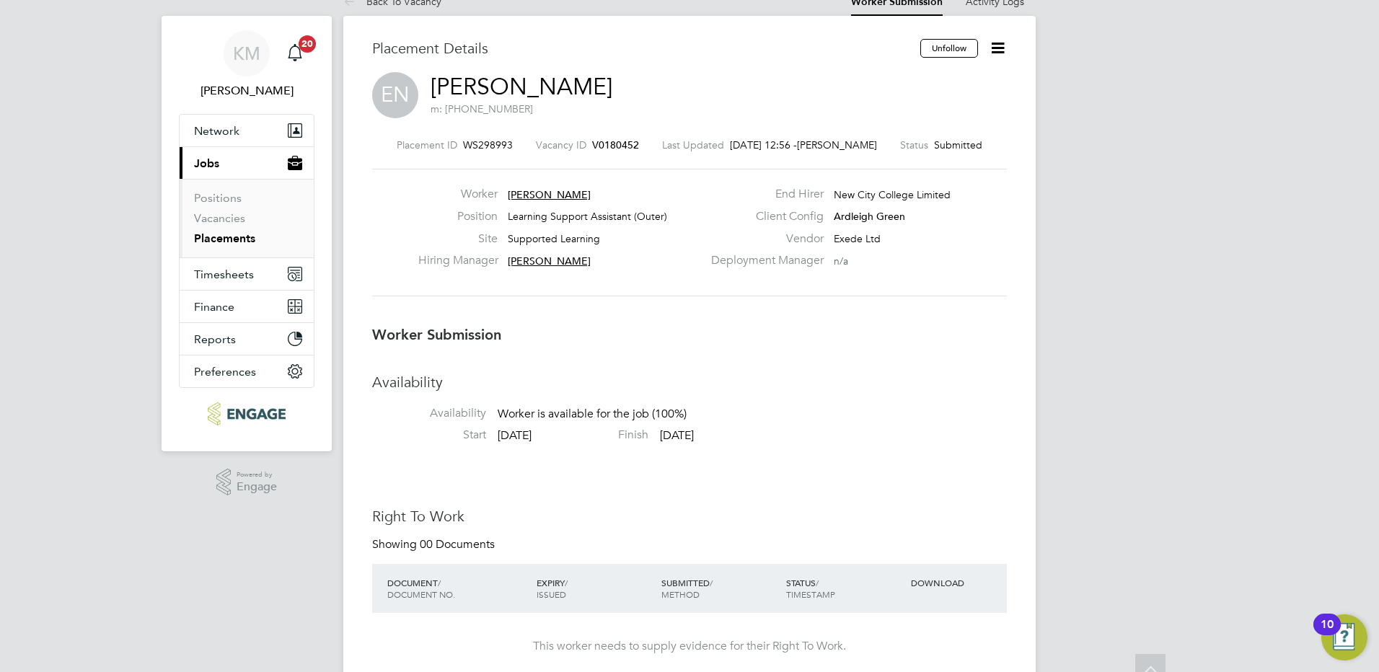
scroll to position [0, 0]
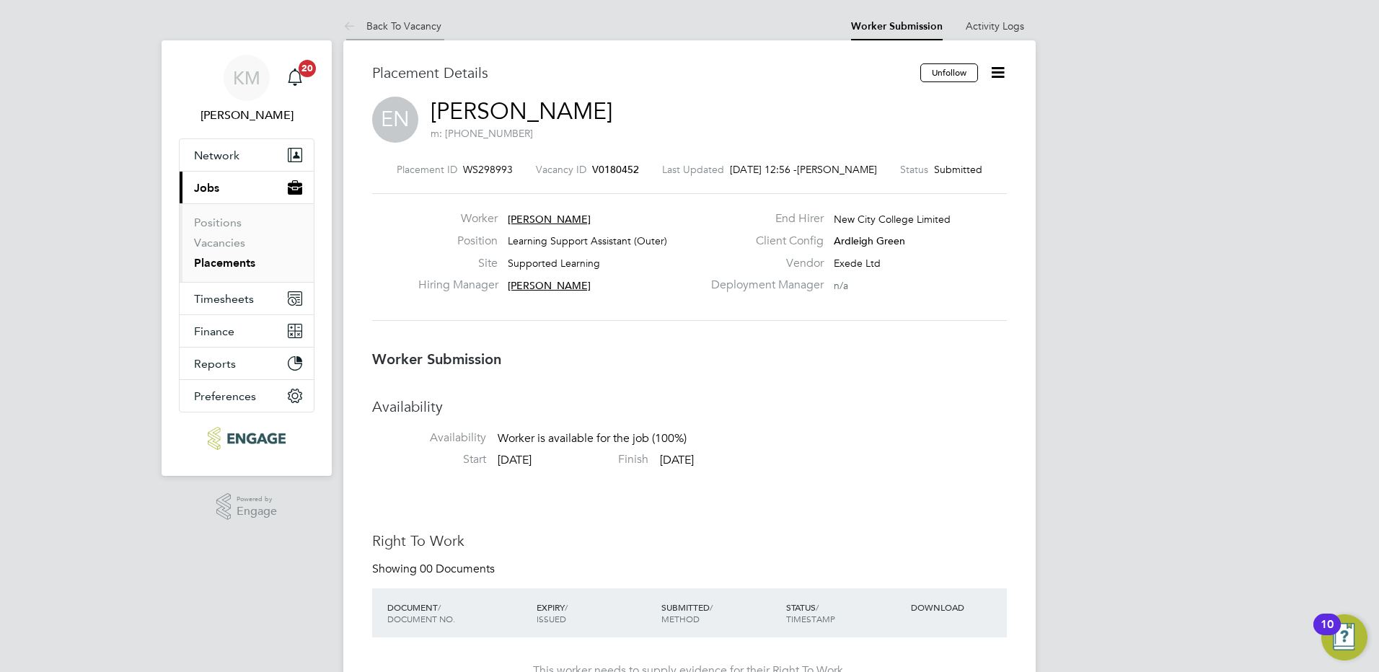
click at [400, 31] on link "Back To Vacancy" at bounding box center [392, 25] width 98 height 13
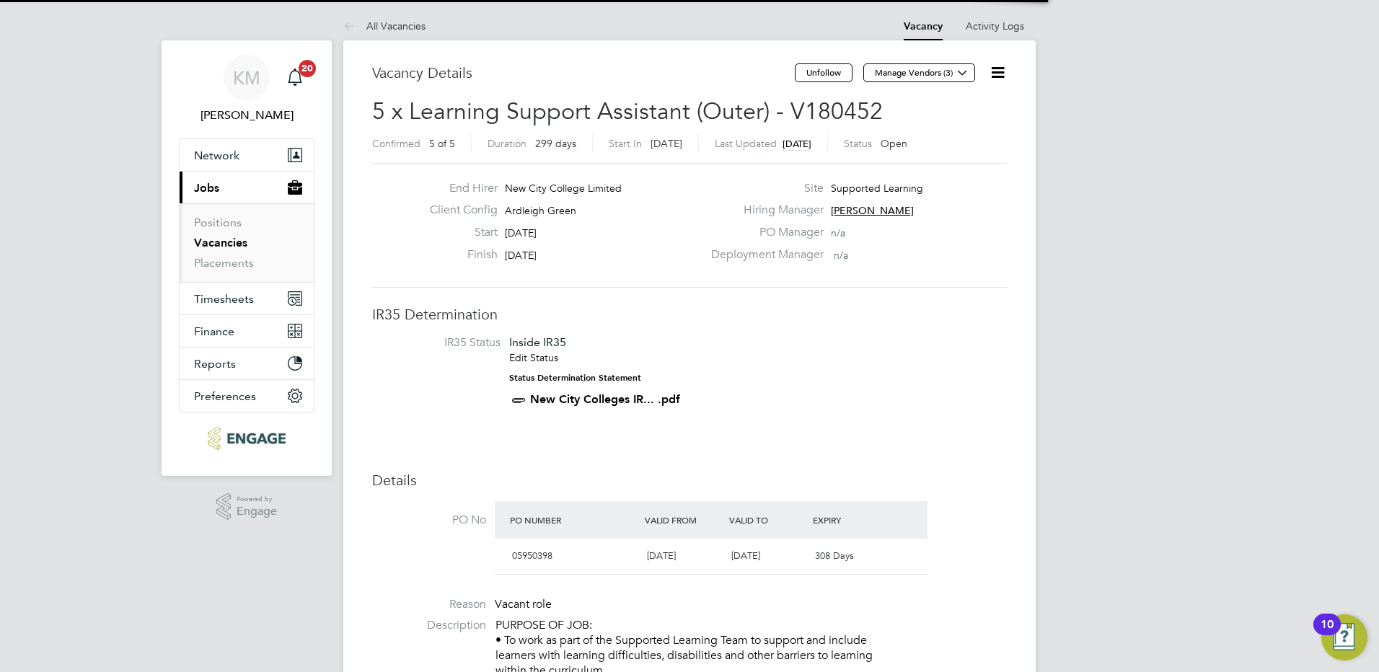
scroll to position [25, 136]
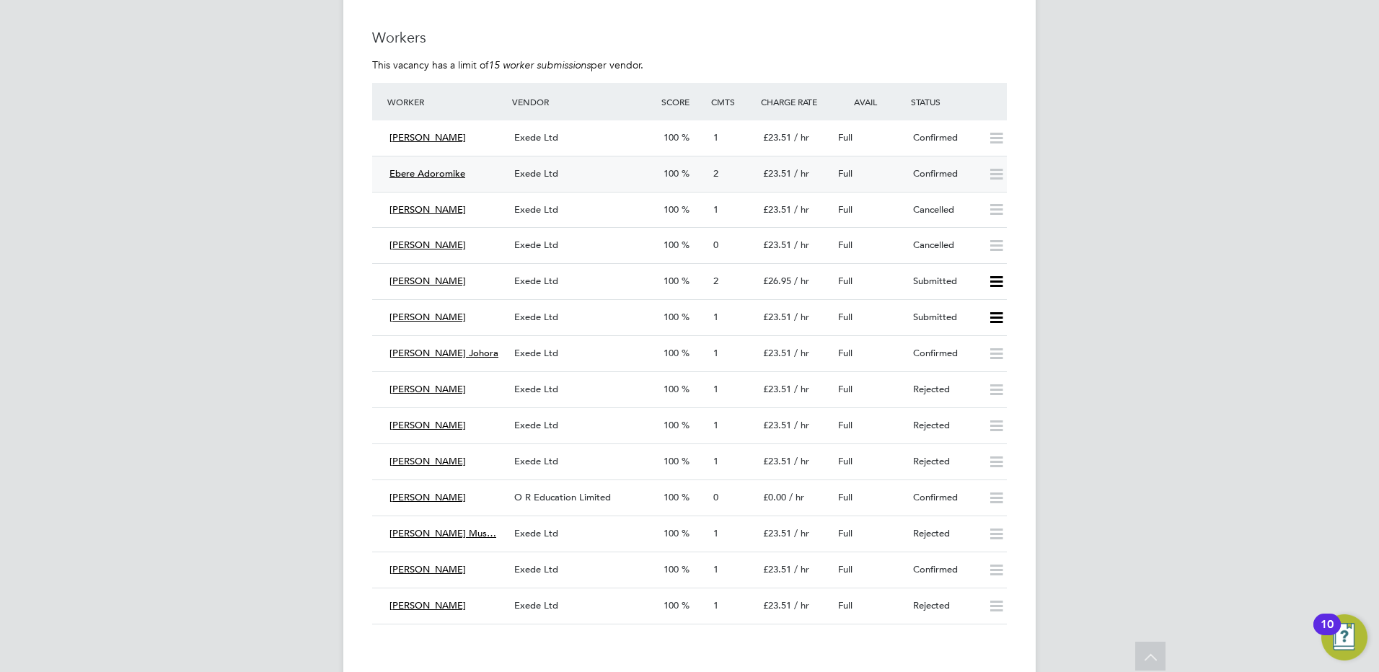
click at [436, 175] on span "Ebere Adoromike" at bounding box center [428, 173] width 76 height 12
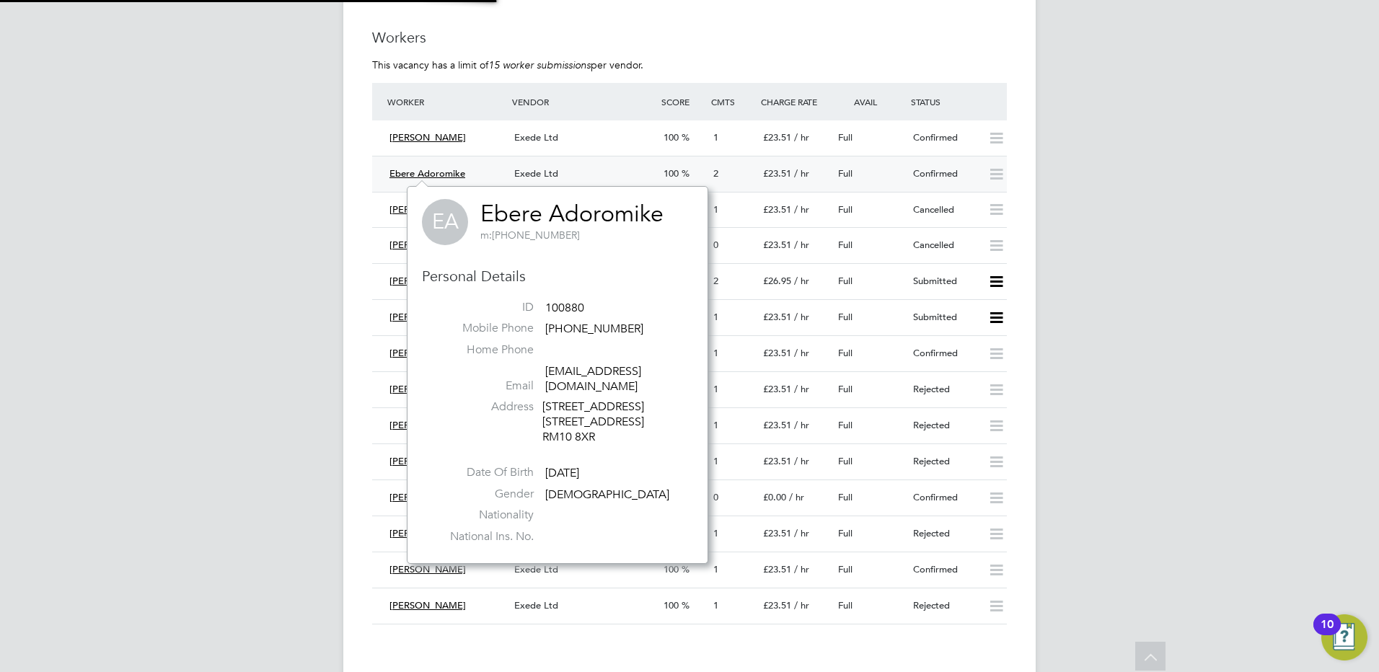
scroll to position [364, 302]
drag, startPoint x: 637, startPoint y: 213, endPoint x: 475, endPoint y: 208, distance: 161.7
click at [475, 208] on div "EA Ebere Adoromike m: +44 7778255780" at bounding box center [557, 222] width 271 height 46
copy h2 "Ebere Adoromike m: +44 7778255780"
click at [768, 335] on div "Fathema Tuz Johora Exede Ltd 100 1 £23.51 / hr Full Confirmed" at bounding box center [689, 353] width 635 height 36
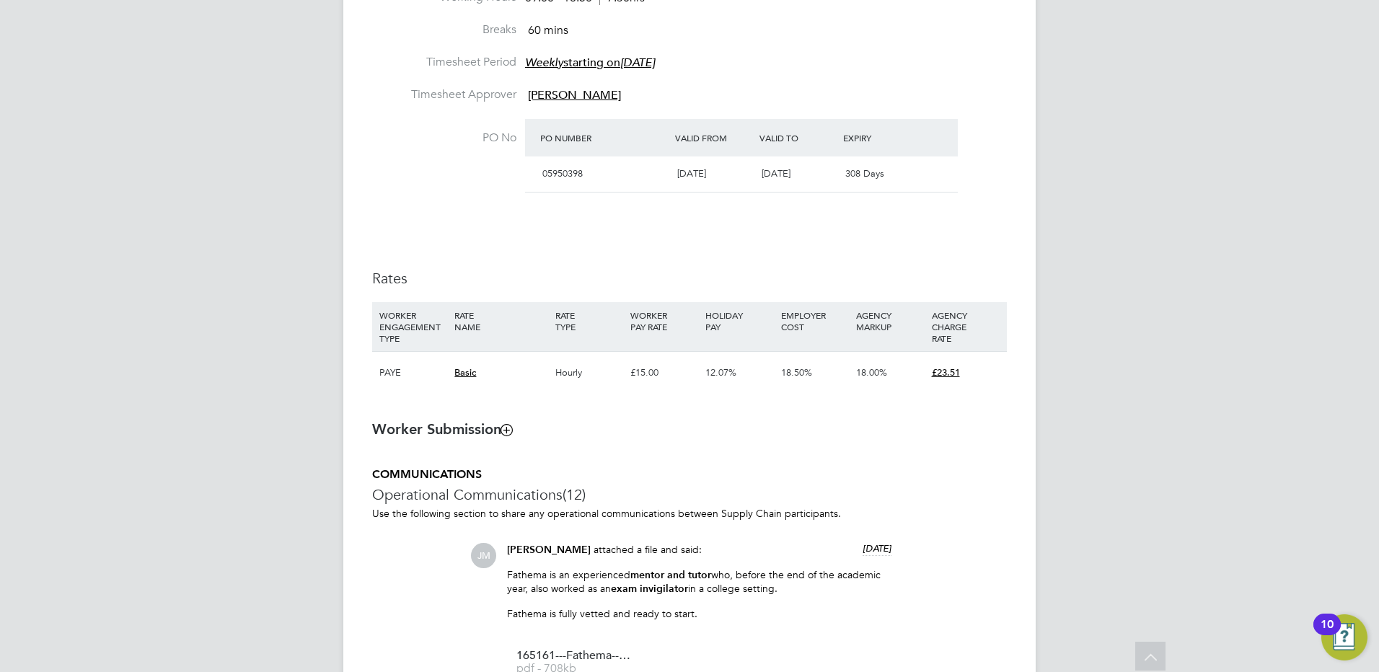
scroll to position [721, 0]
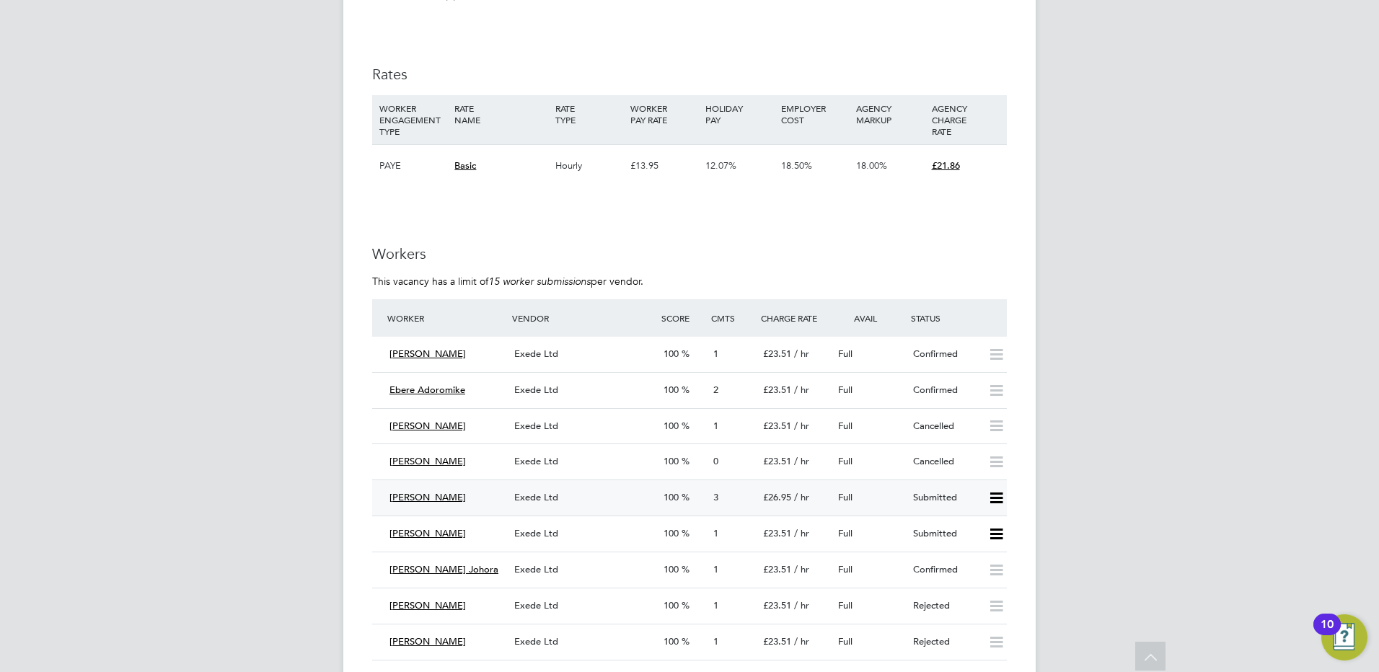
click at [992, 500] on icon at bounding box center [997, 499] width 18 height 12
click at [973, 530] on li "Offer" at bounding box center [977, 529] width 50 height 20
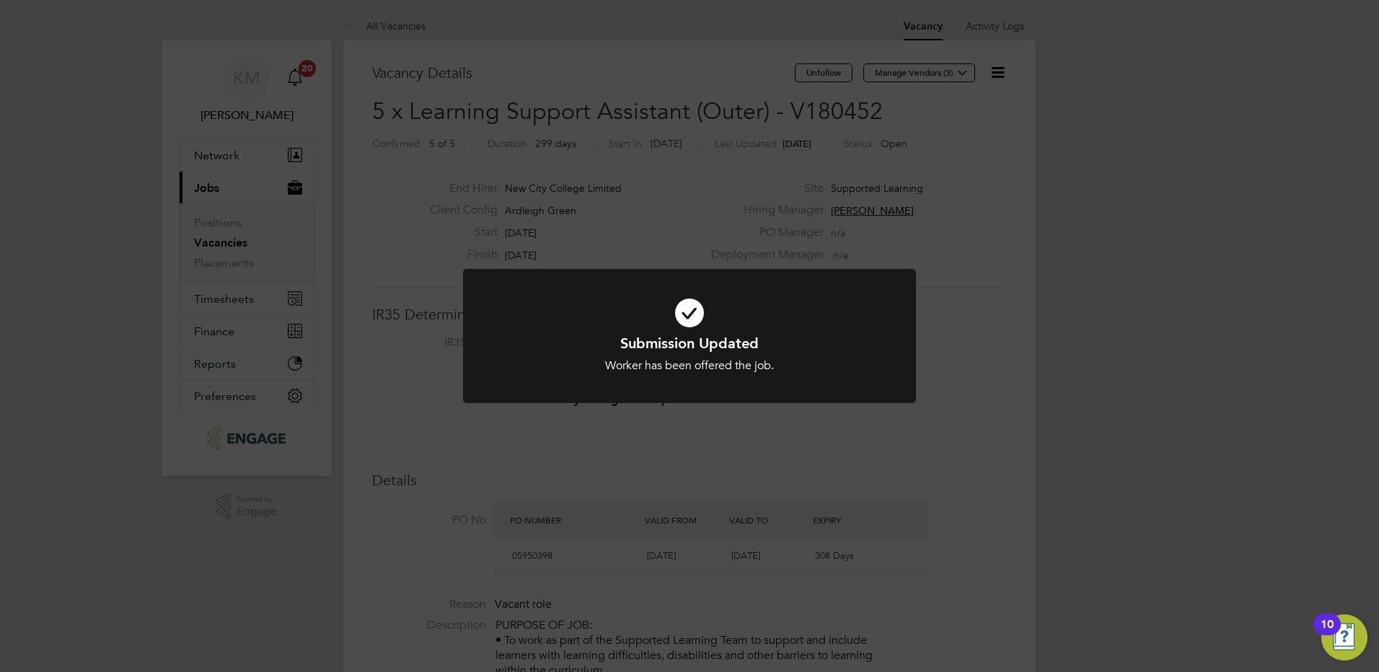
click at [698, 459] on div "Submission Updated Worker has been offered the job. Cancel Okay" at bounding box center [689, 336] width 1379 height 672
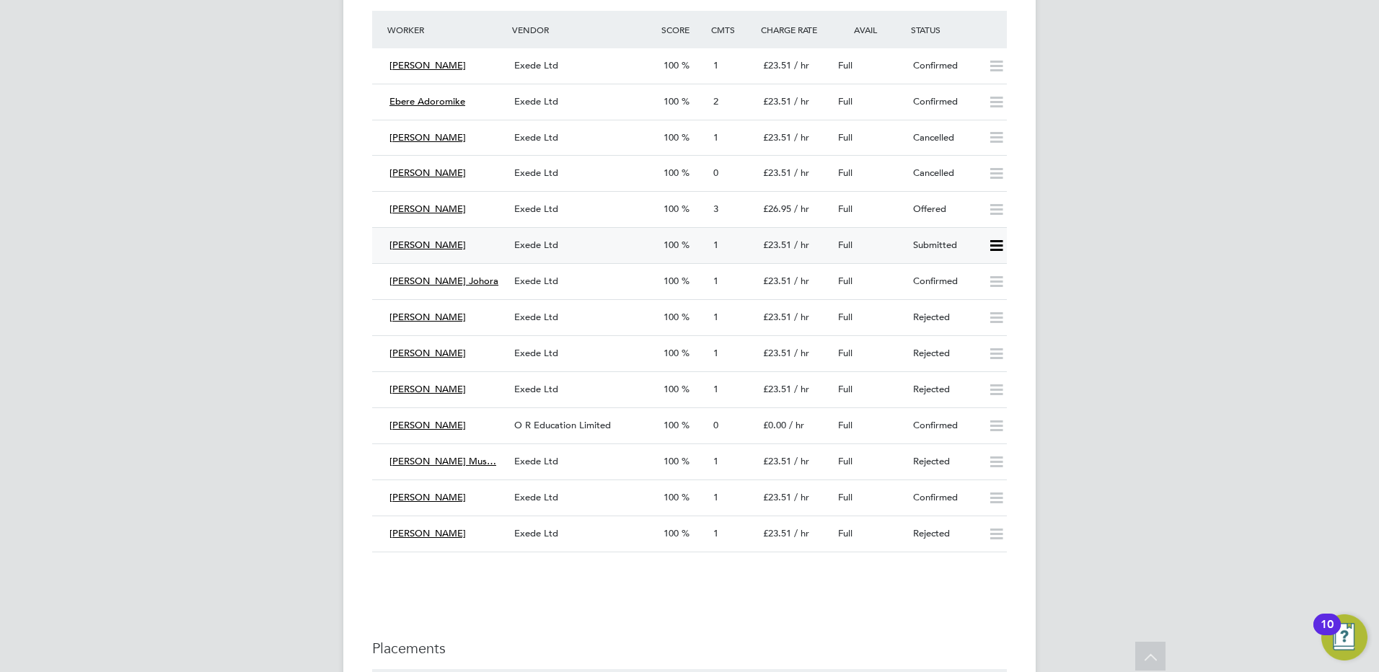
click at [993, 245] on icon at bounding box center [997, 246] width 18 height 12
click at [978, 294] on li "Reject" at bounding box center [977, 296] width 50 height 20
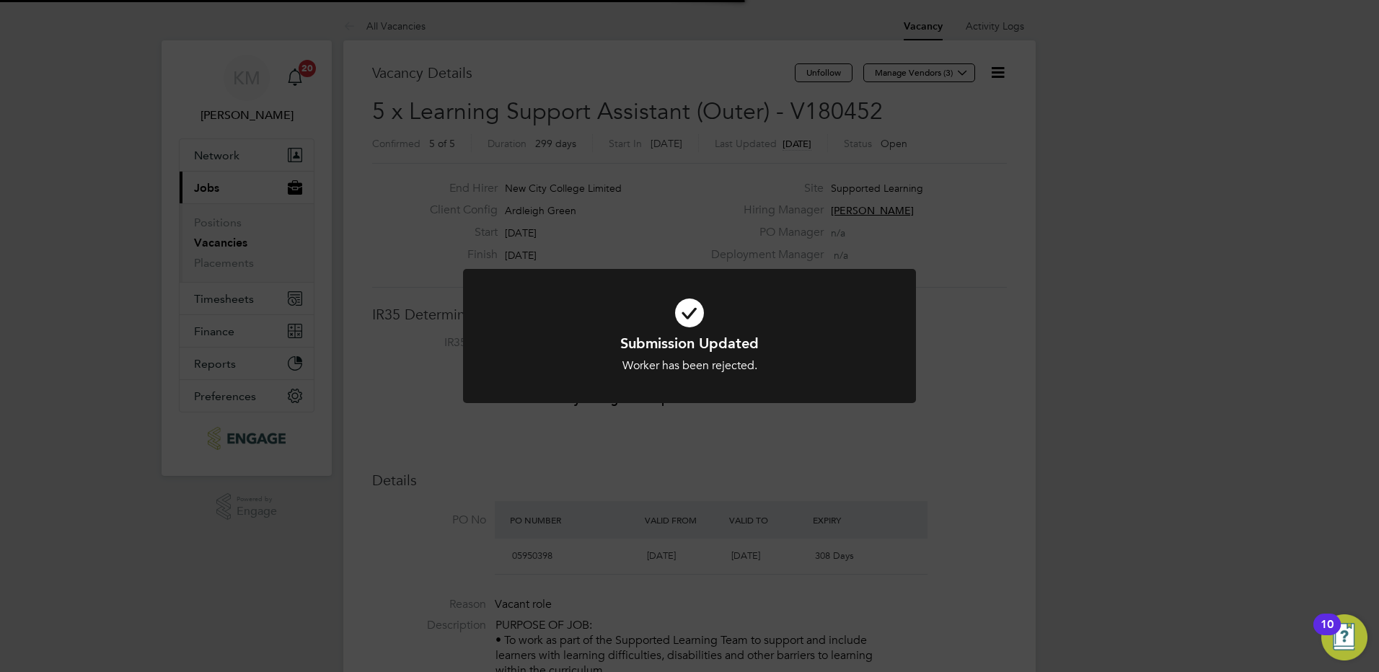
scroll to position [43, 101]
click at [1231, 474] on div "Submission Updated Worker has been rejected. Cancel Okay" at bounding box center [689, 336] width 1379 height 672
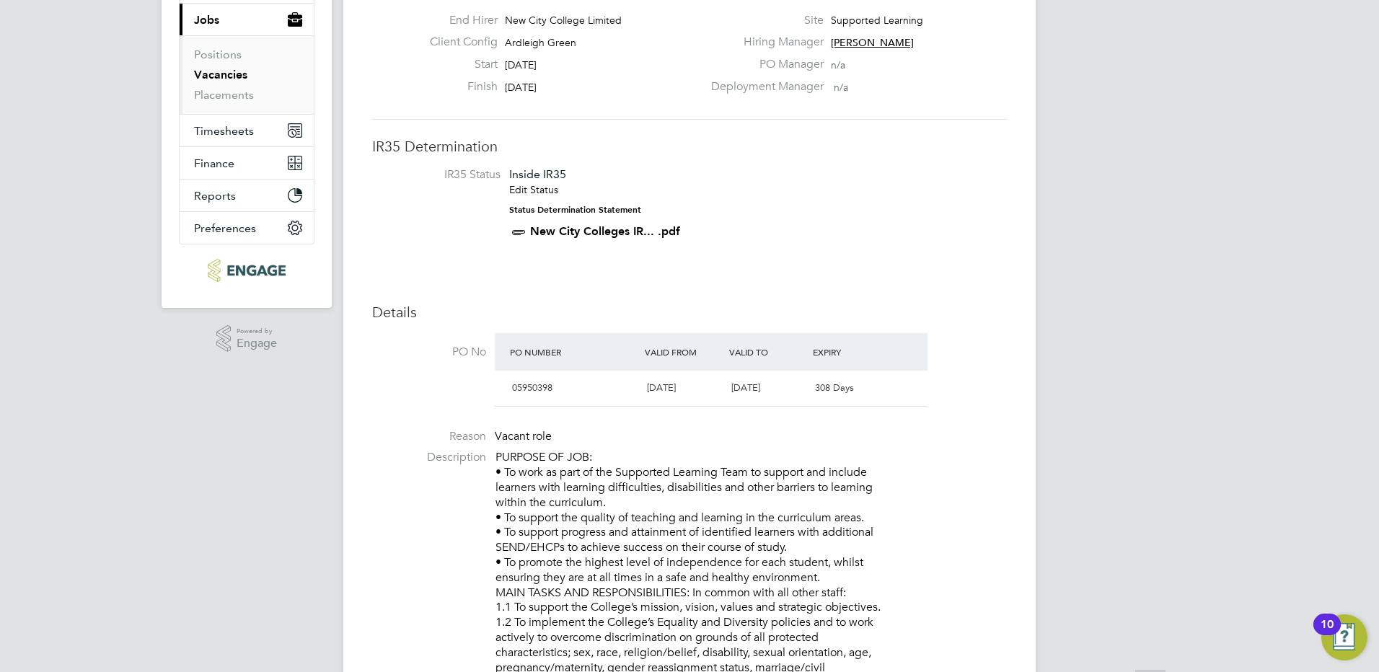
scroll to position [216, 0]
